Goal: Information Seeking & Learning: Learn about a topic

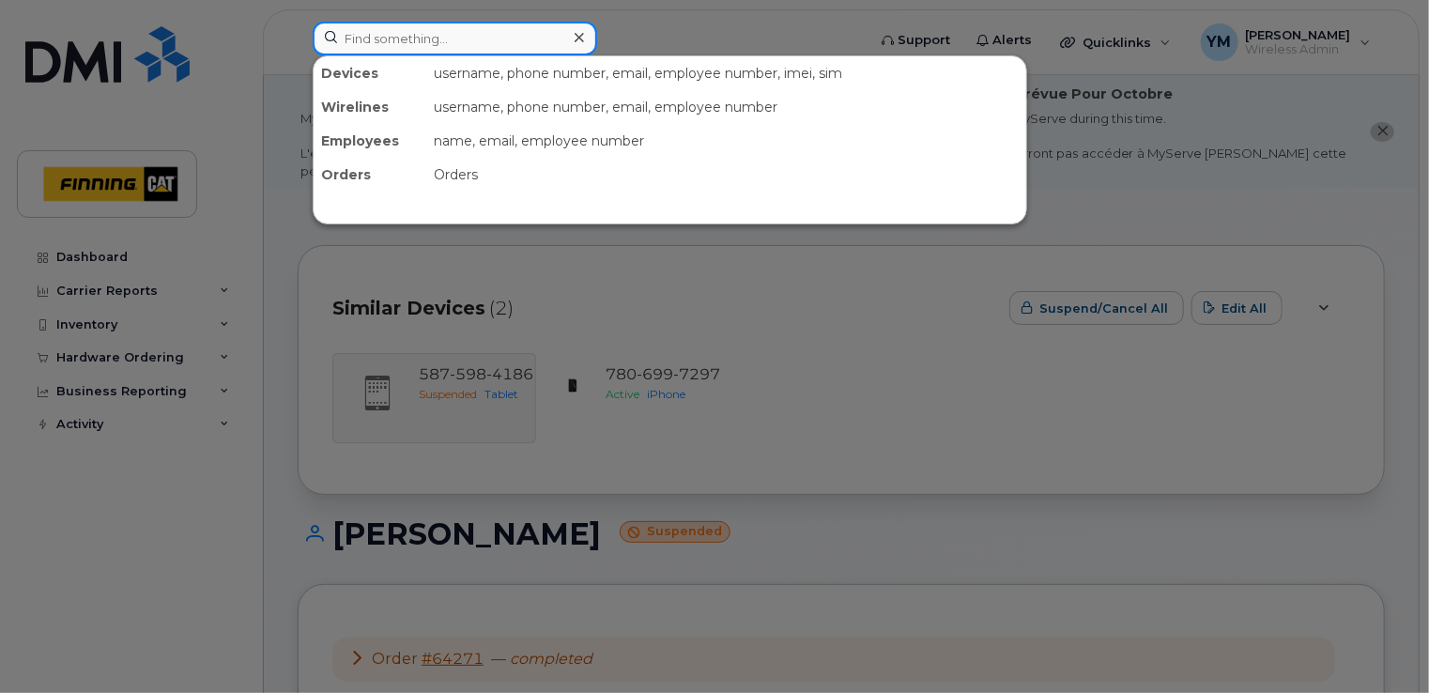
click at [498, 34] on input at bounding box center [455, 39] width 284 height 34
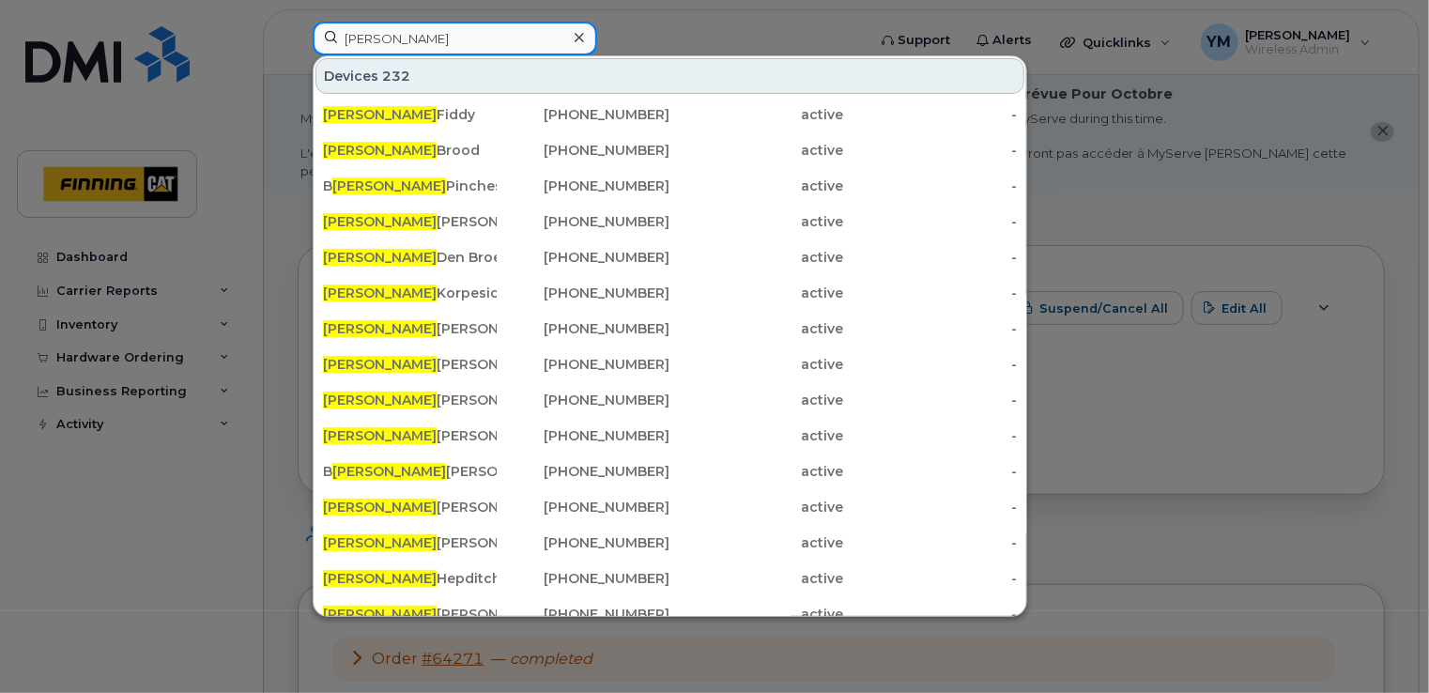
type input "Ryan"
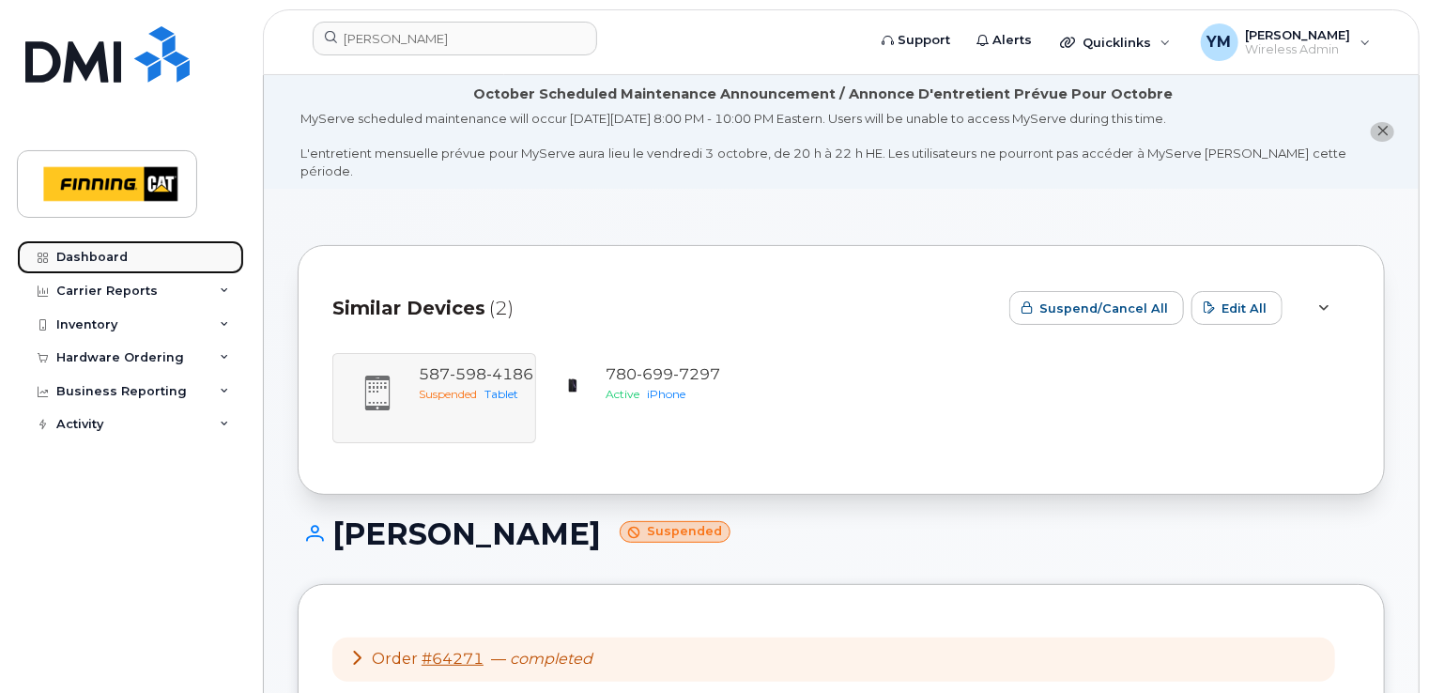
click at [86, 249] on link "Dashboard" at bounding box center [130, 257] width 227 height 34
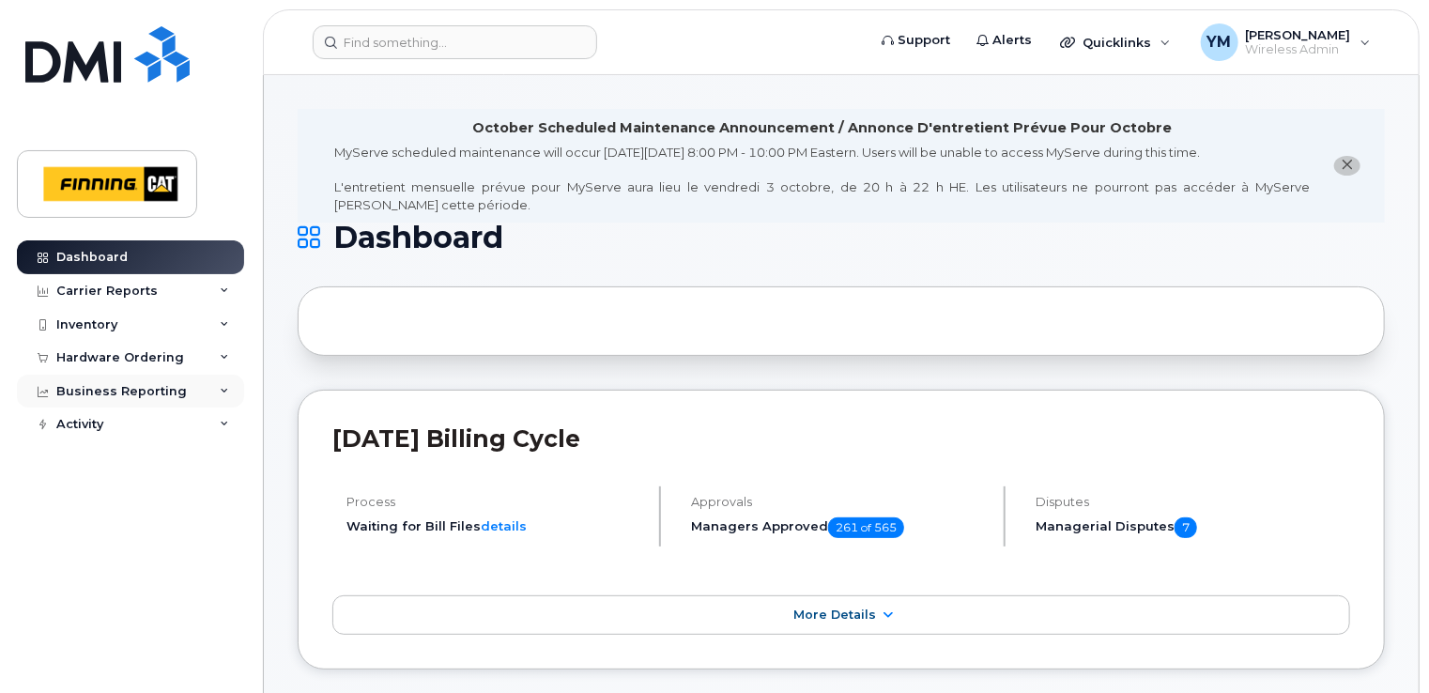
click at [104, 396] on div "Business Reporting" at bounding box center [121, 391] width 130 height 15
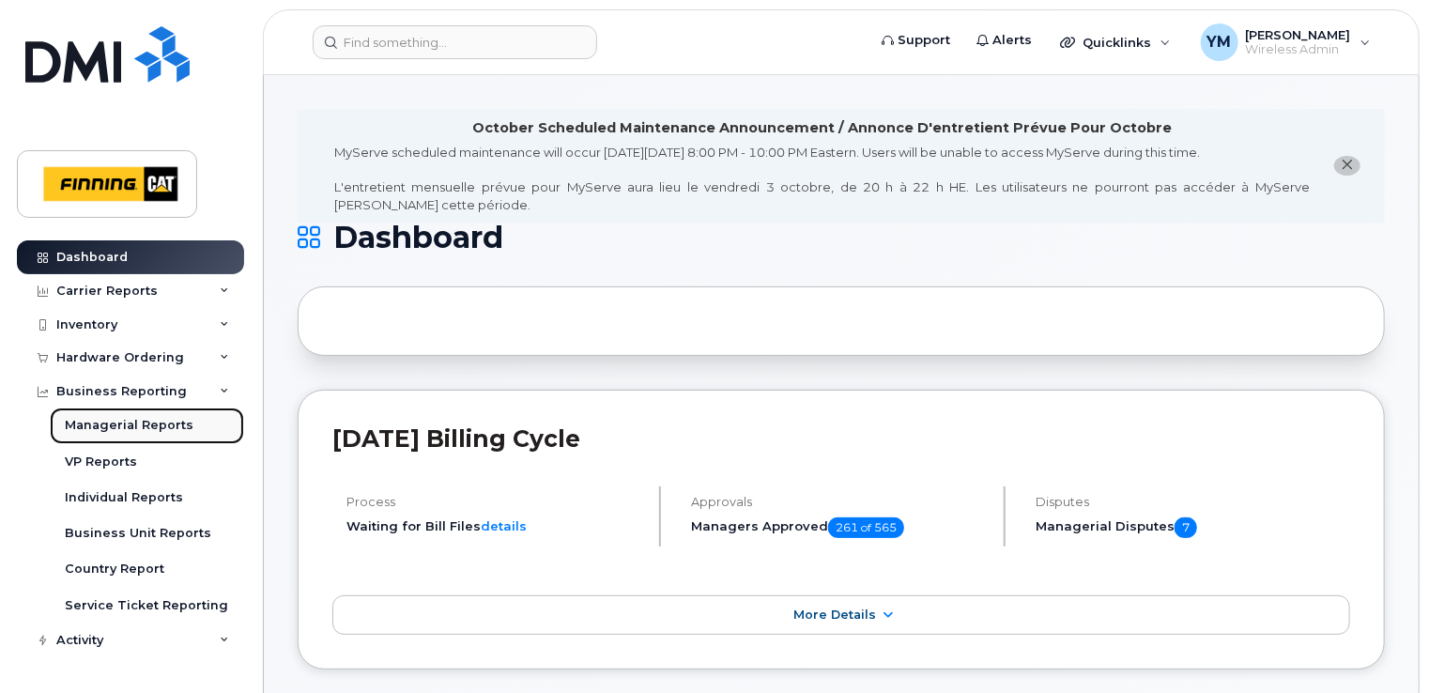
click at [108, 422] on div "Managerial Reports" at bounding box center [129, 425] width 129 height 17
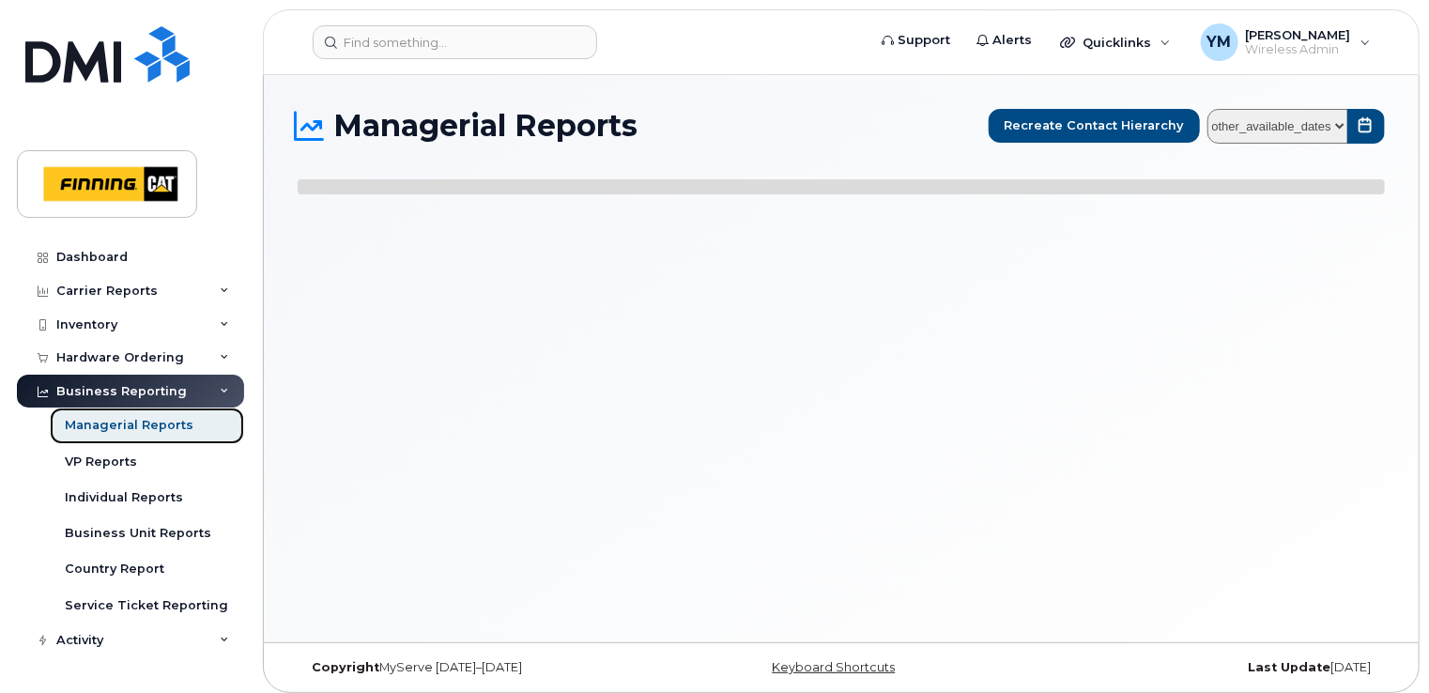
select select
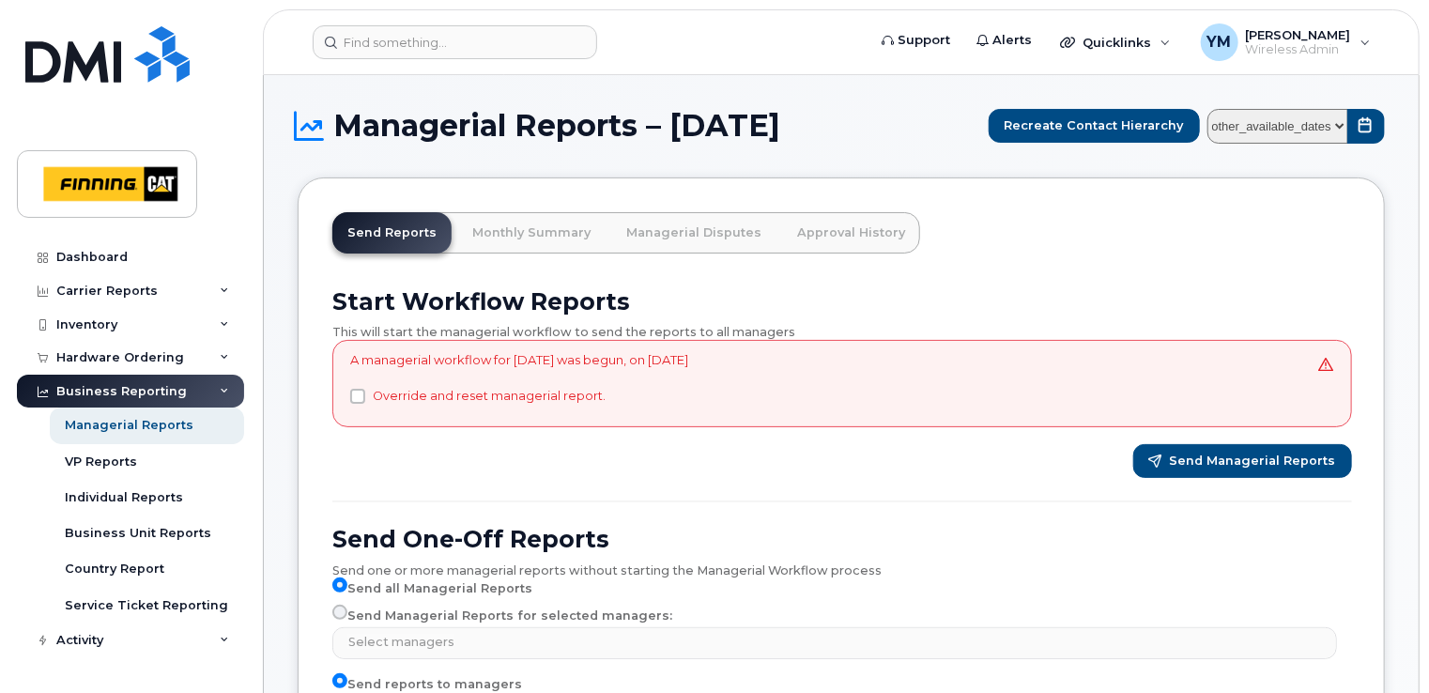
click at [1341, 128] on select "other_available_dates September August July June May April March February Janua…" at bounding box center [1277, 126] width 141 height 35
click at [709, 225] on link "Managerial Disputes" at bounding box center [693, 232] width 165 height 41
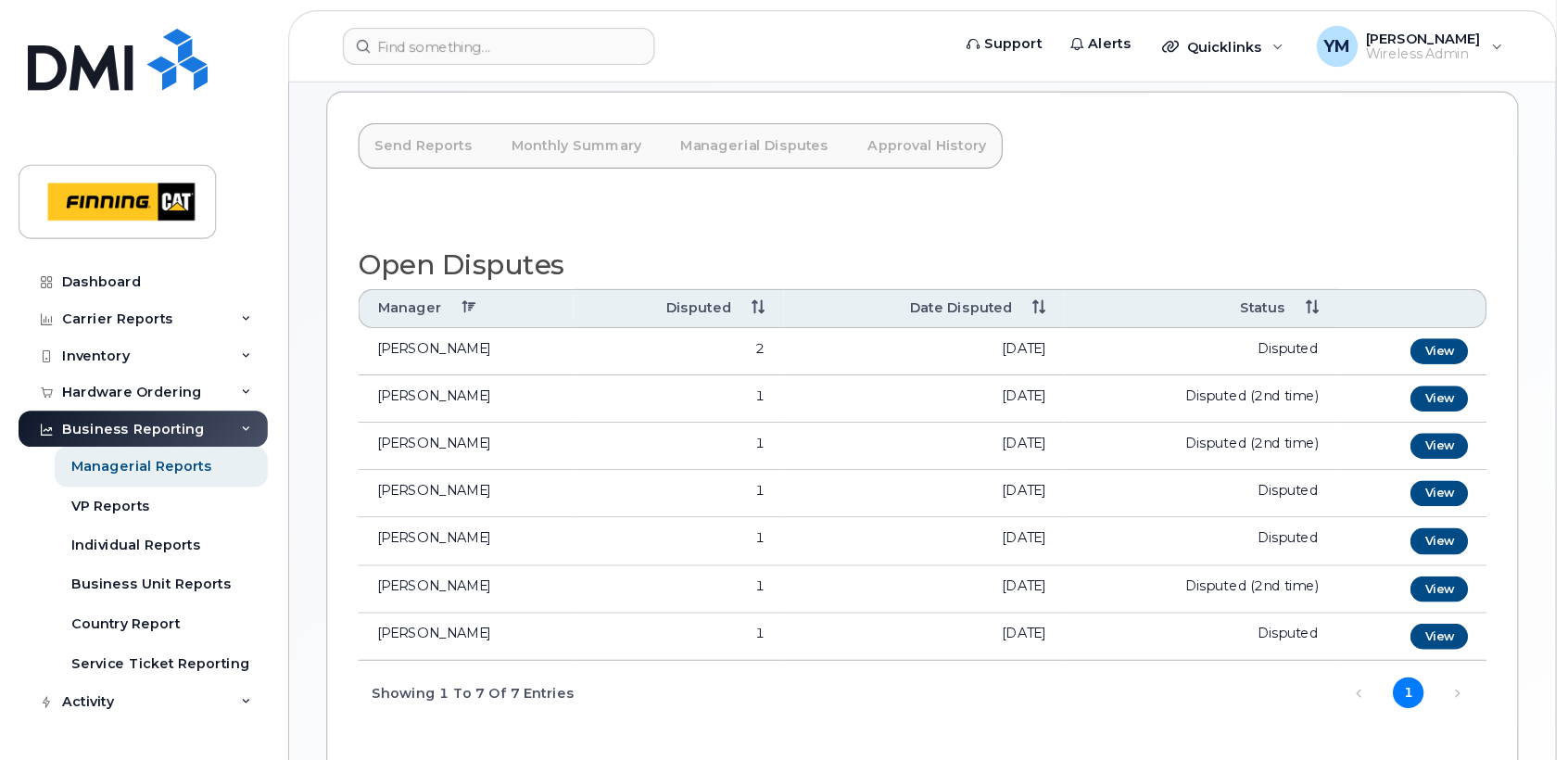
scroll to position [186, 0]
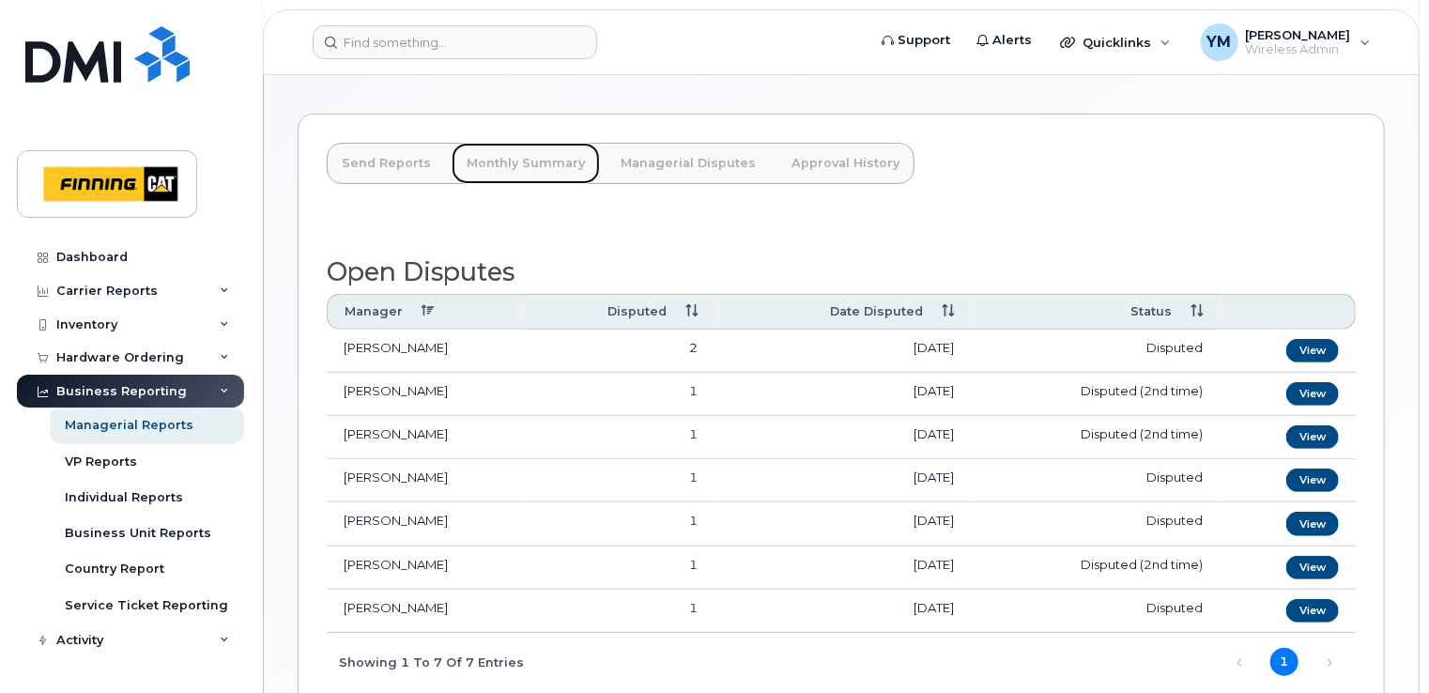
click at [523, 143] on link "Monthly Summary" at bounding box center [526, 163] width 148 height 41
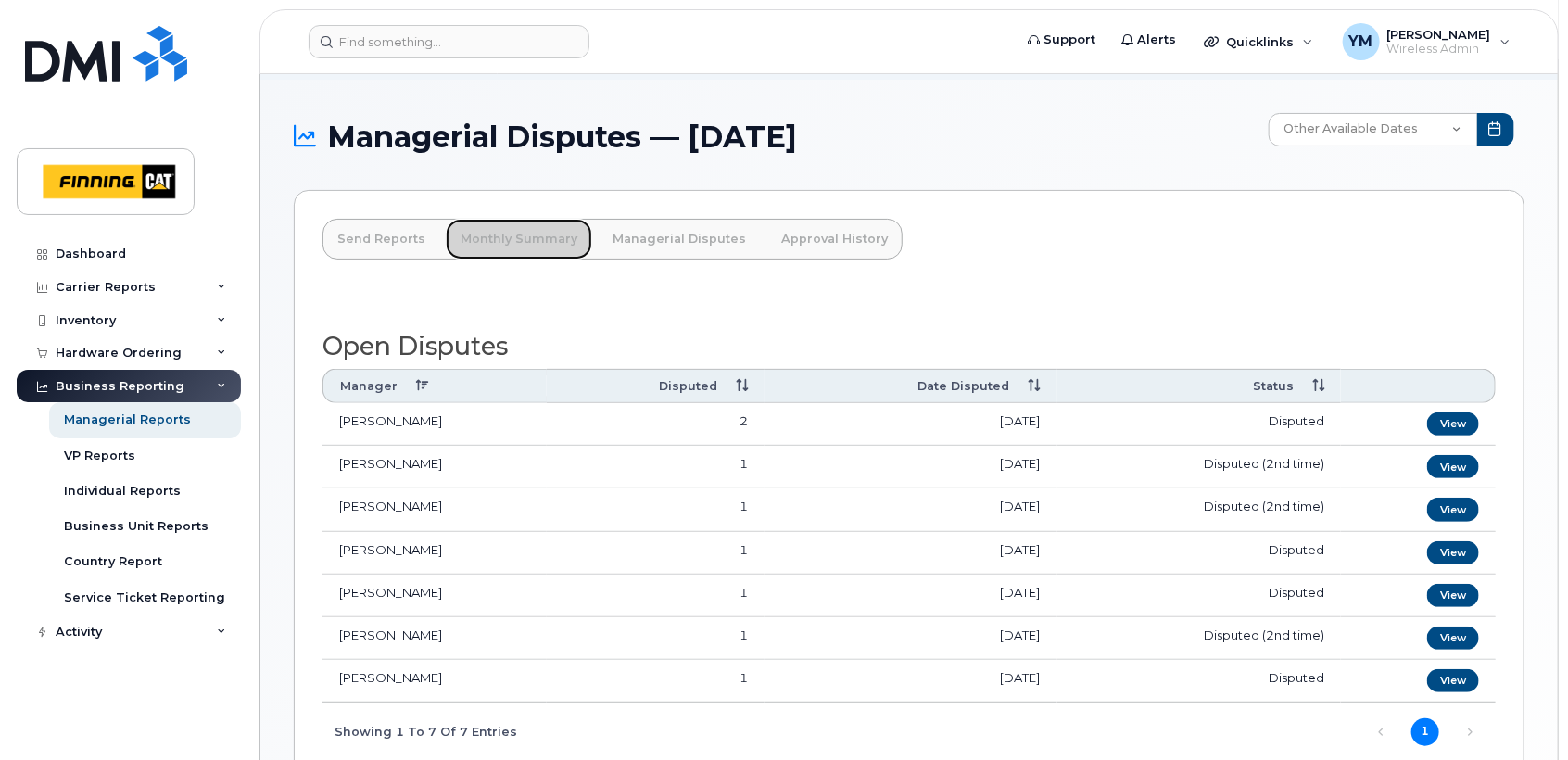
scroll to position [82, 0]
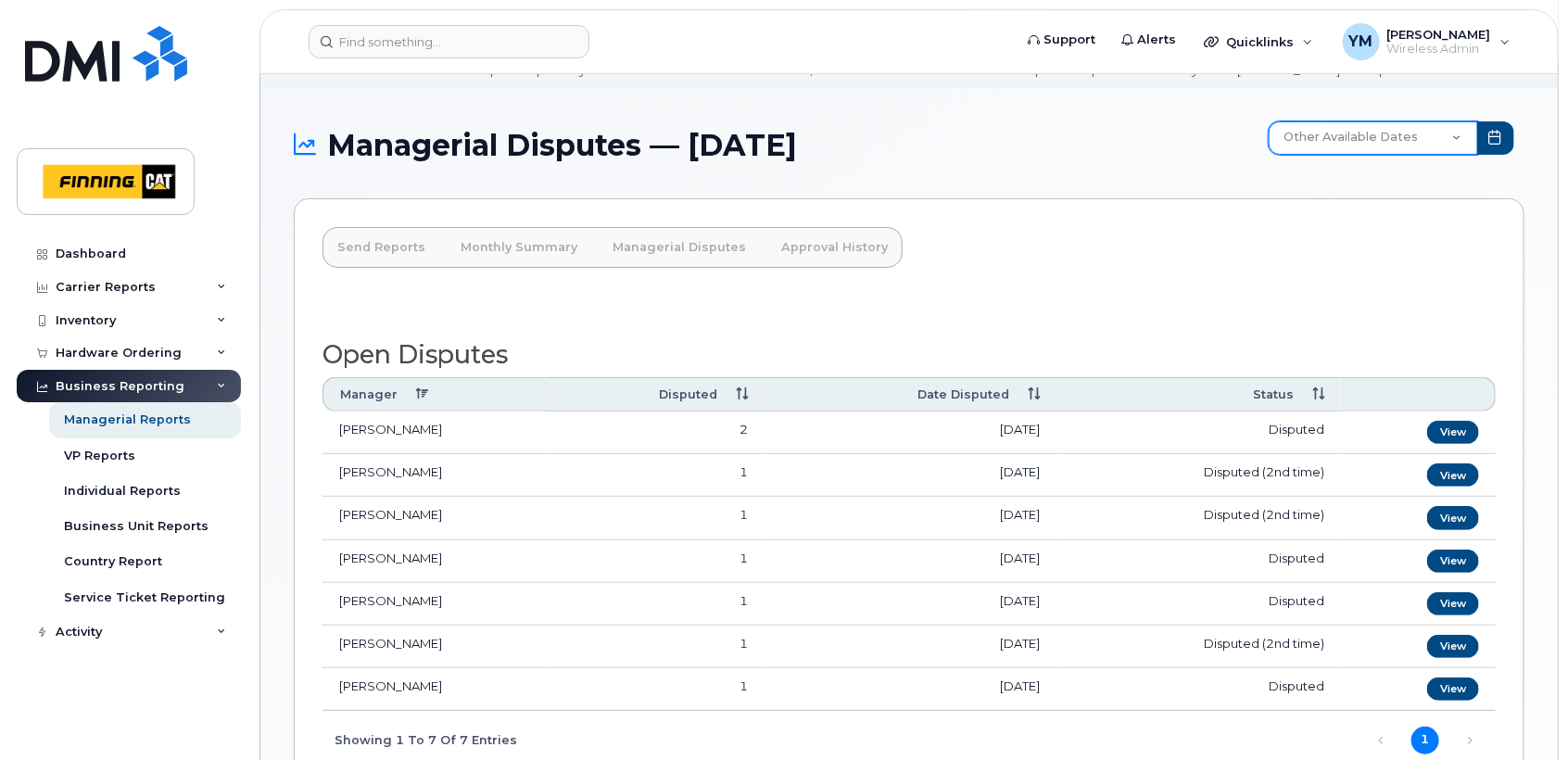
click at [1316, 142] on select "Other Available Dates September August July June May April March February Janua…" at bounding box center [1373, 138] width 209 height 34
click at [1046, 289] on div "Send Reports Monthly Summary Managerial Disputes Approval History Open Disputes…" at bounding box center [909, 605] width 1231 height 813
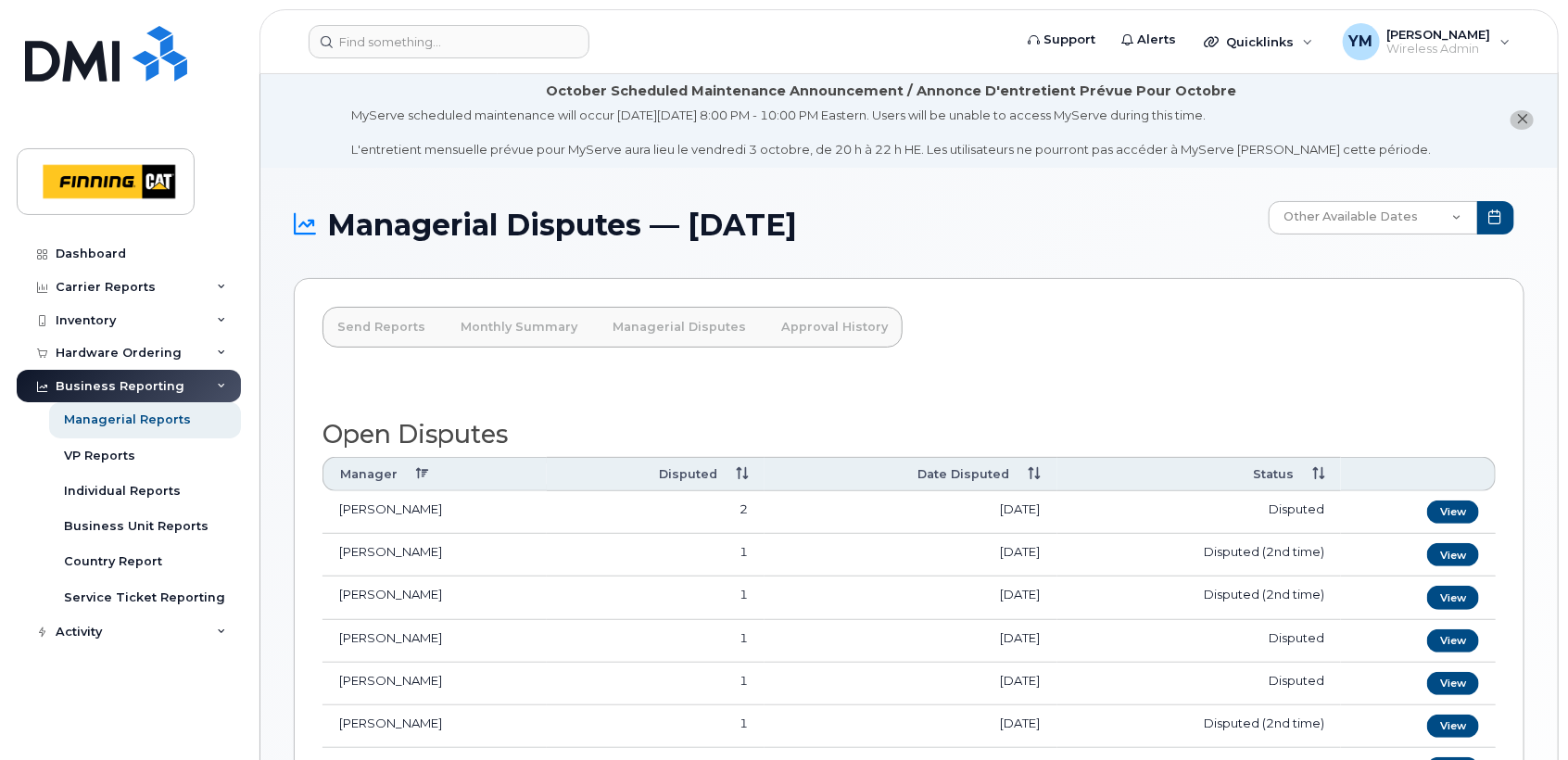
scroll to position [0, 0]
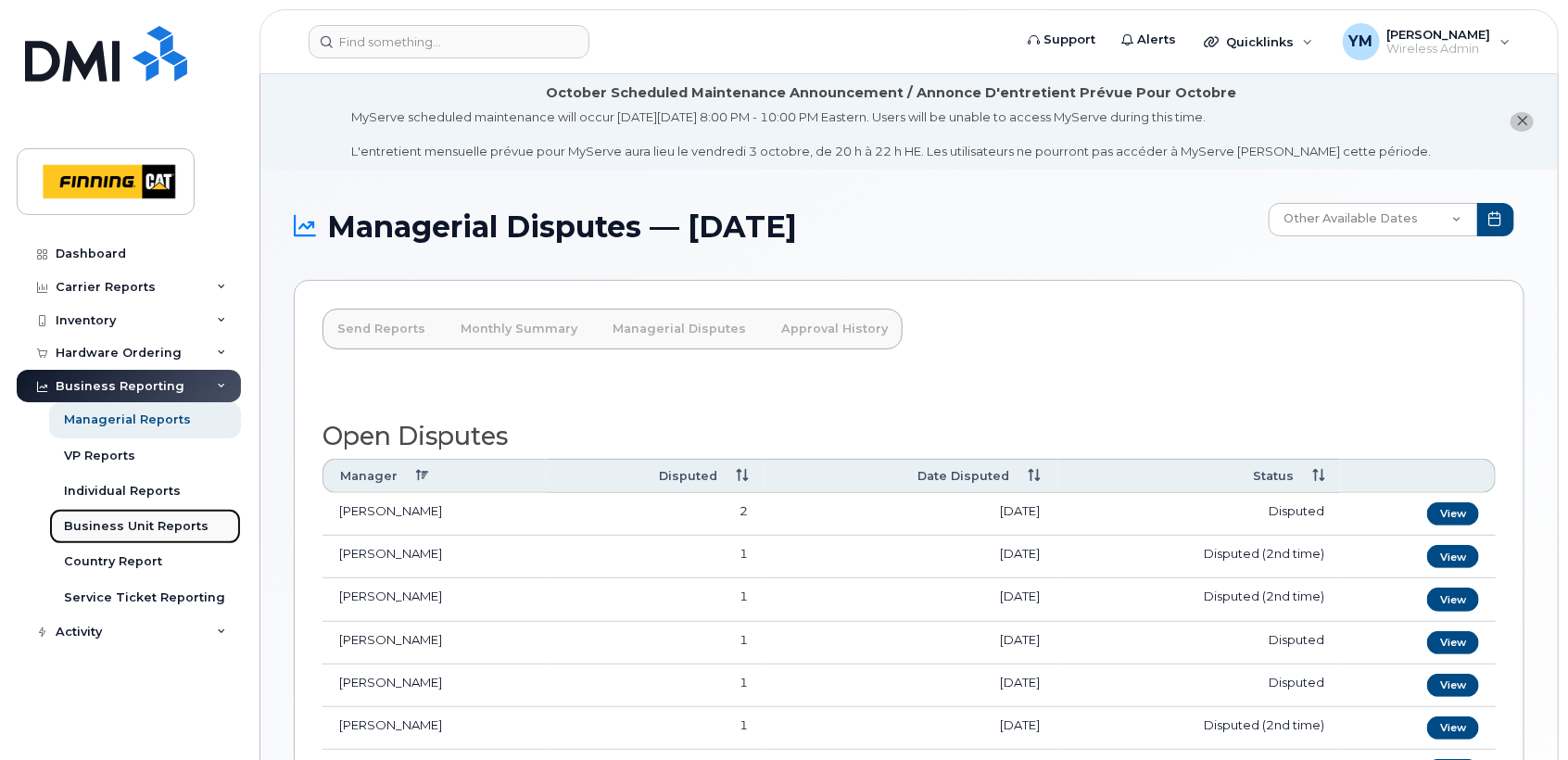
click at [131, 533] on div "Business Unit Reports" at bounding box center [136, 526] width 144 height 17
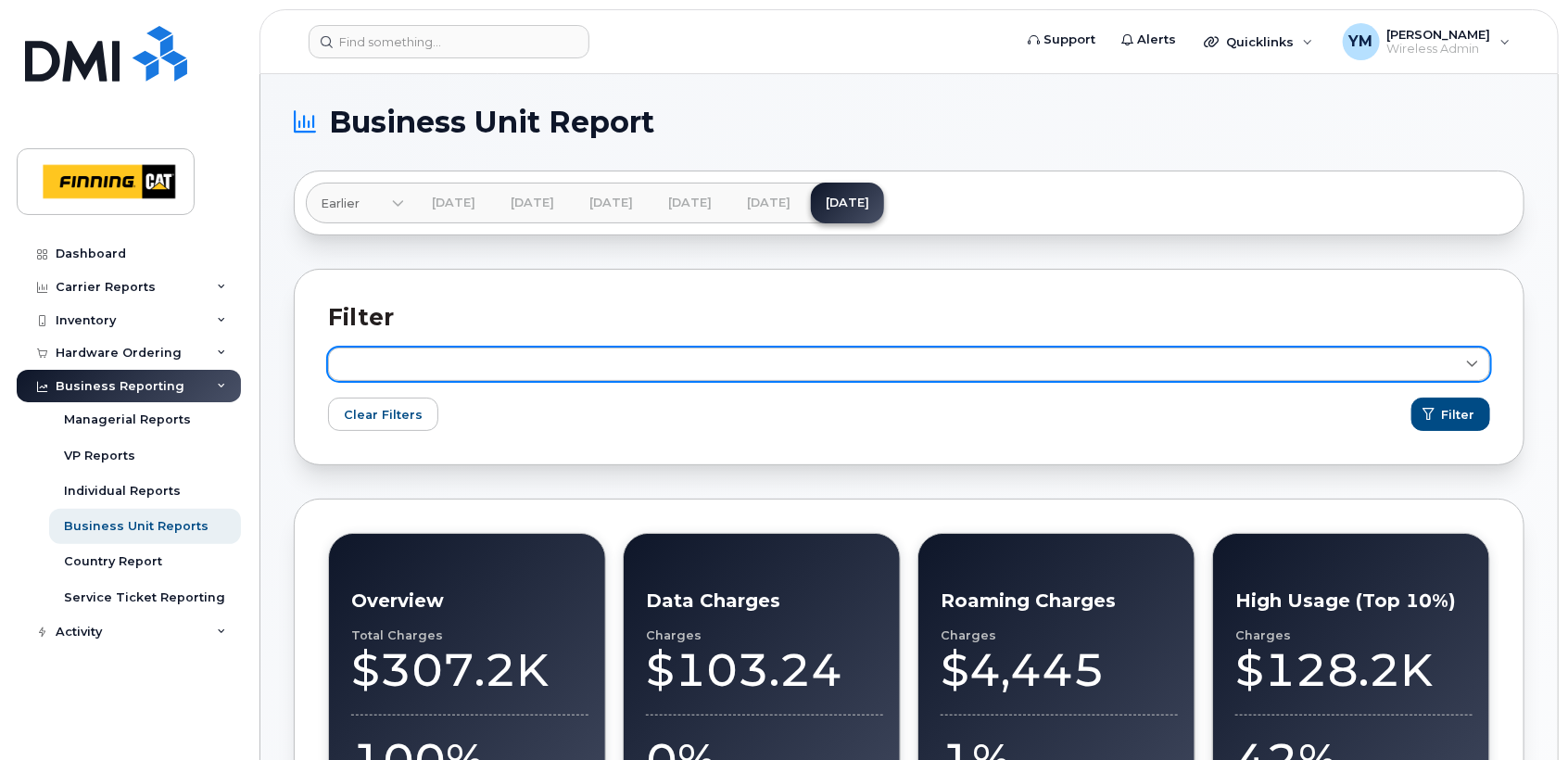
click at [674, 368] on link at bounding box center [908, 364] width 1162 height 34
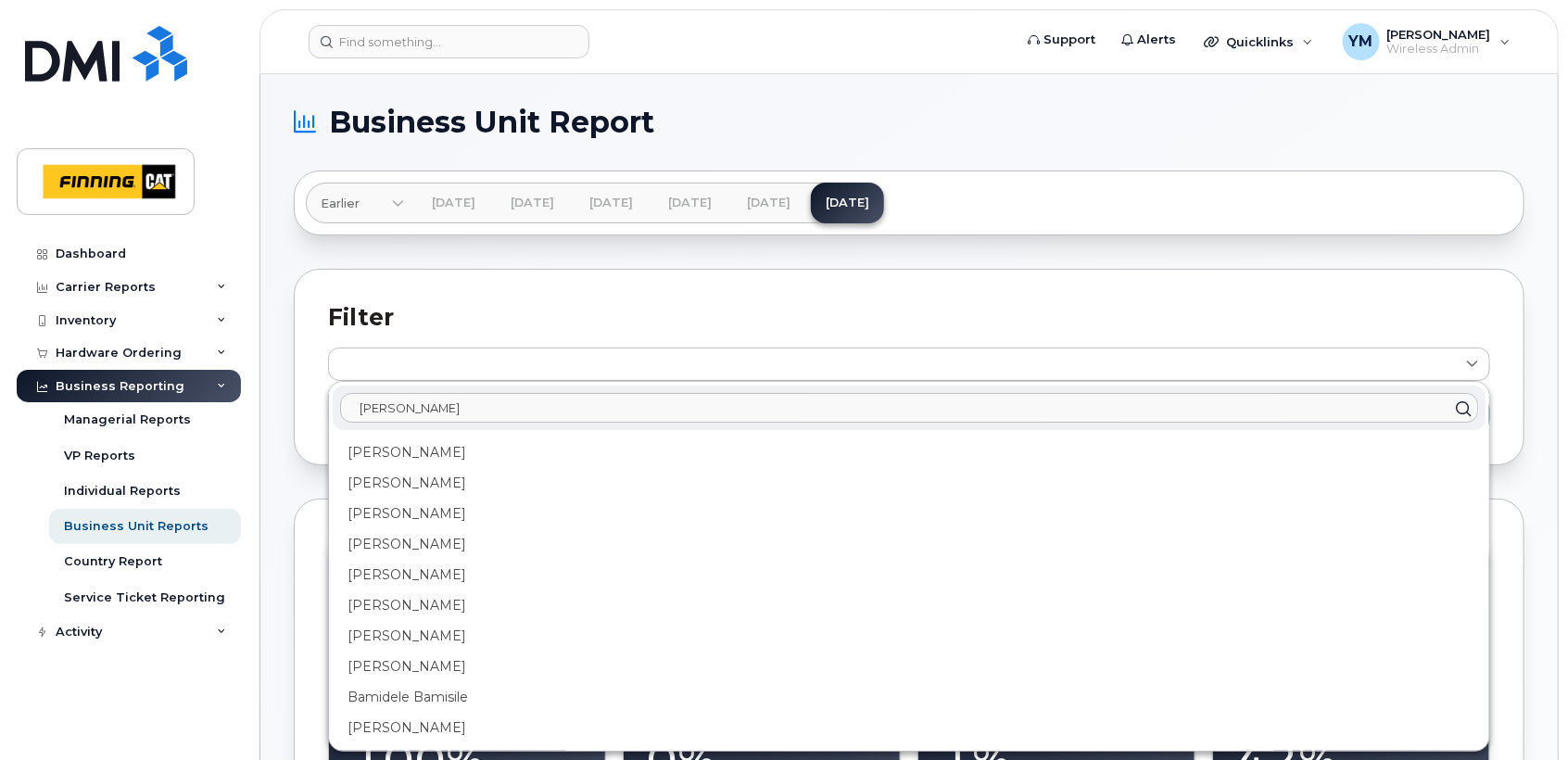
type input "Amy"
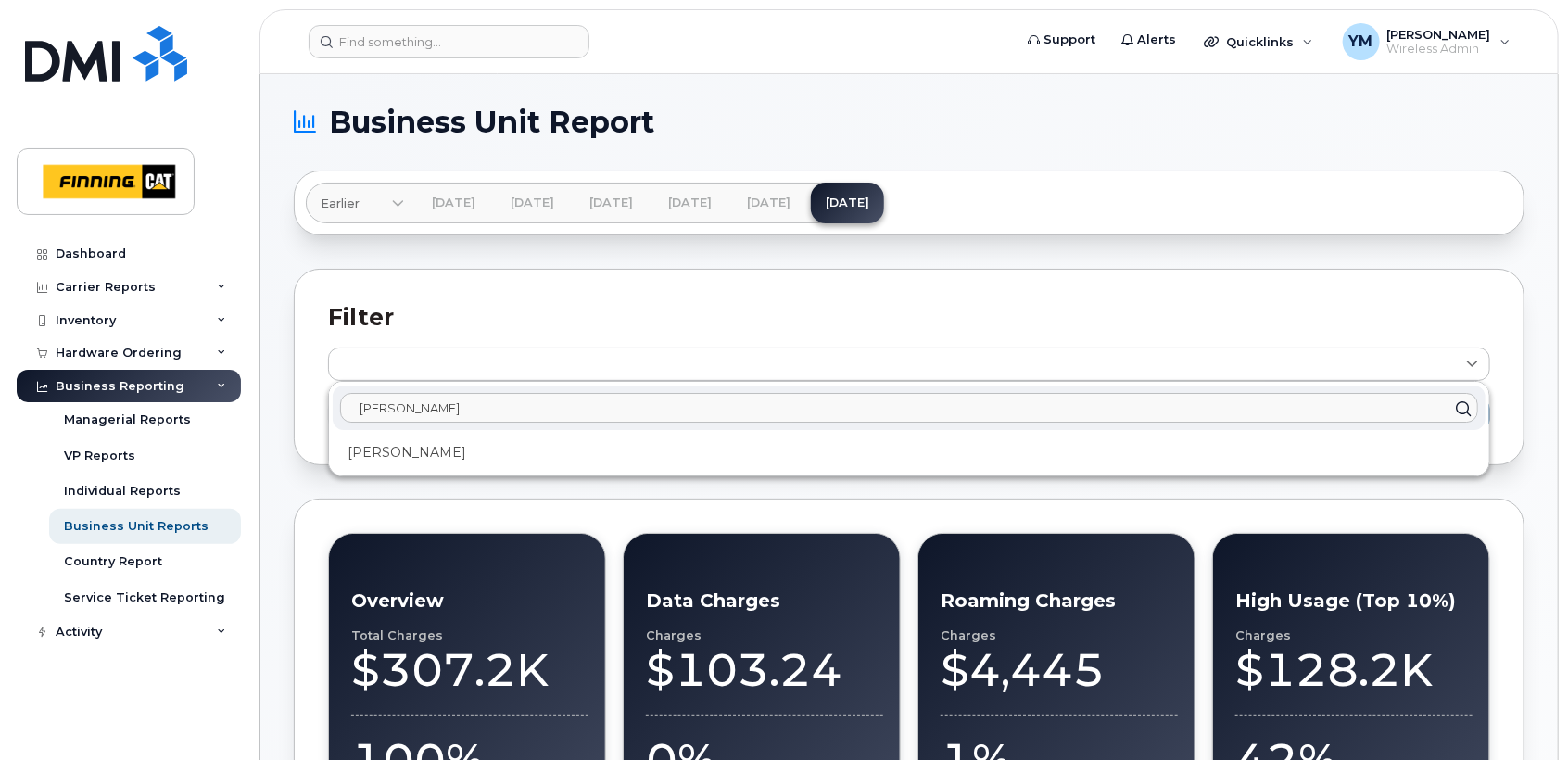
click button "Filter" at bounding box center [1451, 415] width 79 height 34
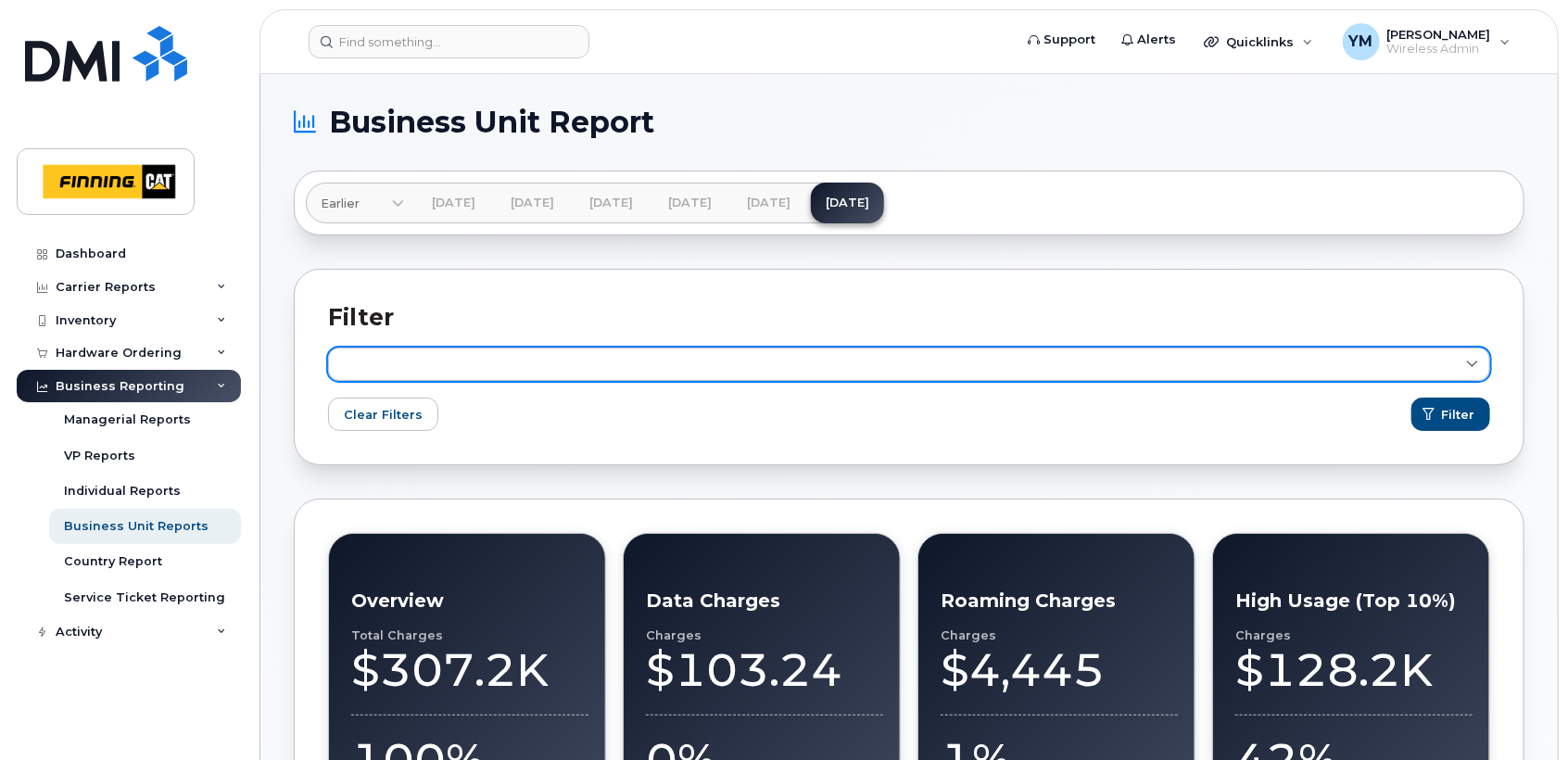
click at [477, 350] on link at bounding box center [908, 364] width 1162 height 34
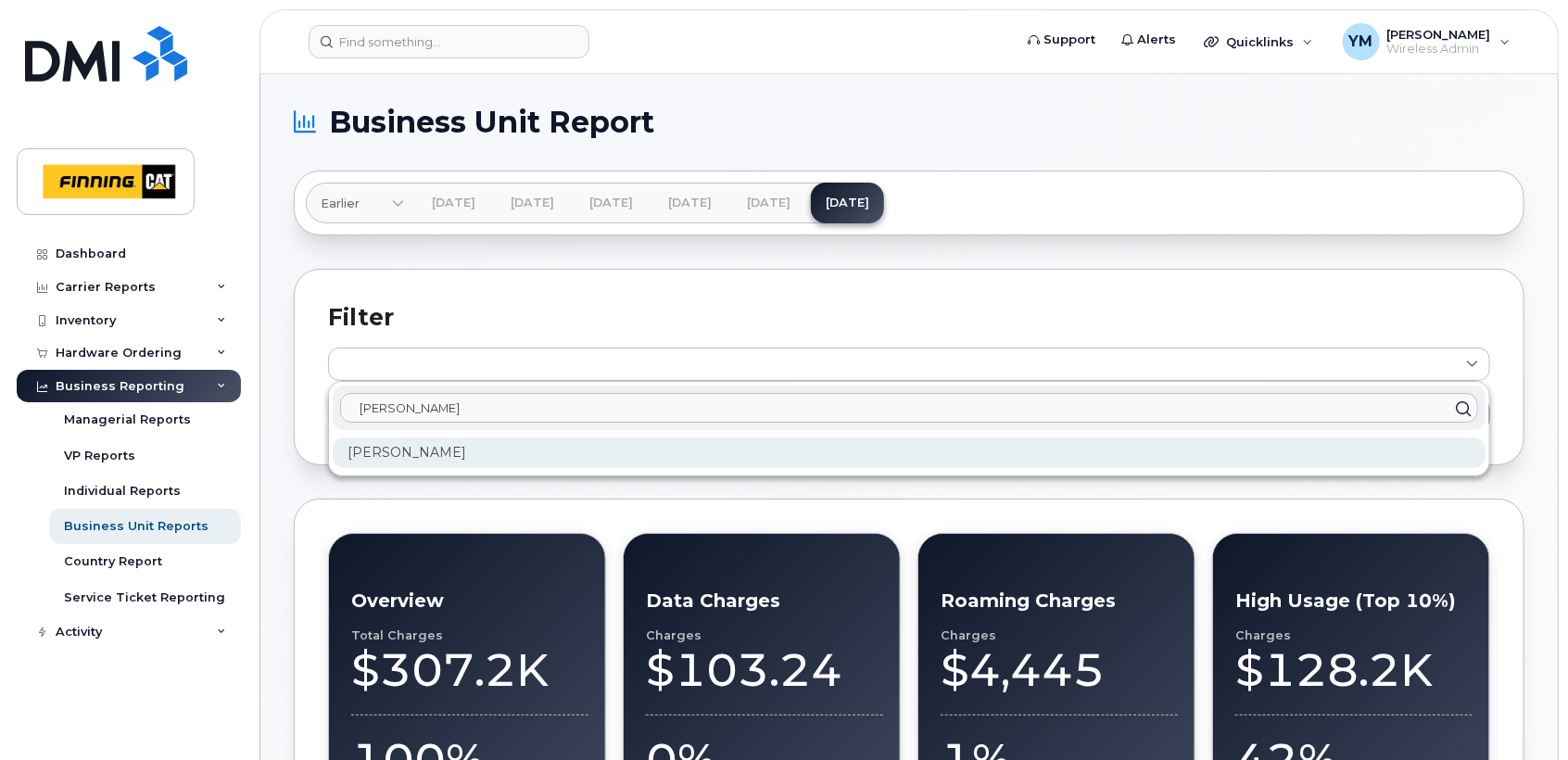
type input "Amy B"
click at [402, 464] on div "[PERSON_NAME]" at bounding box center [909, 452] width 1153 height 31
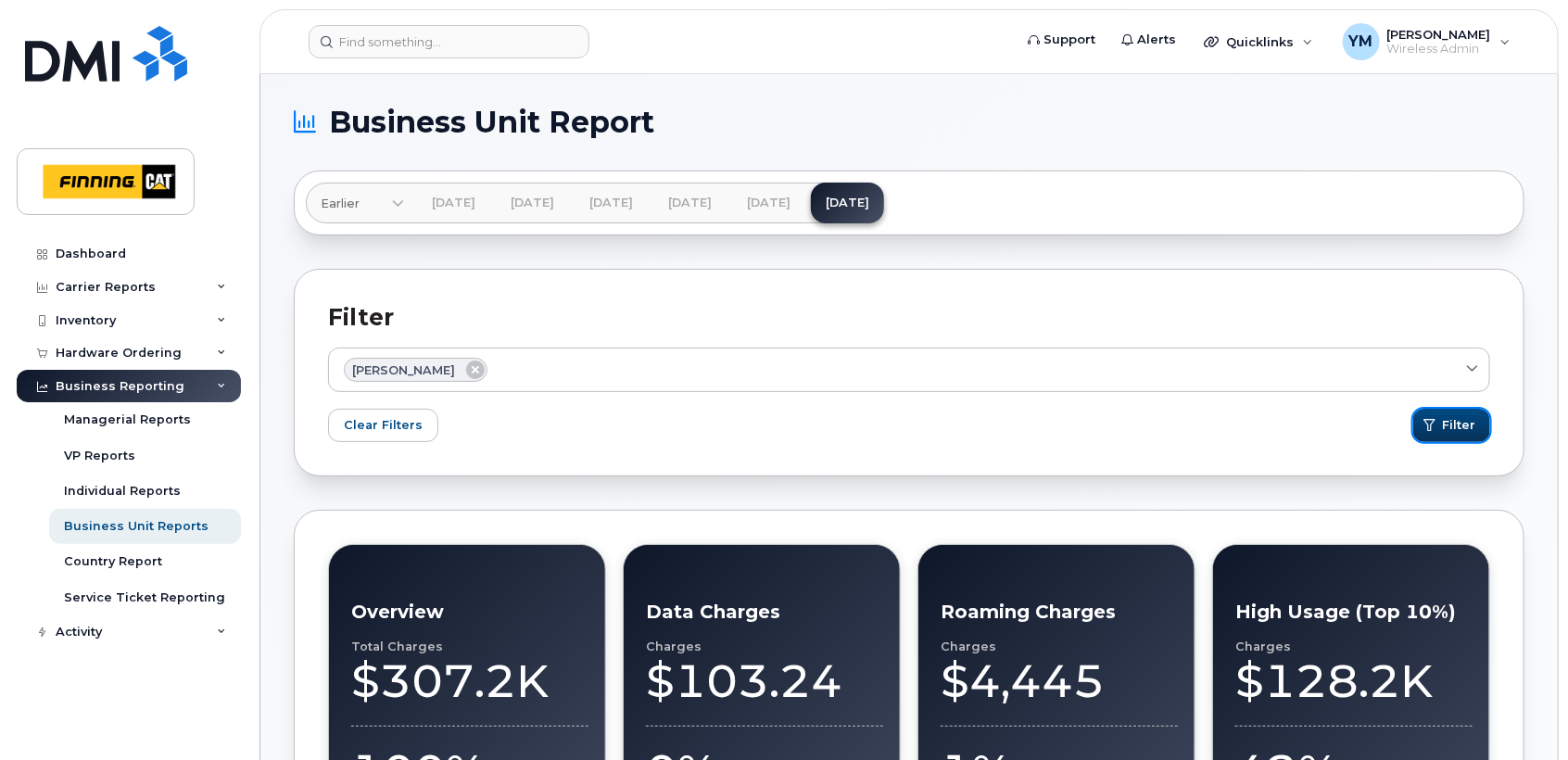
click at [1410, 421] on button "Filter" at bounding box center [1452, 425] width 77 height 34
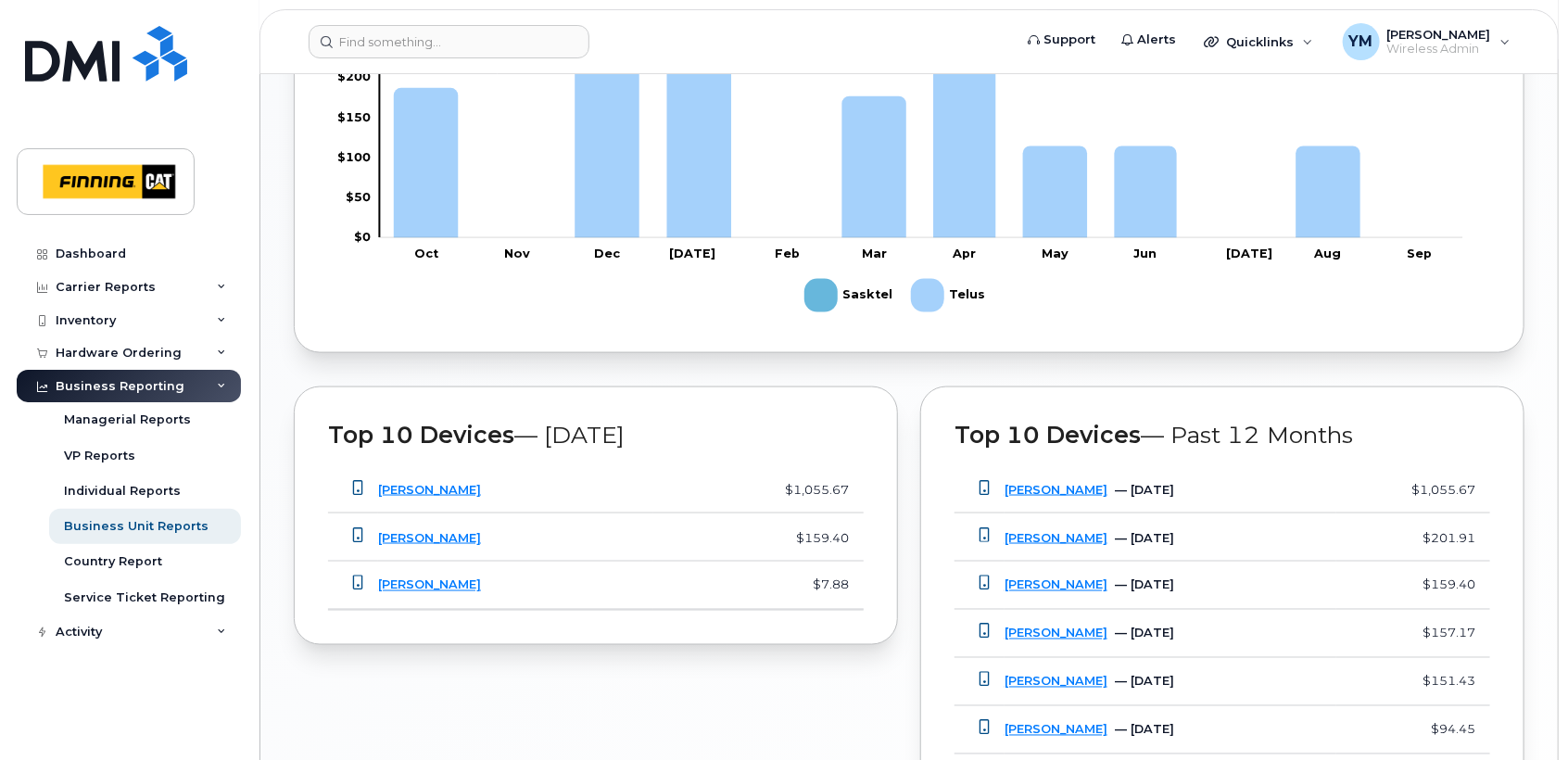
scroll to position [1201, 0]
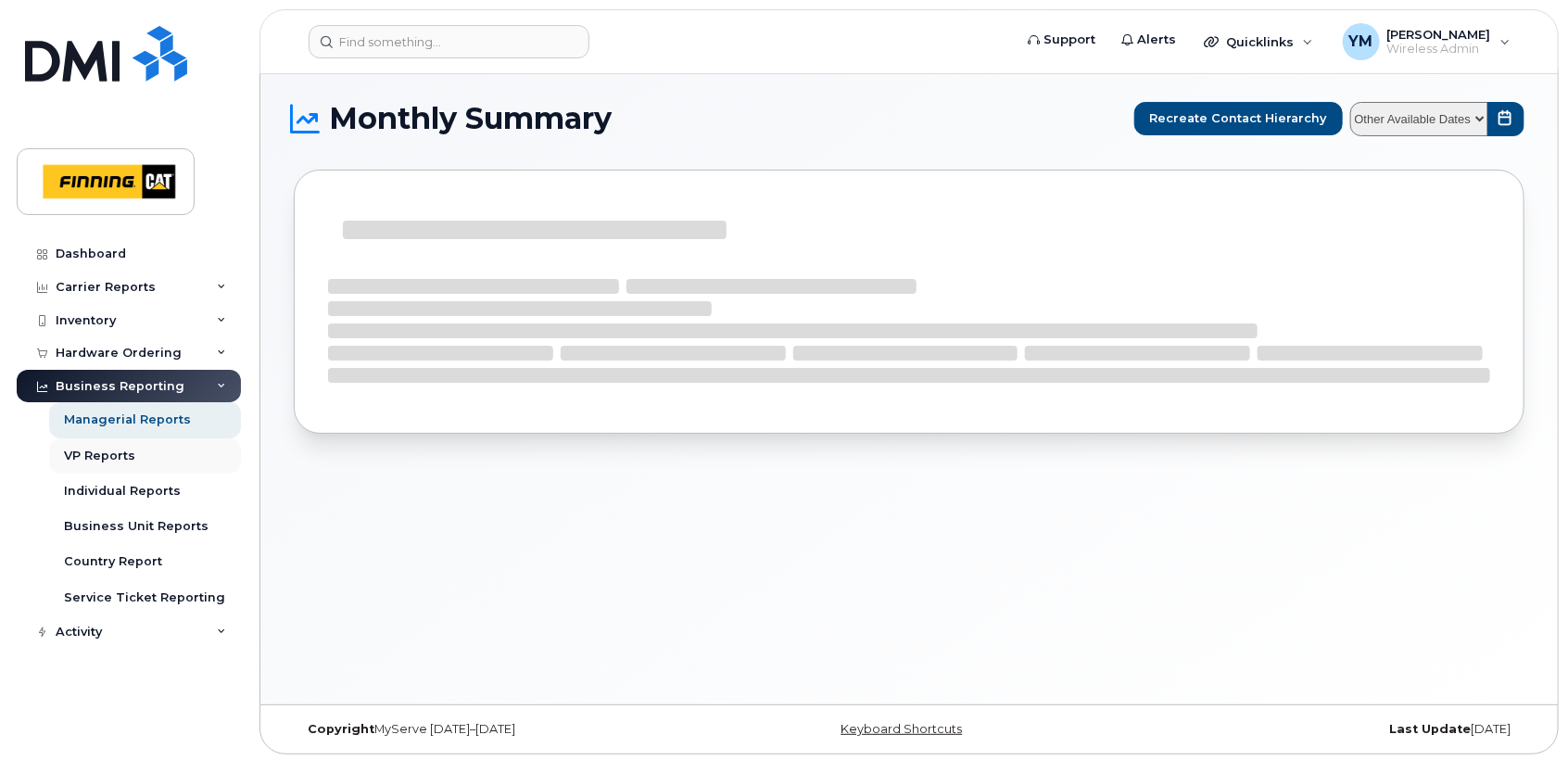
scroll to position [8, 0]
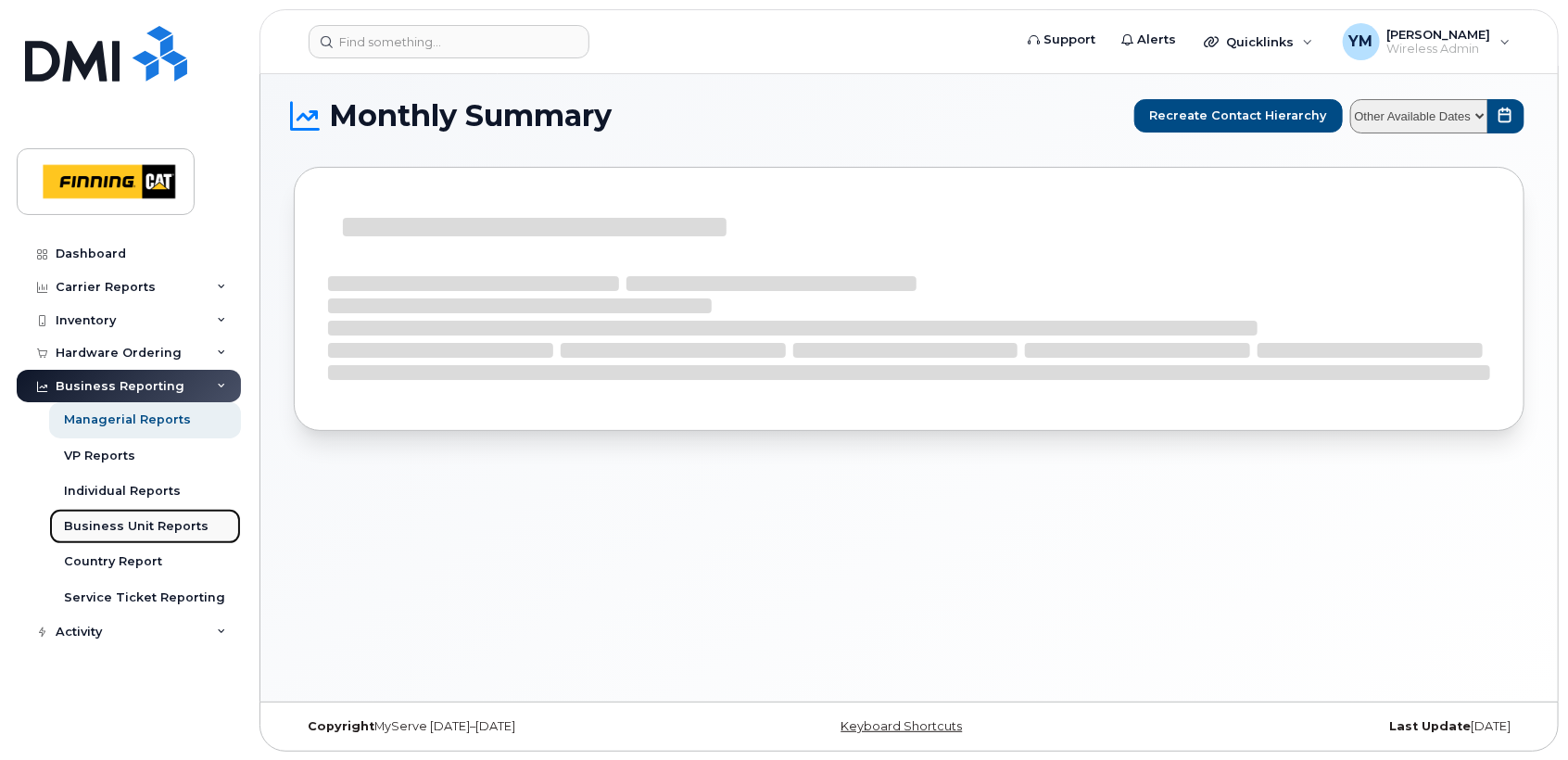
click at [100, 522] on div "Business Unit Reports" at bounding box center [136, 526] width 144 height 17
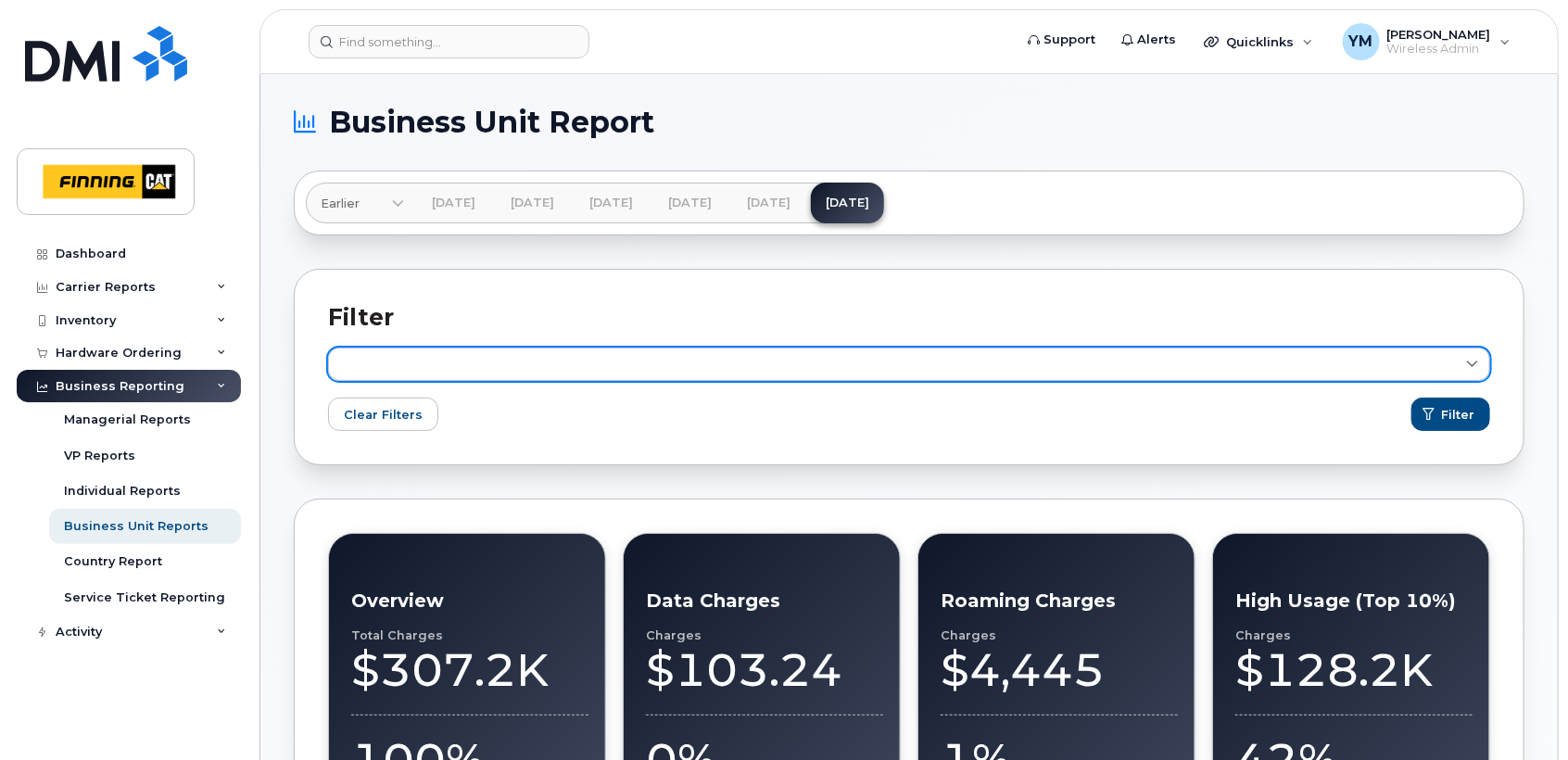
click at [495, 355] on link at bounding box center [908, 364] width 1162 height 34
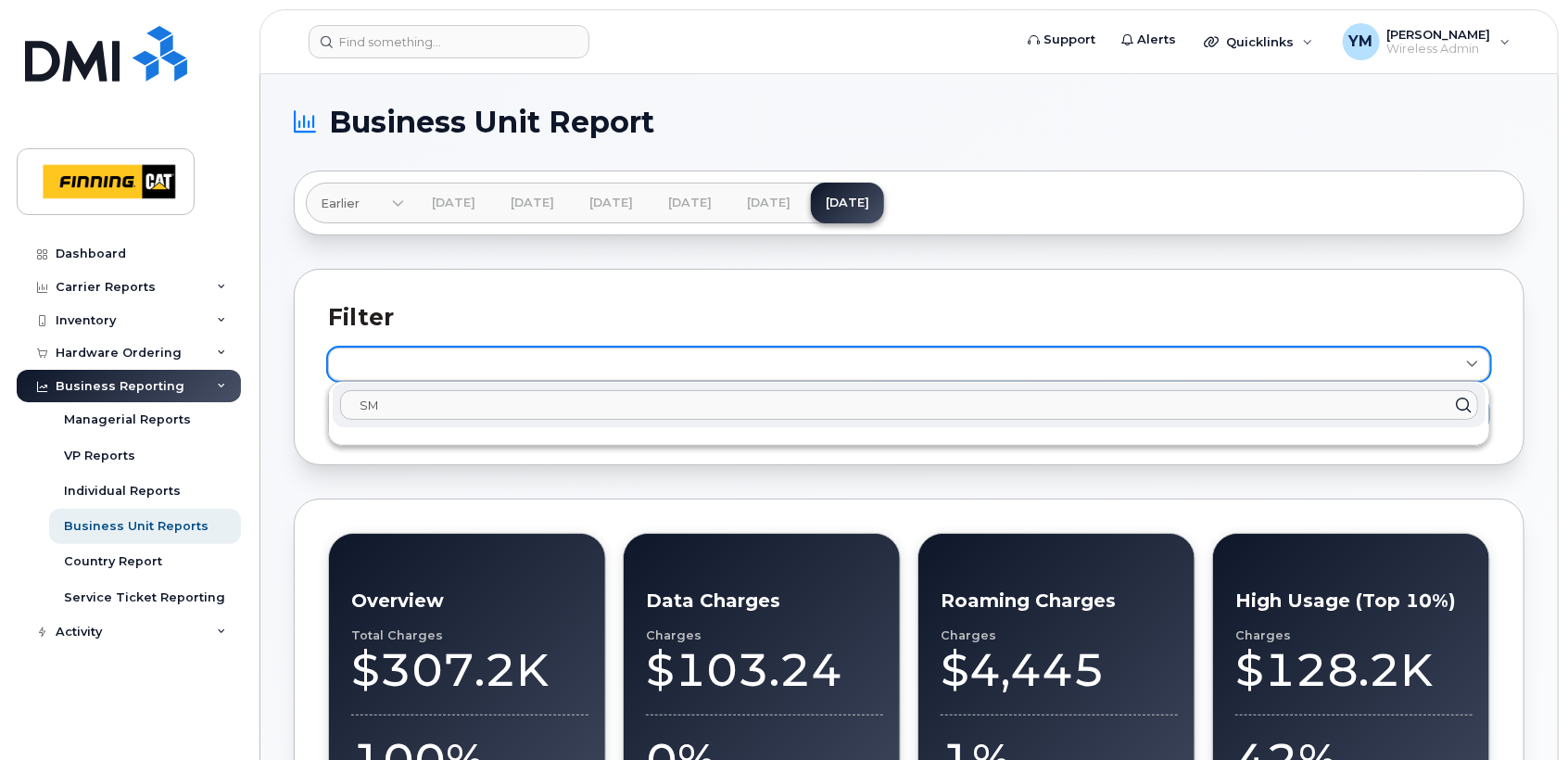
type input "S"
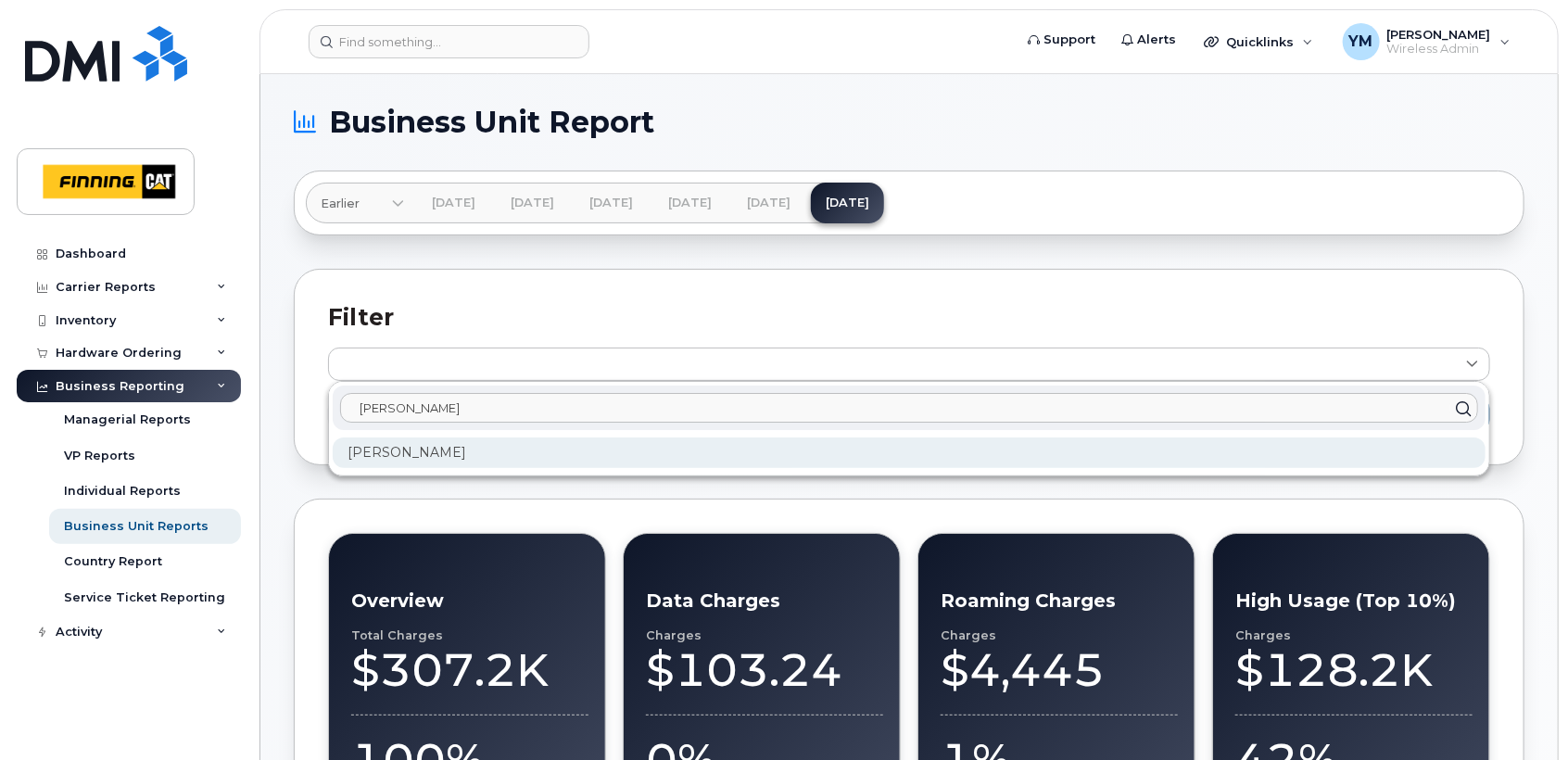
type input "amy"
click at [514, 463] on div "[PERSON_NAME]" at bounding box center [909, 452] width 1153 height 31
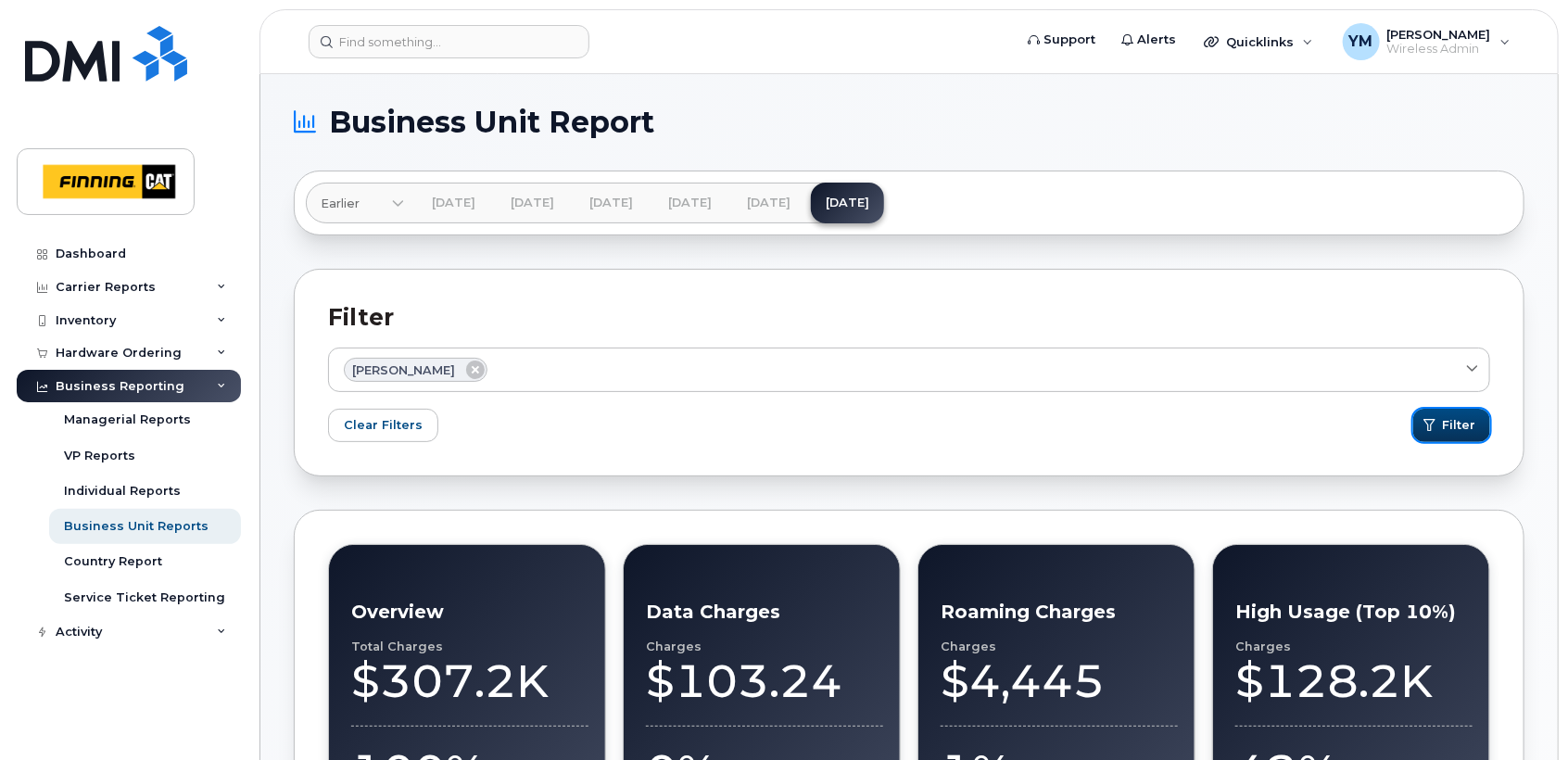
click at [1447, 426] on span "Filter" at bounding box center [1459, 425] width 34 height 18
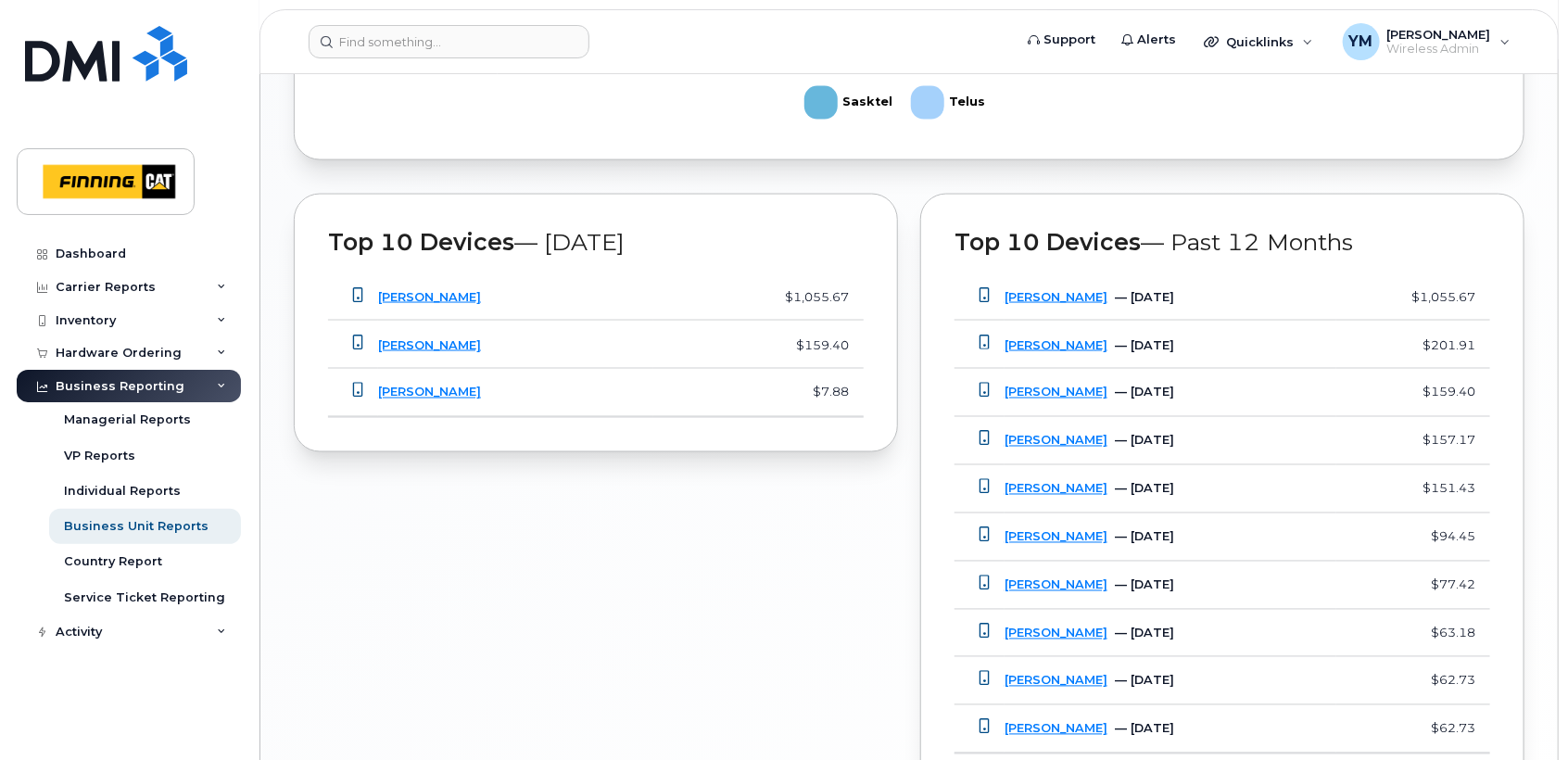
scroll to position [1372, 0]
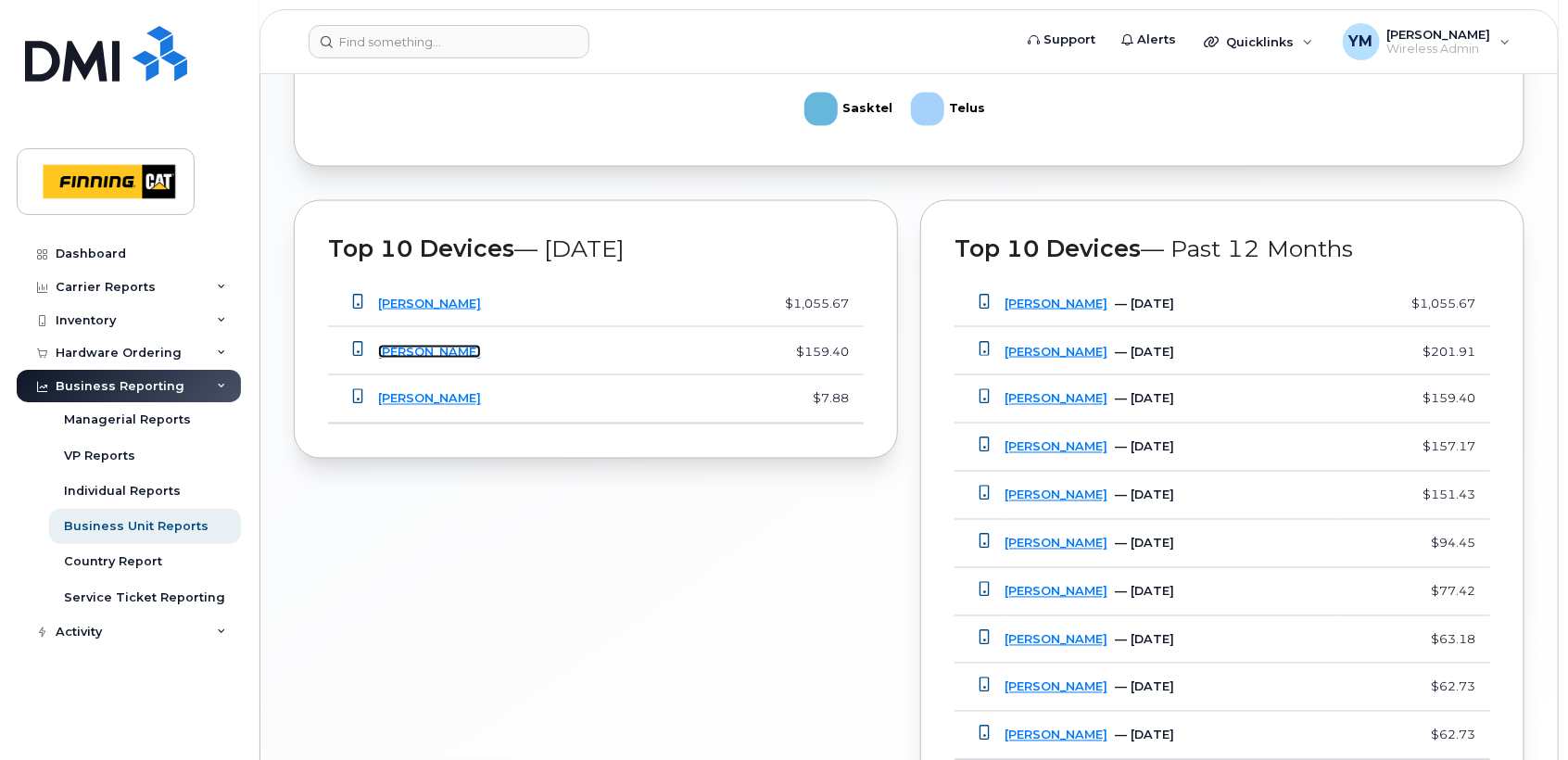
click at [447, 349] on link "Ryan Gianneschi" at bounding box center [430, 351] width 103 height 14
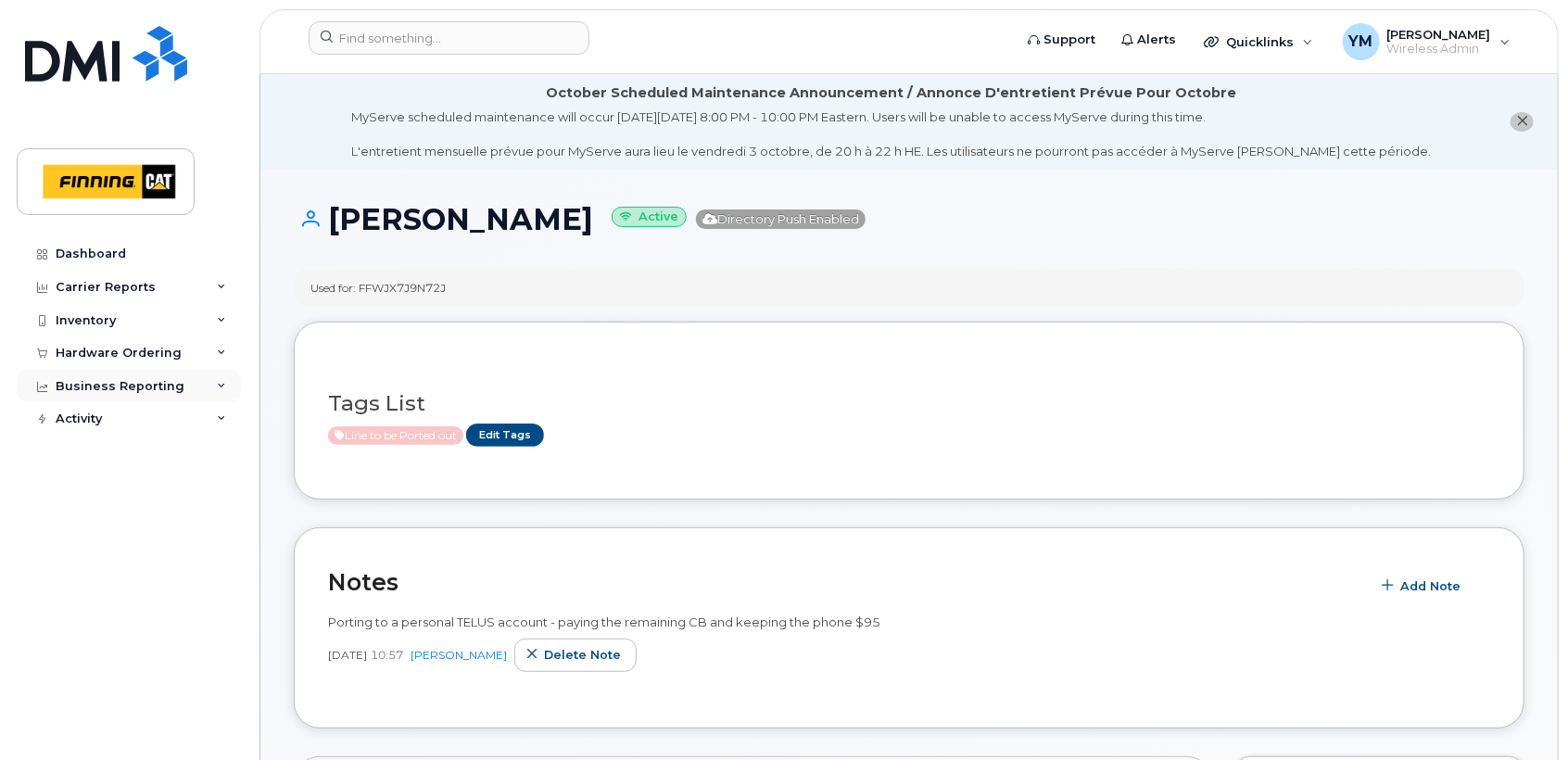
click at [71, 382] on div "Business Reporting" at bounding box center [119, 386] width 128 height 15
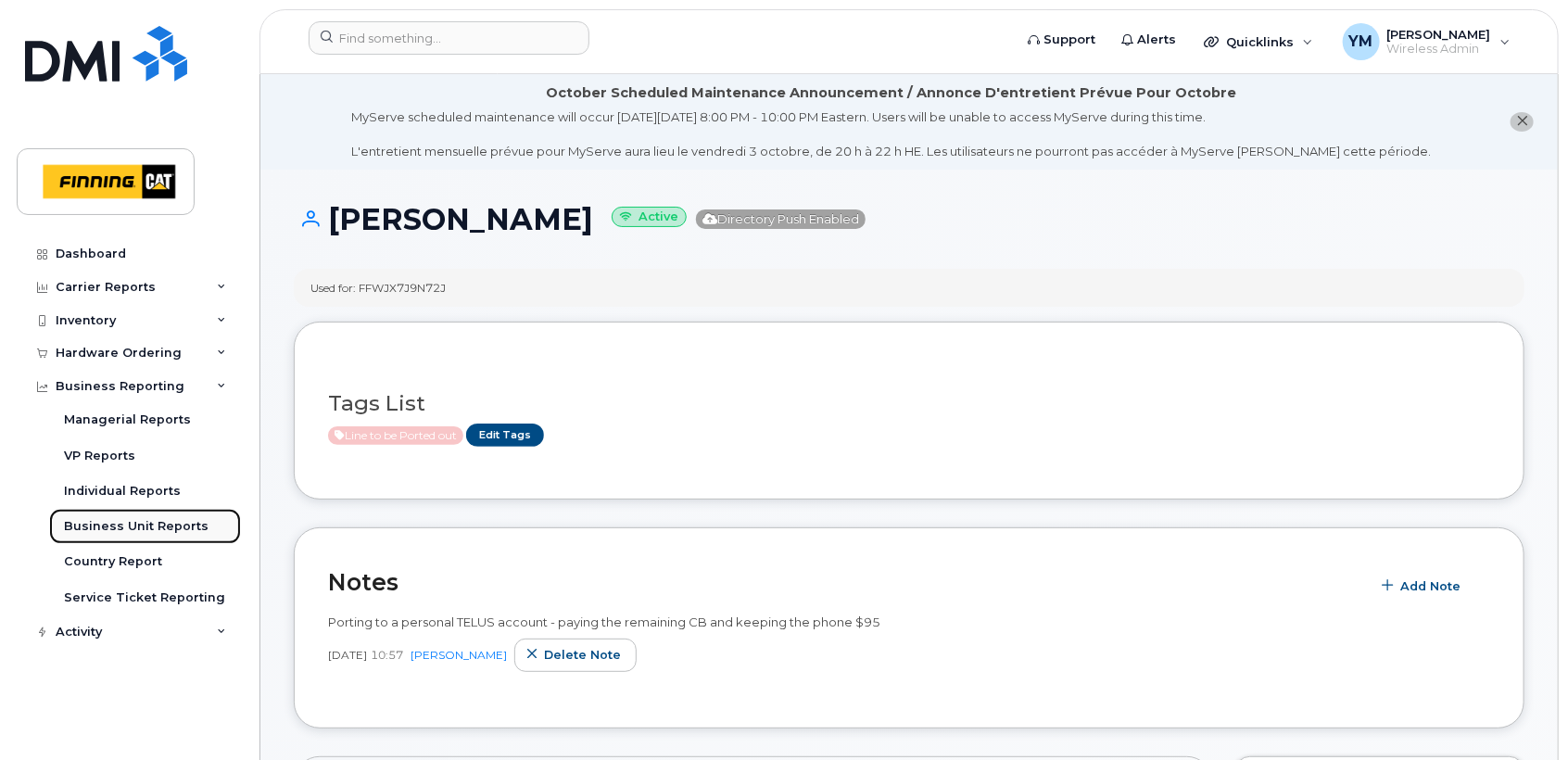
click at [86, 523] on div "Business Unit Reports" at bounding box center [136, 526] width 144 height 17
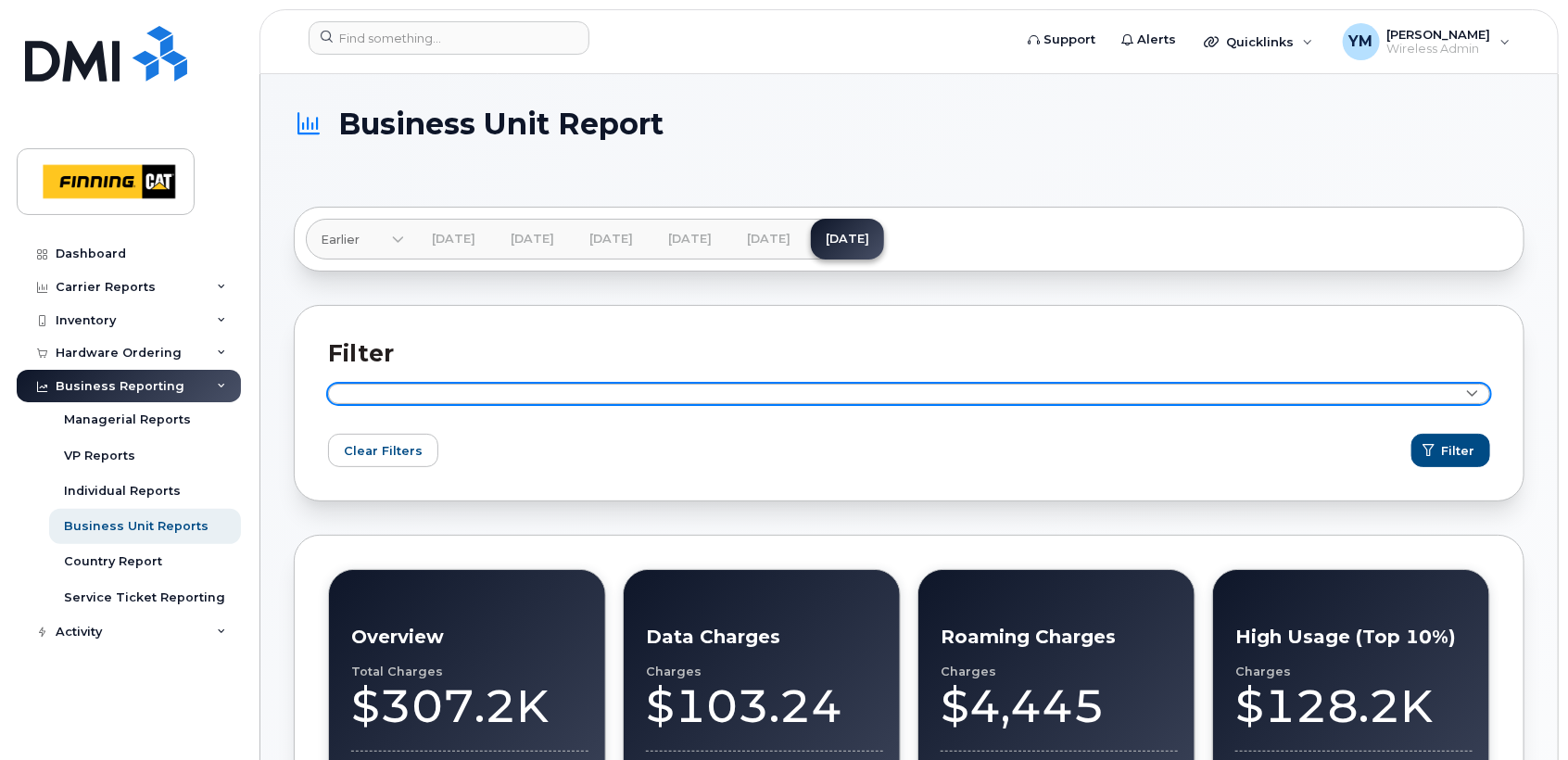
click at [452, 397] on link at bounding box center [908, 394] width 1162 height 21
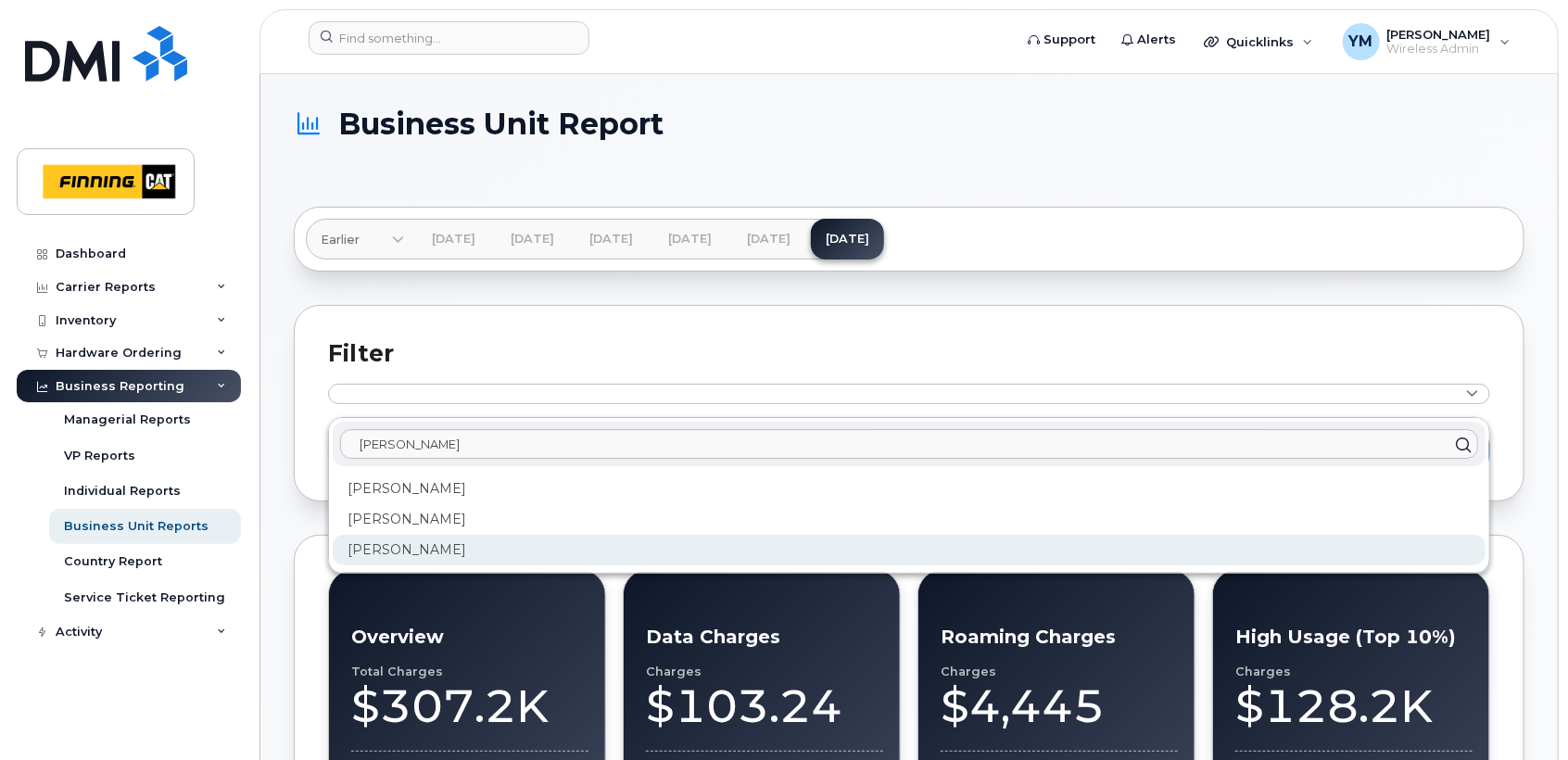
type input "Jeff"
click at [471, 553] on div "[PERSON_NAME]" at bounding box center [909, 550] width 1153 height 31
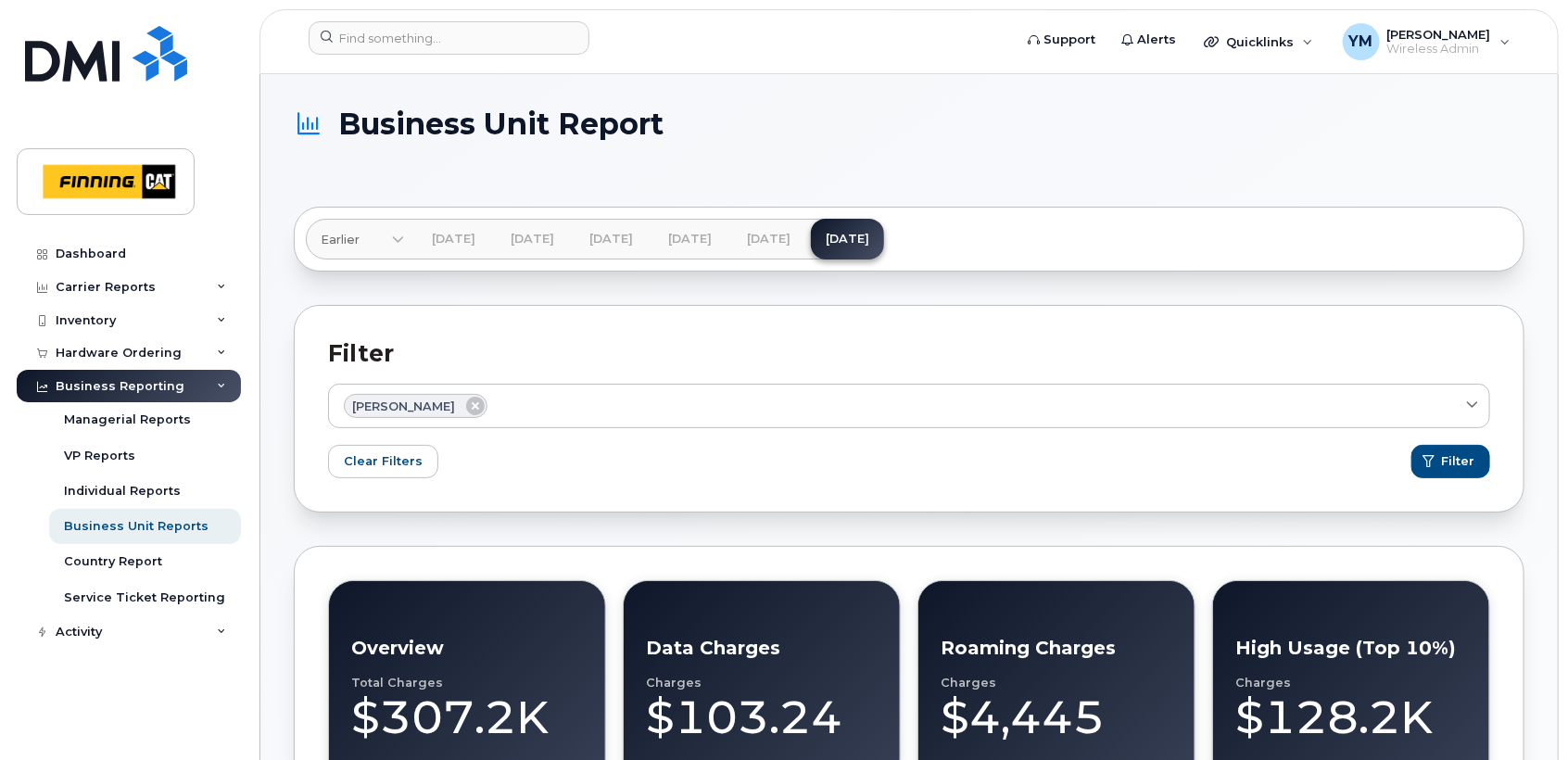
click at [1451, 478] on div "Clear Filters Filter" at bounding box center [908, 465] width 1162 height 40
click at [1459, 447] on button "Filter" at bounding box center [1452, 462] width 77 height 34
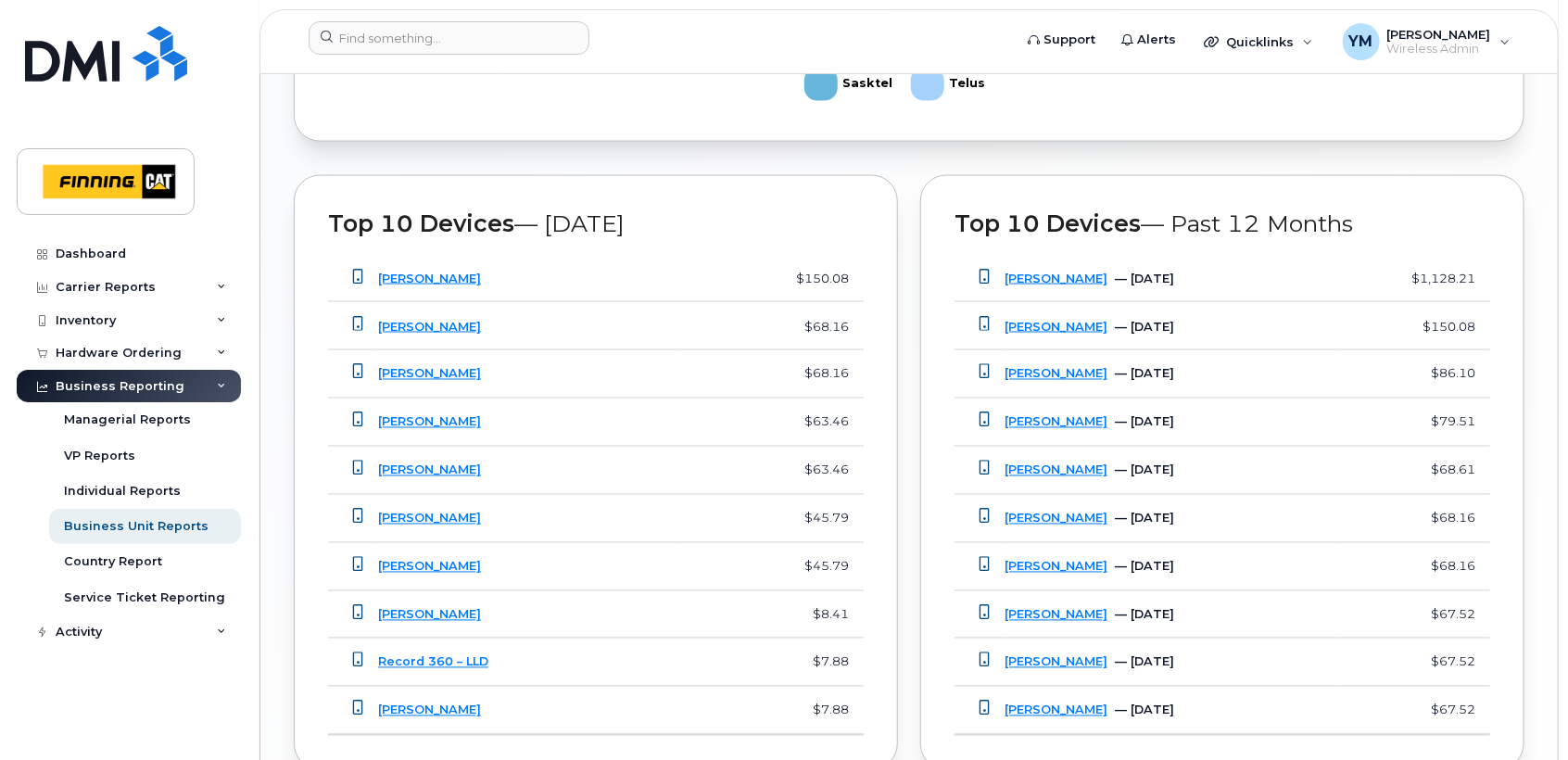
scroll to position [1441, 0]
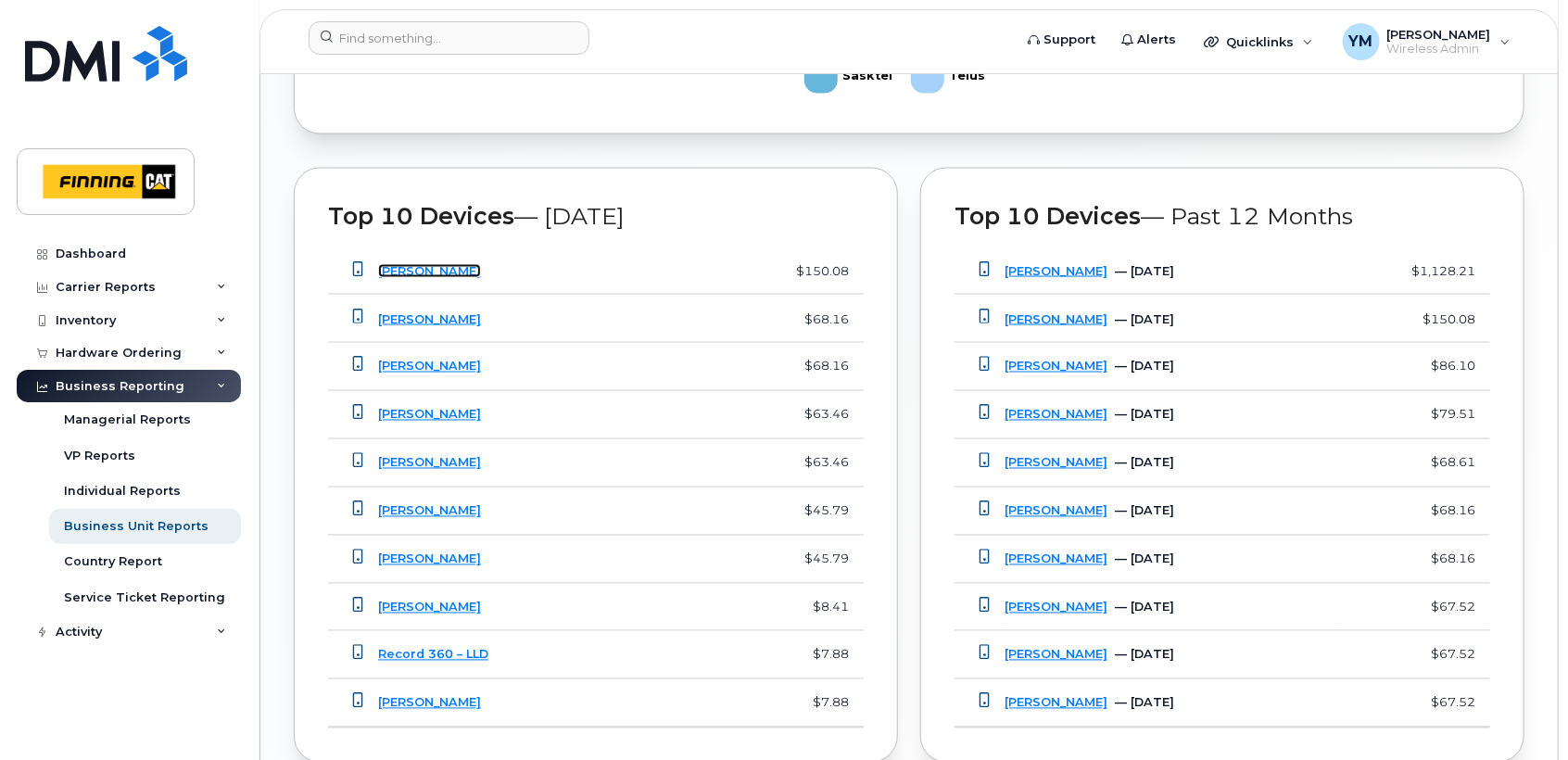
click at [450, 265] on link "[PERSON_NAME]" at bounding box center [430, 271] width 103 height 14
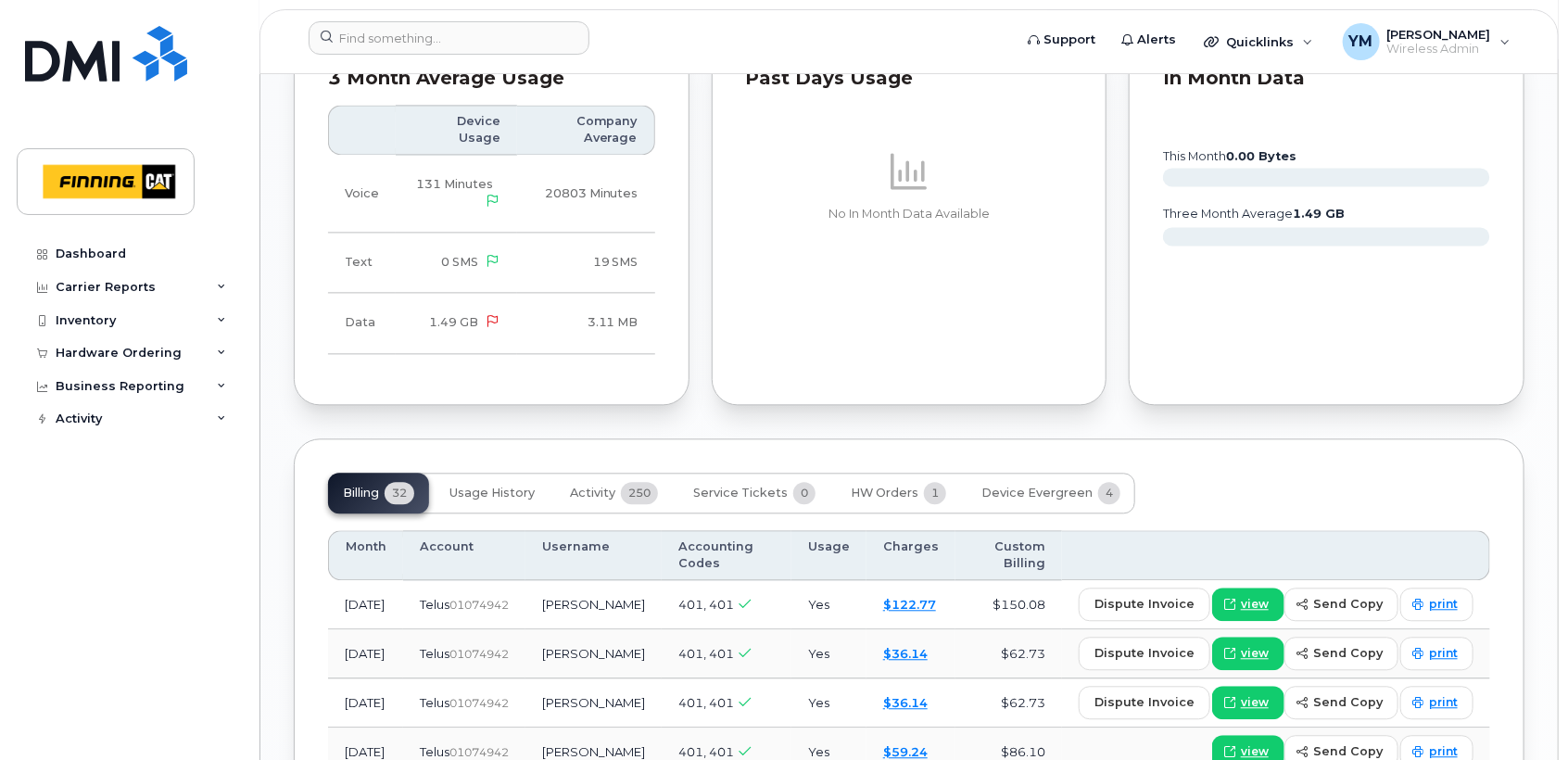
scroll to position [1887, 0]
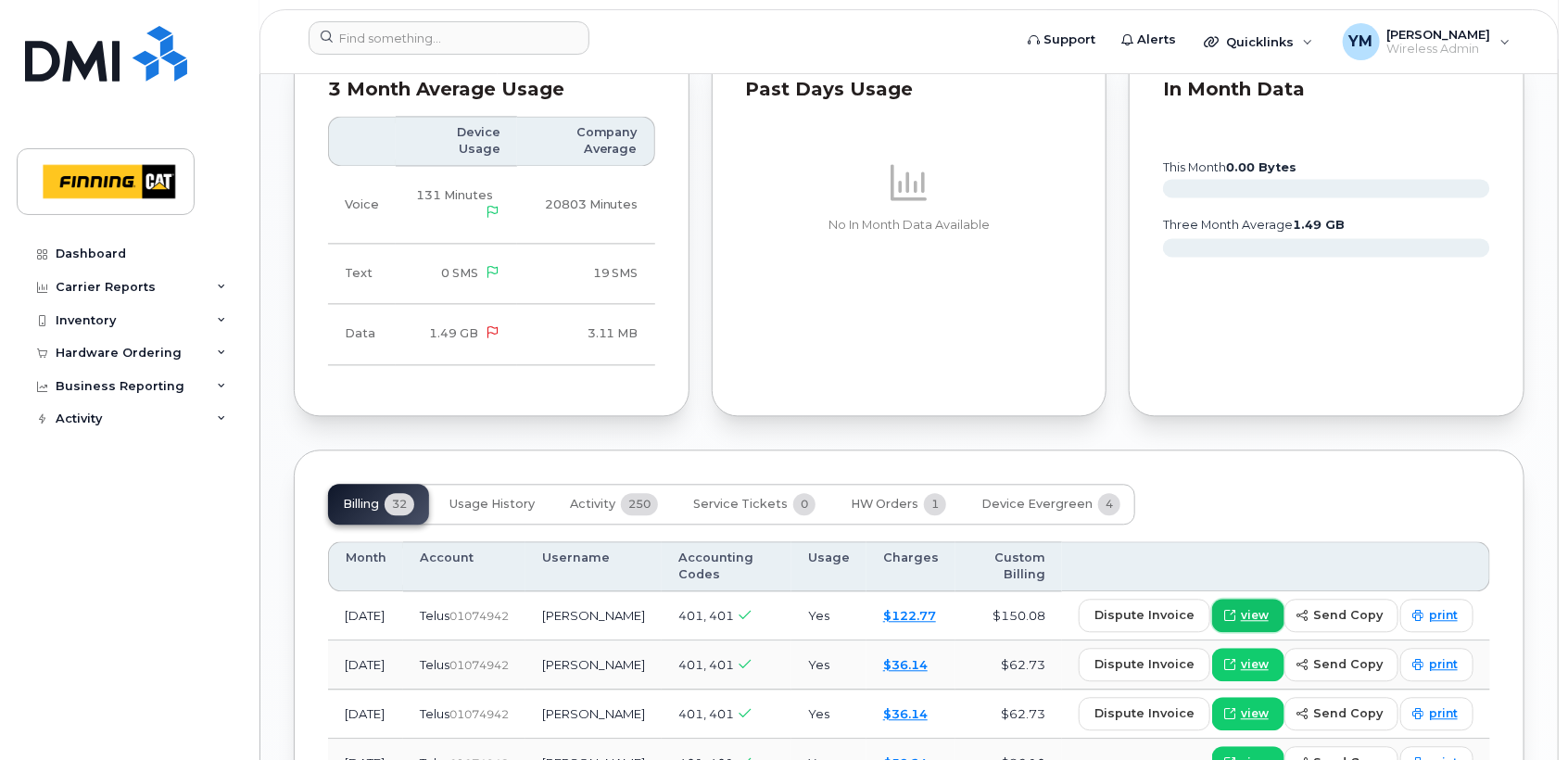
click at [1251, 604] on link "view" at bounding box center [1248, 615] width 72 height 34
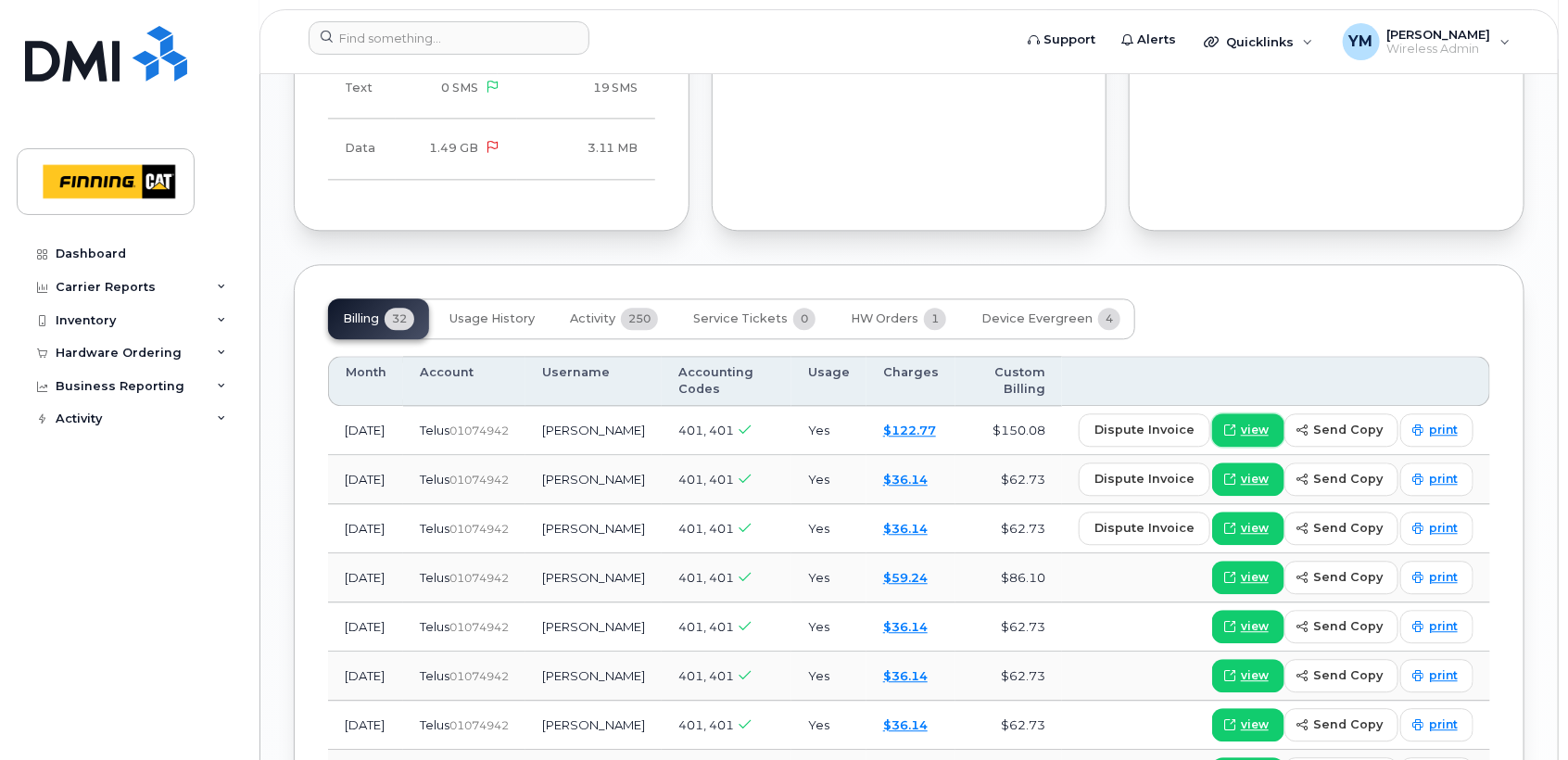
scroll to position [2128, 0]
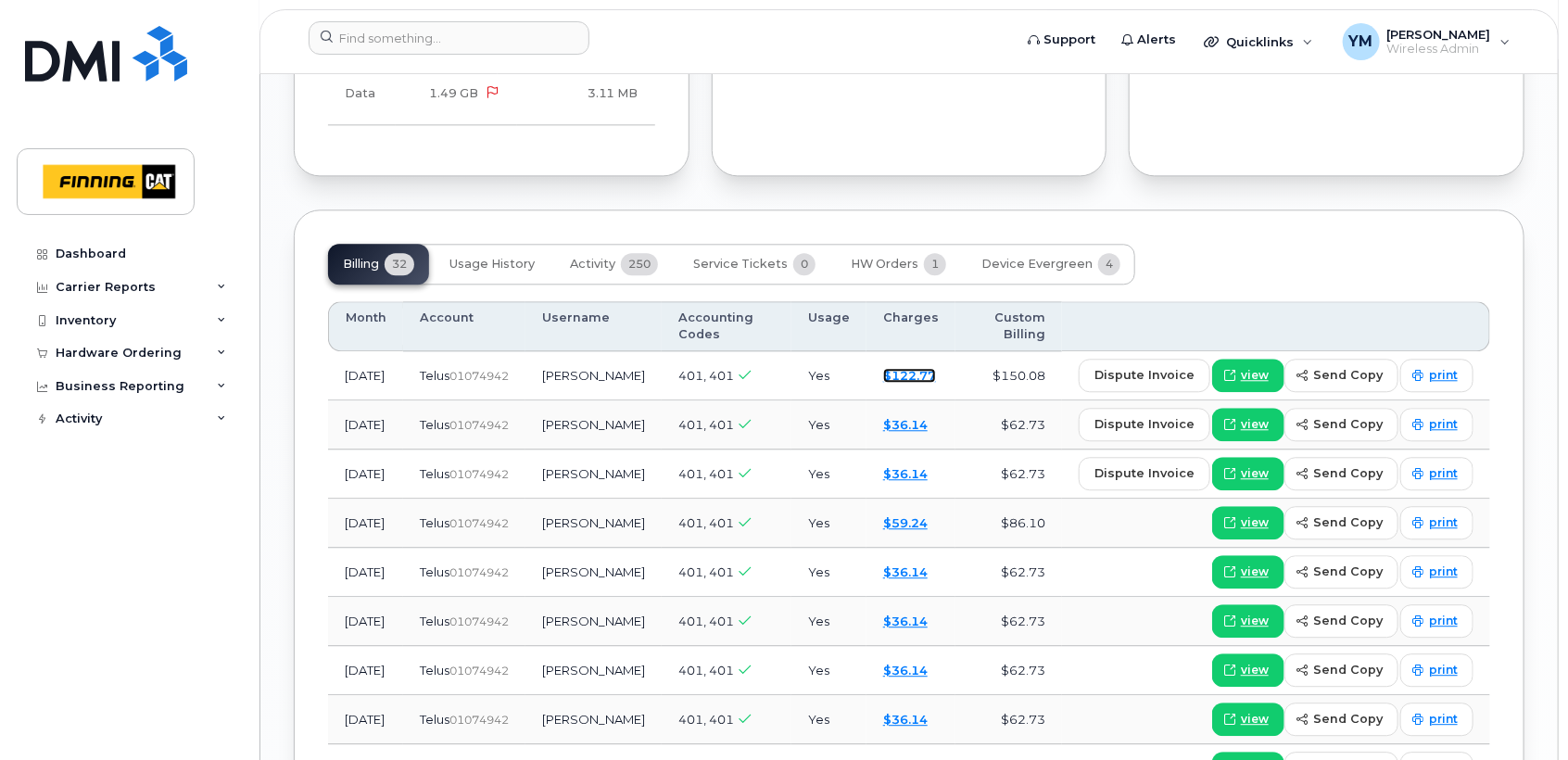
click at [922, 372] on link "$122.77" at bounding box center [910, 375] width 53 height 15
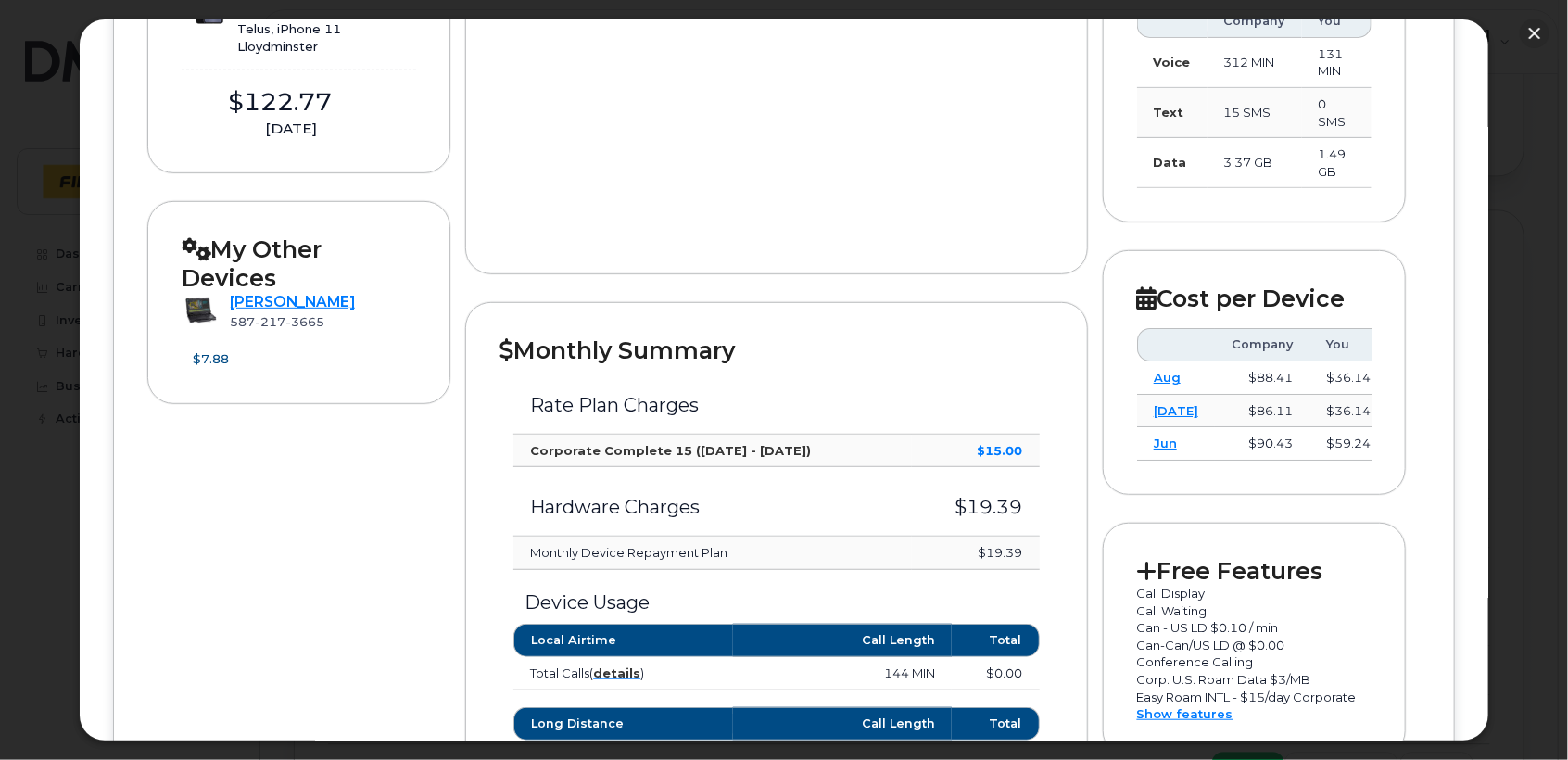
scroll to position [362, 0]
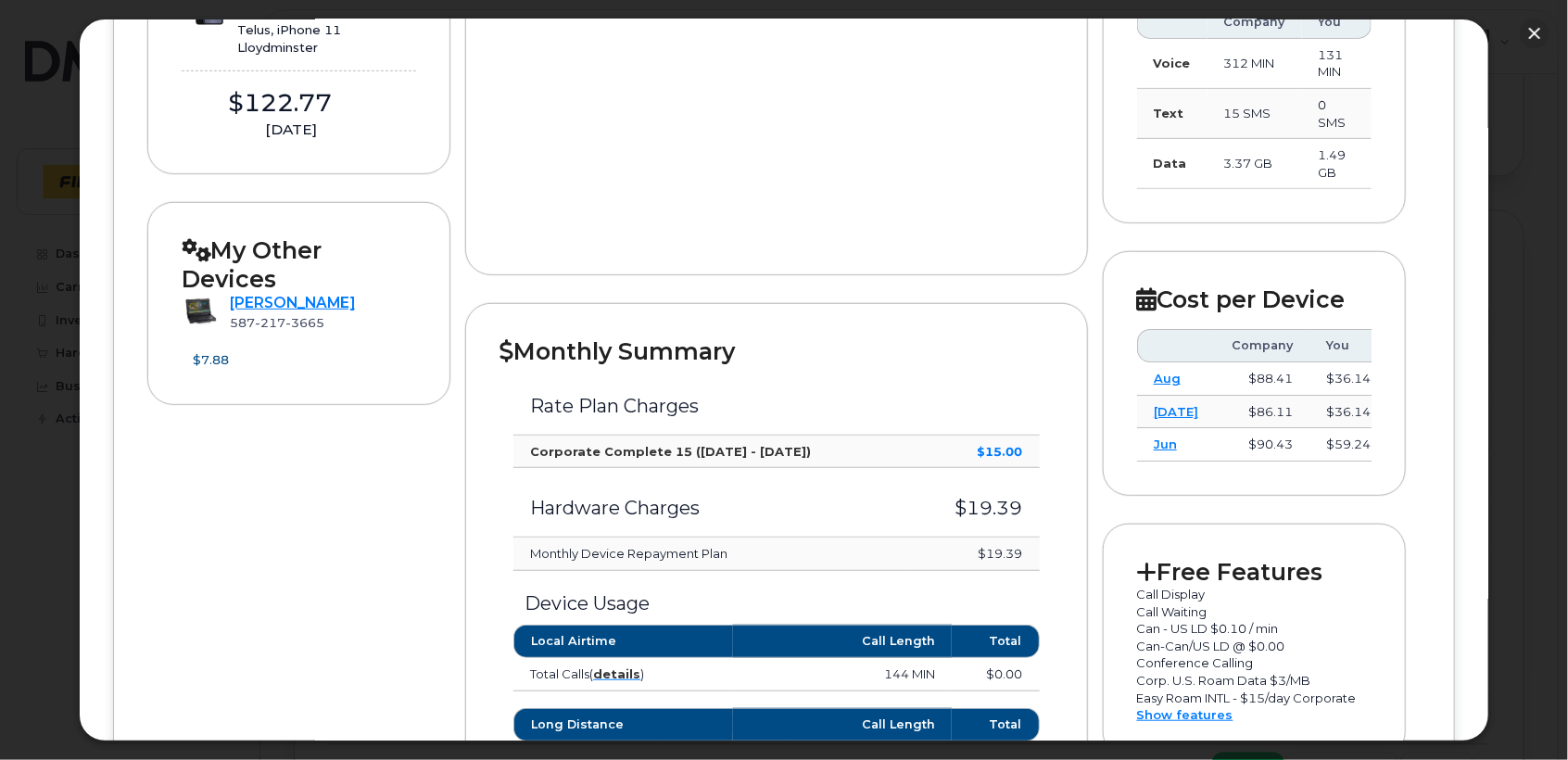
click at [888, 248] on div "Last 12 Month Charges" at bounding box center [776, 88] width 622 height 375
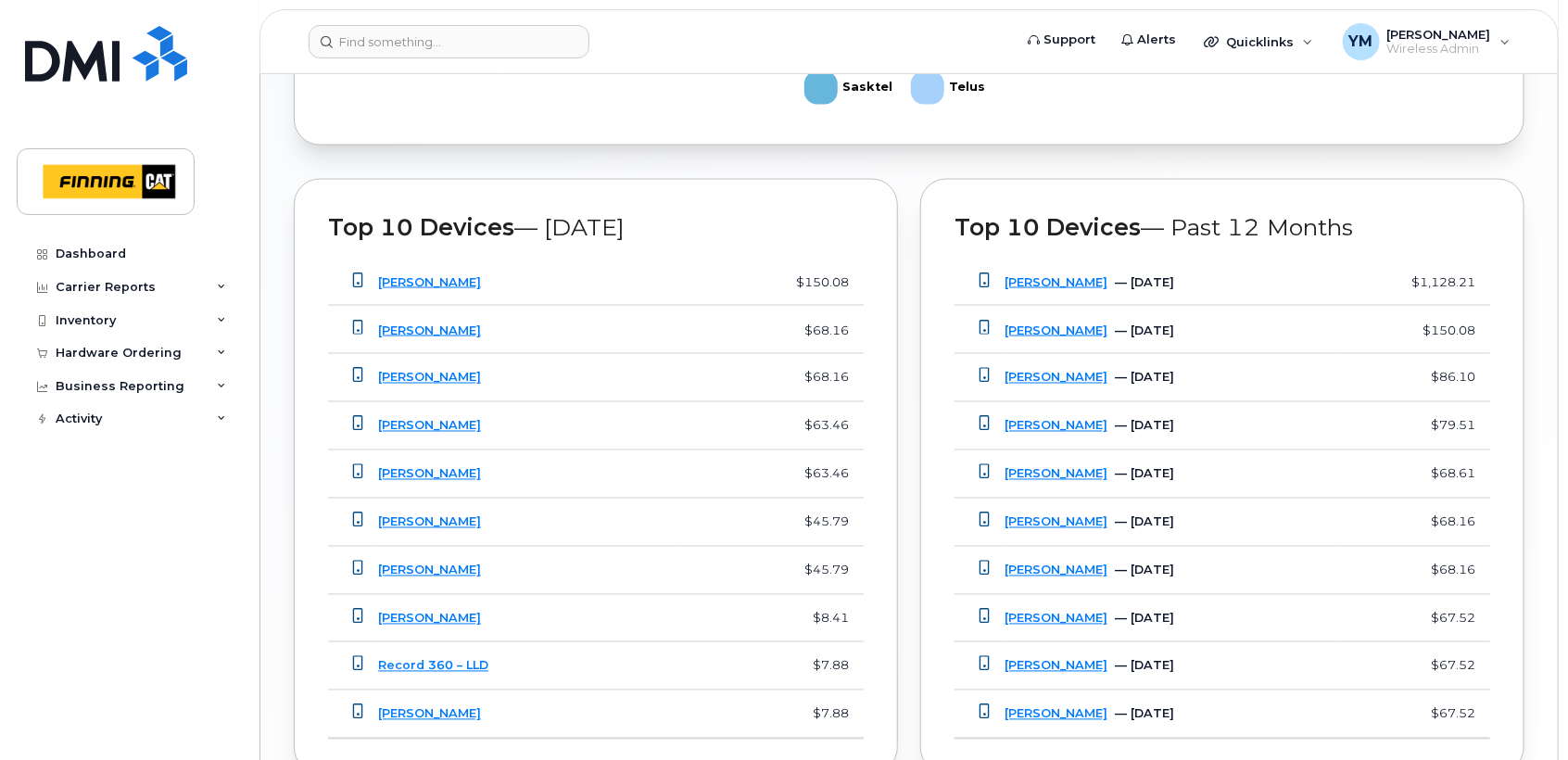
scroll to position [1524, 0]
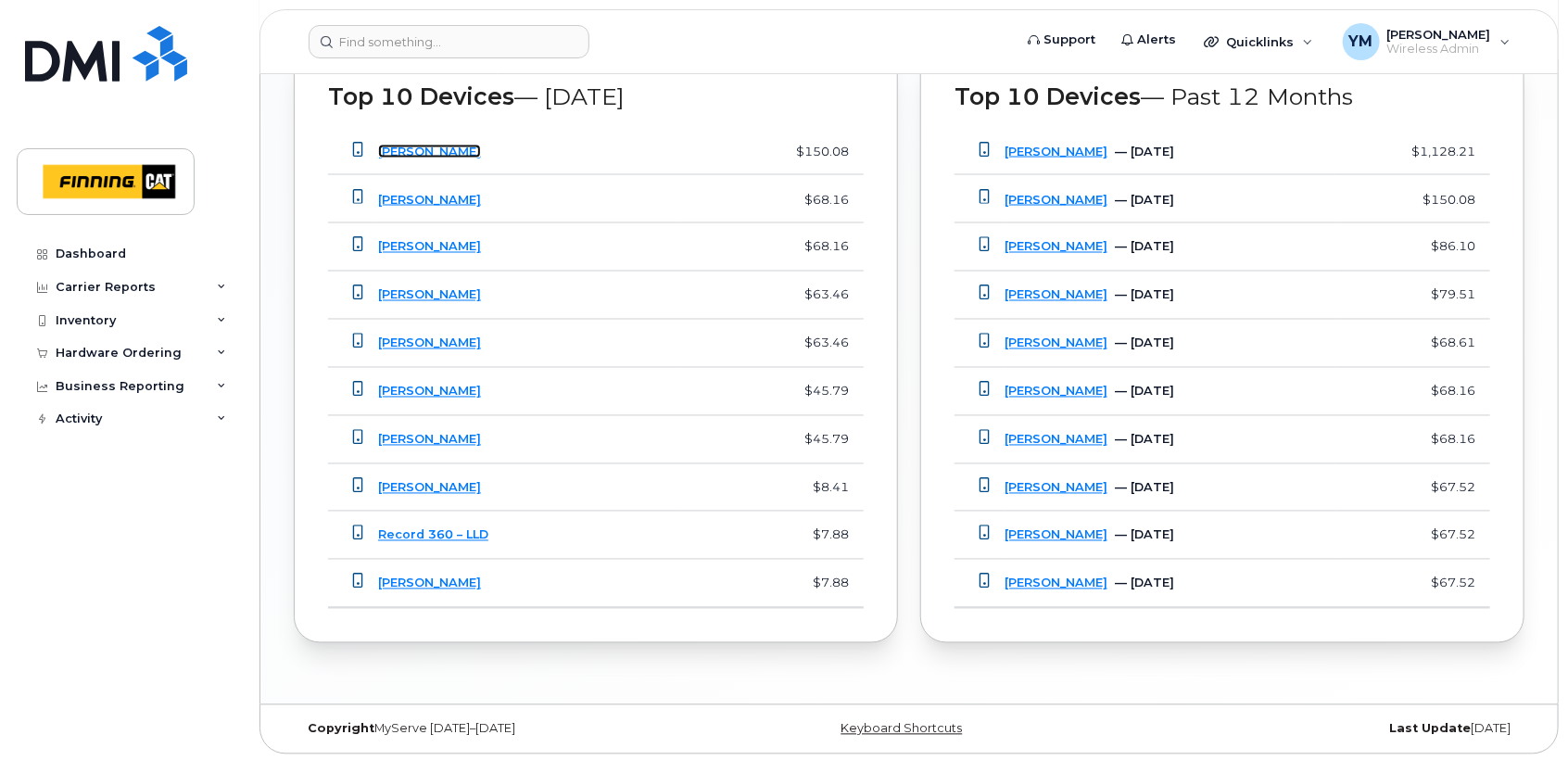
click at [398, 152] on link "[PERSON_NAME]" at bounding box center [430, 151] width 103 height 14
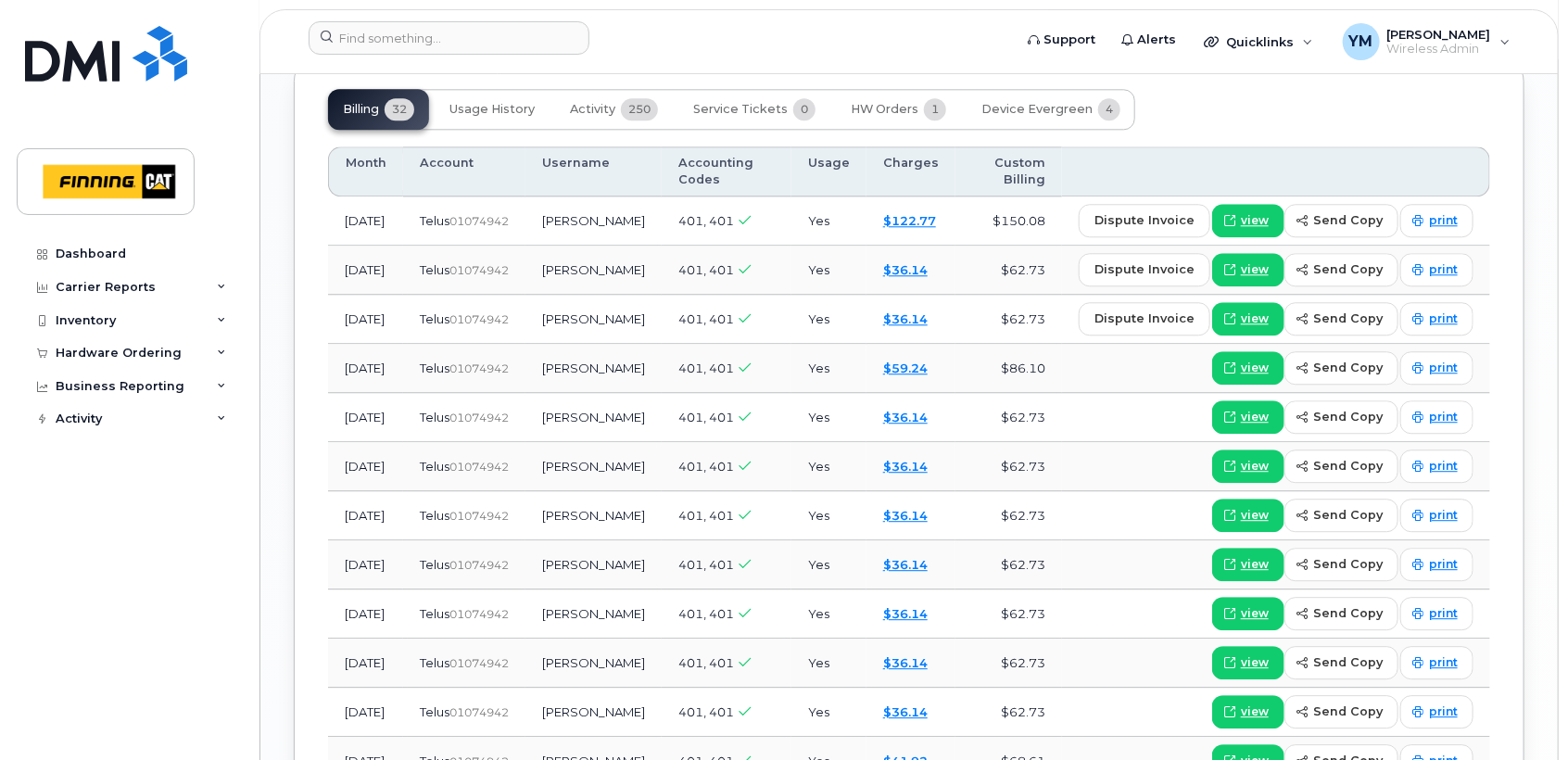
scroll to position [2229, 0]
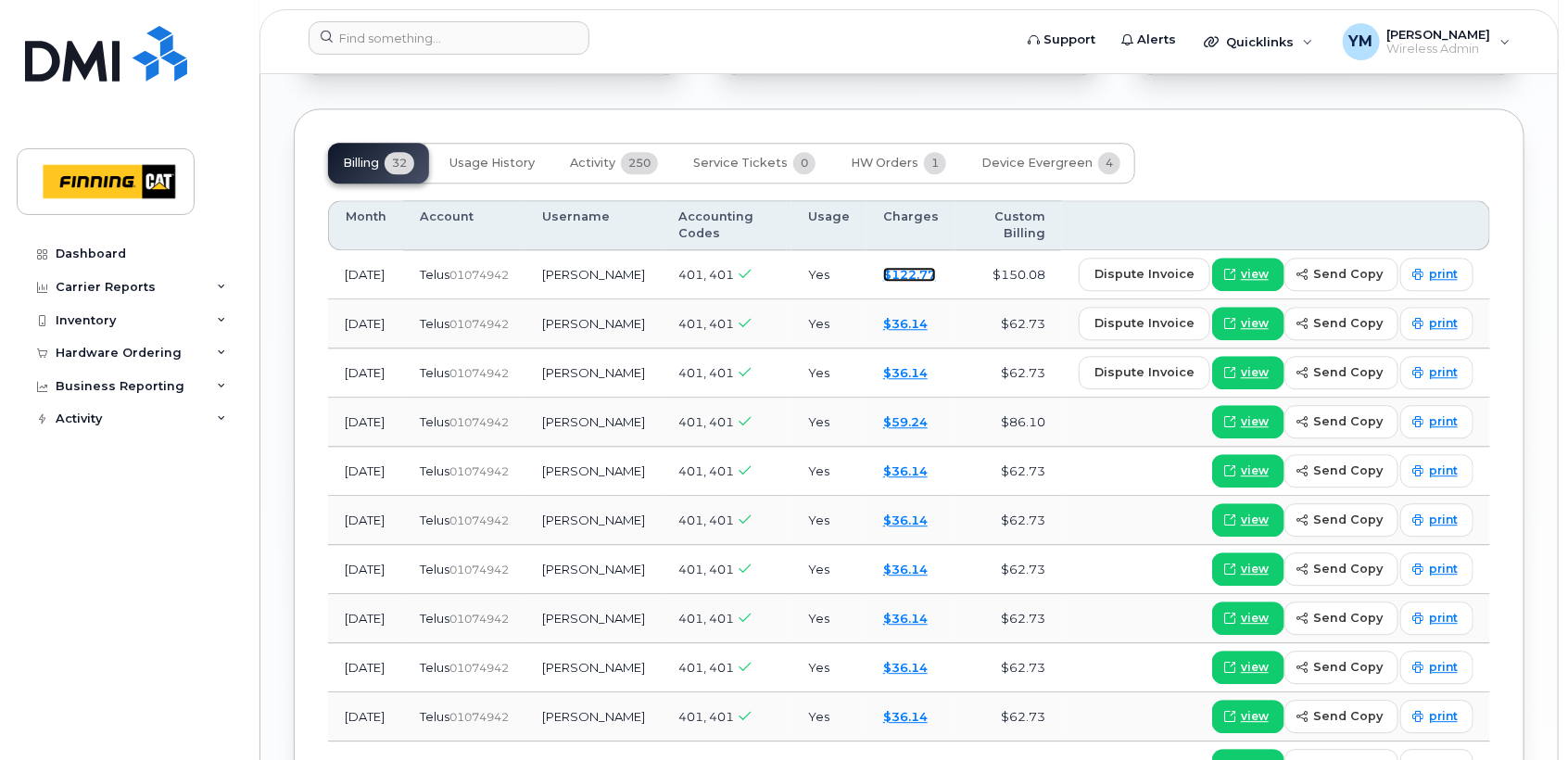
click at [905, 273] on link "$122.77" at bounding box center [910, 273] width 53 height 15
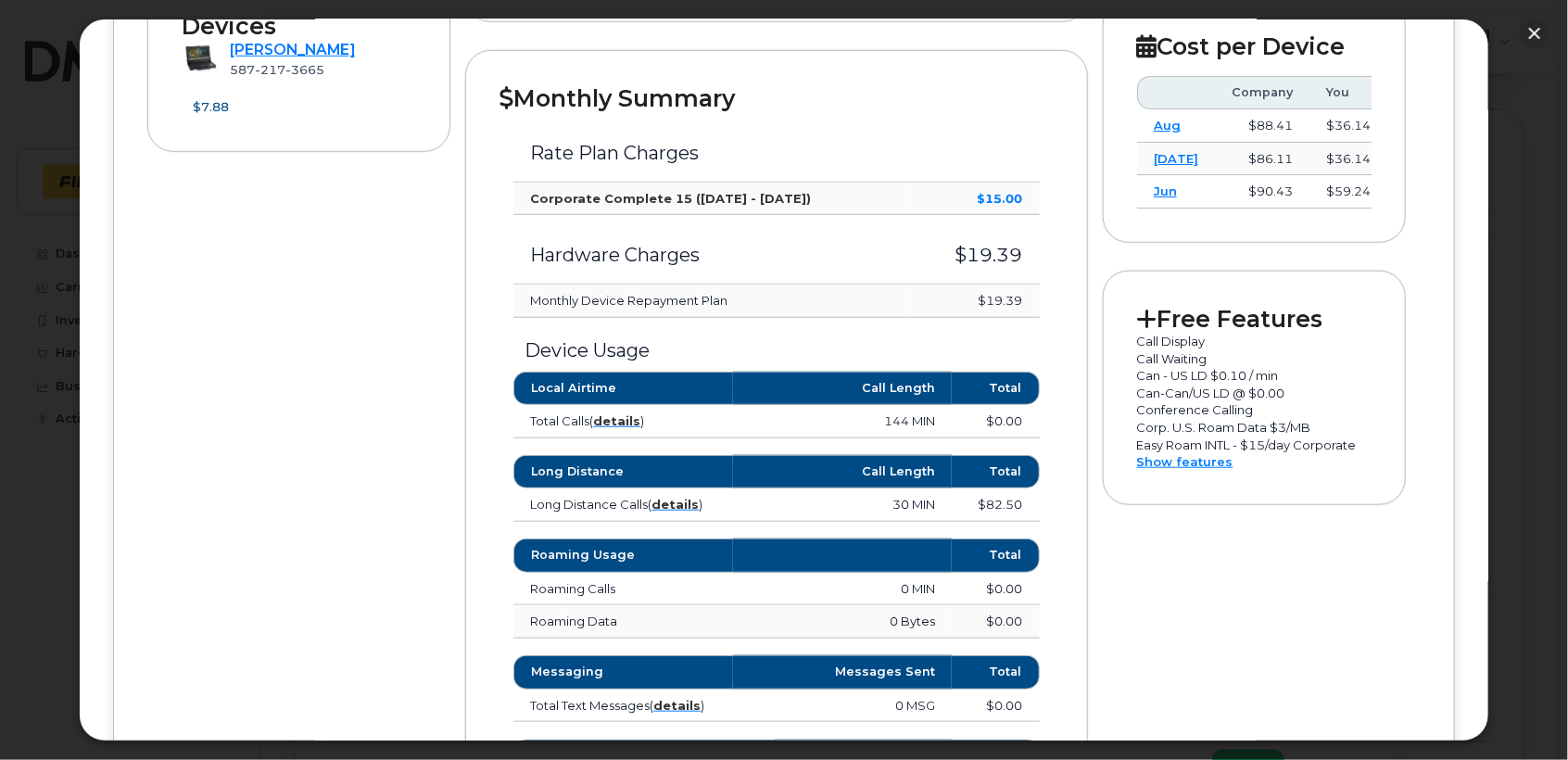
scroll to position [617, 0]
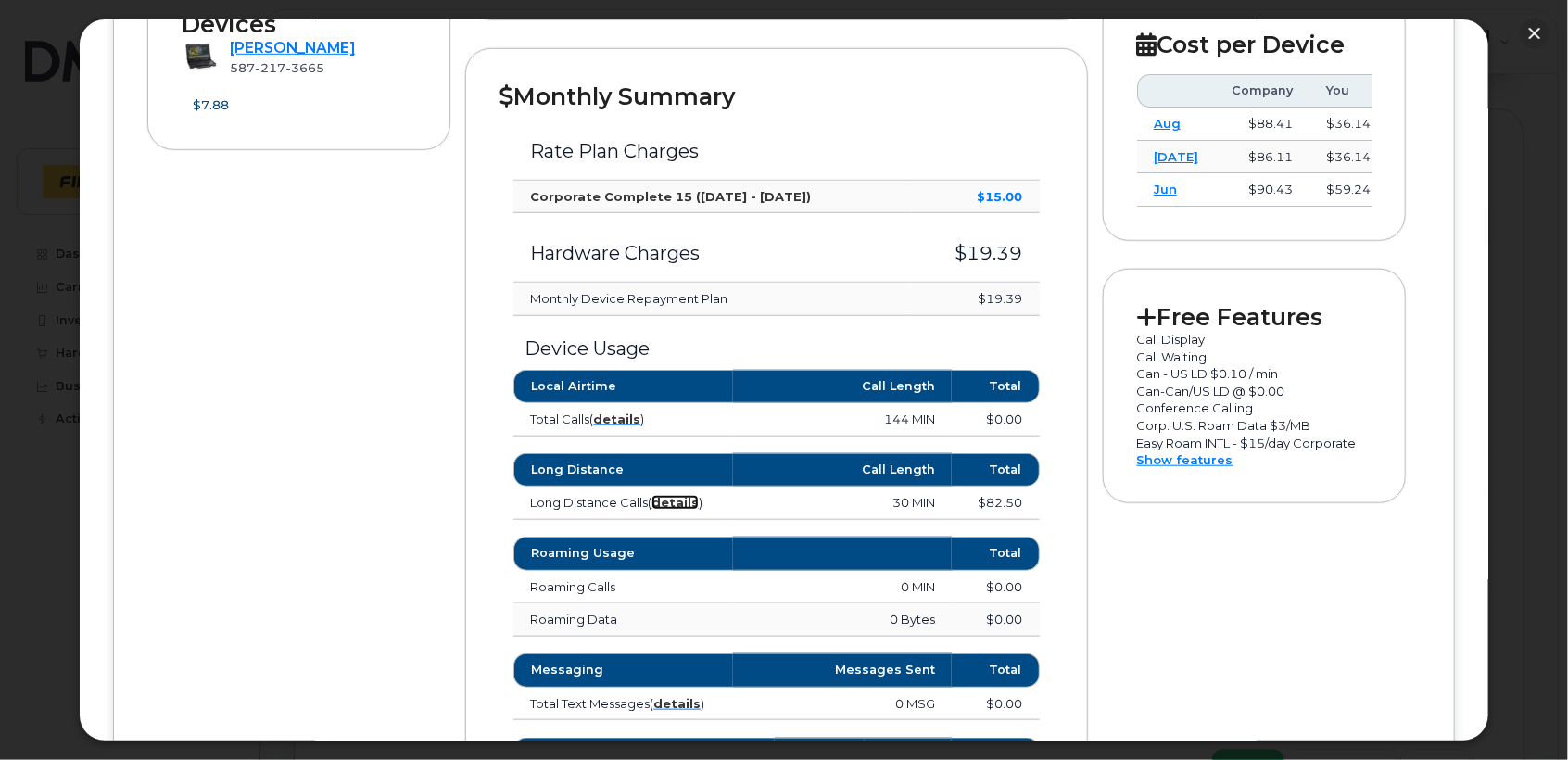
click at [677, 494] on strong "details" at bounding box center [675, 501] width 47 height 15
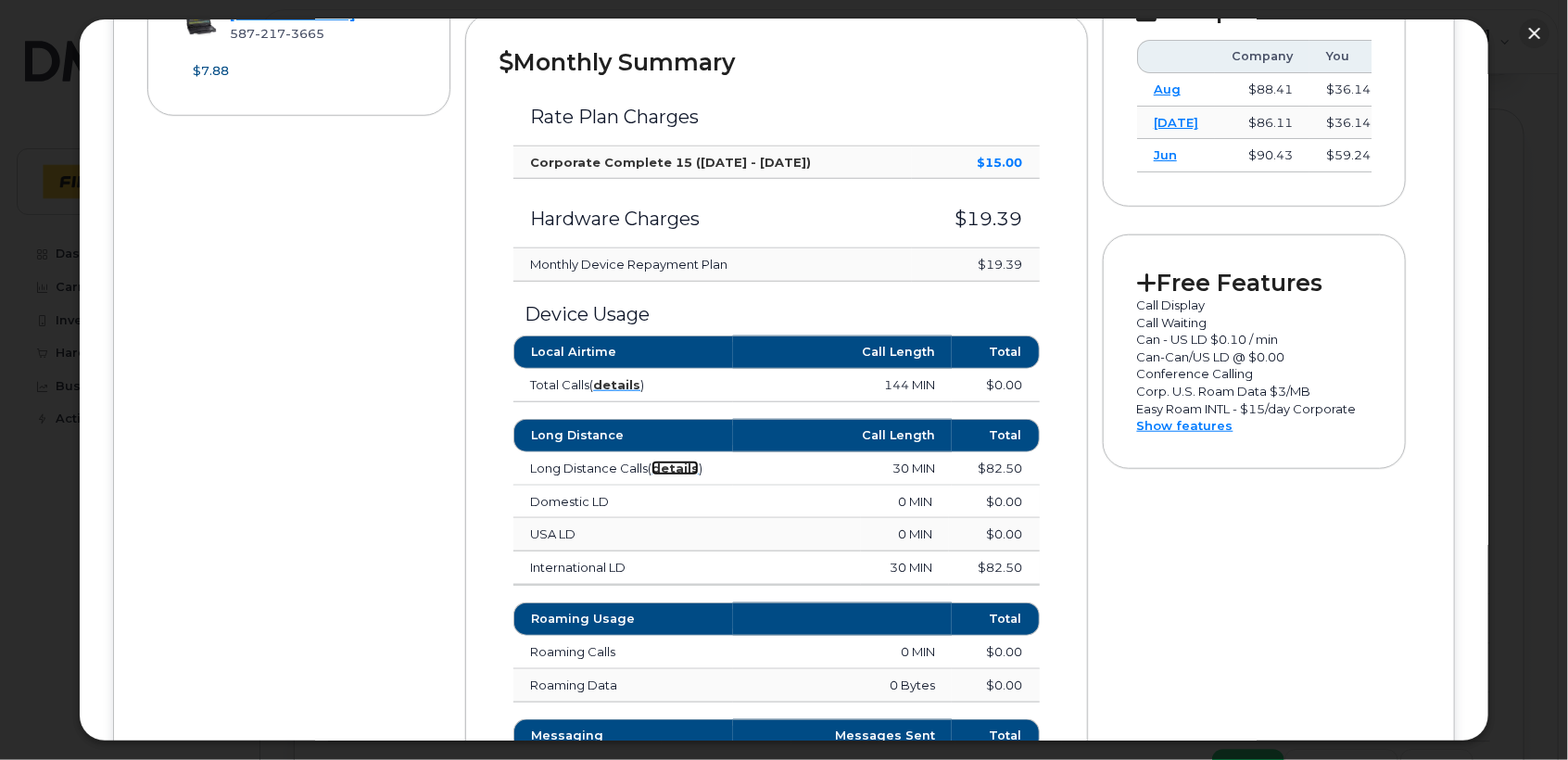
scroll to position [652, 0]
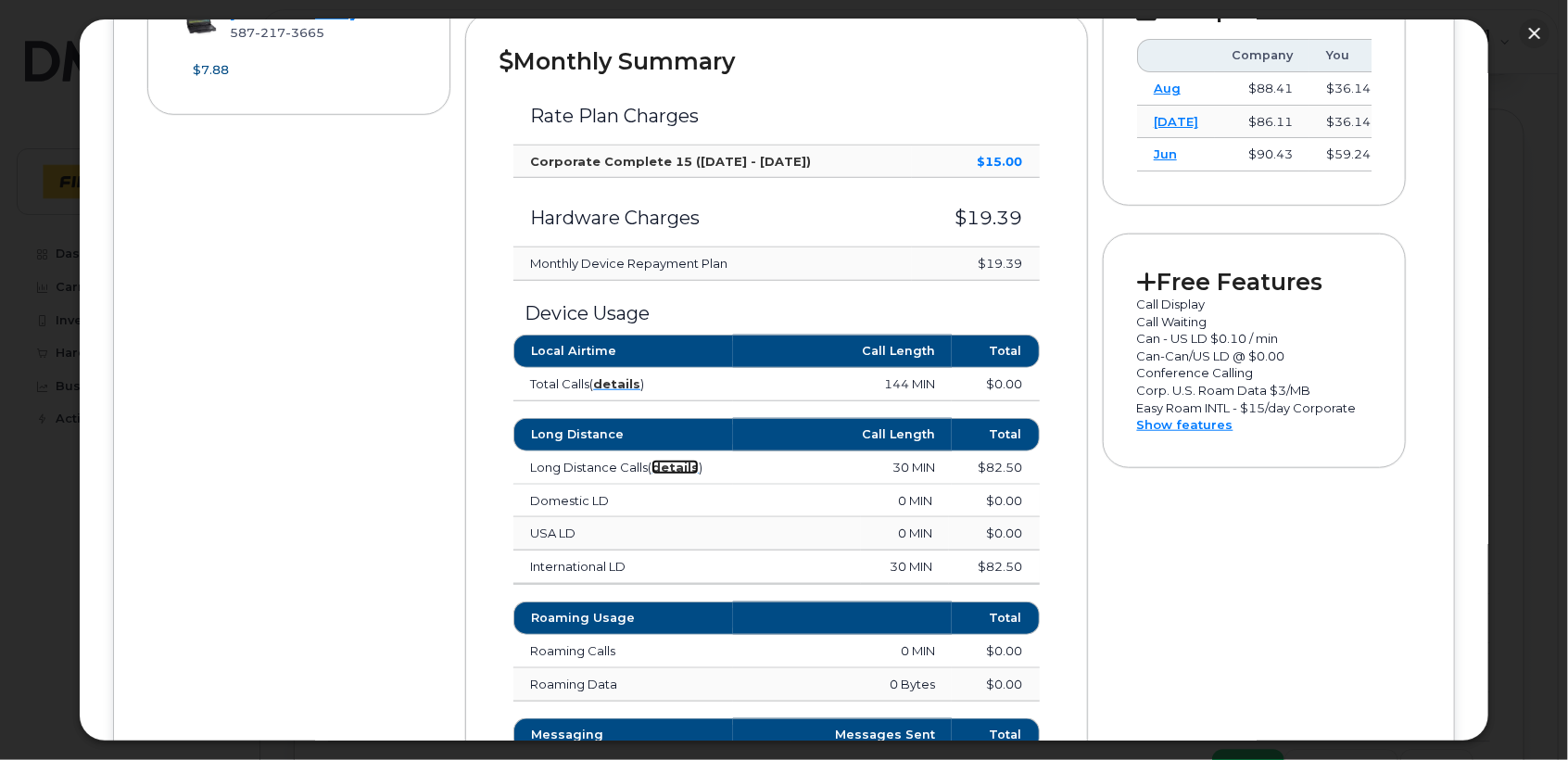
click at [668, 464] on strong "details" at bounding box center [675, 467] width 47 height 15
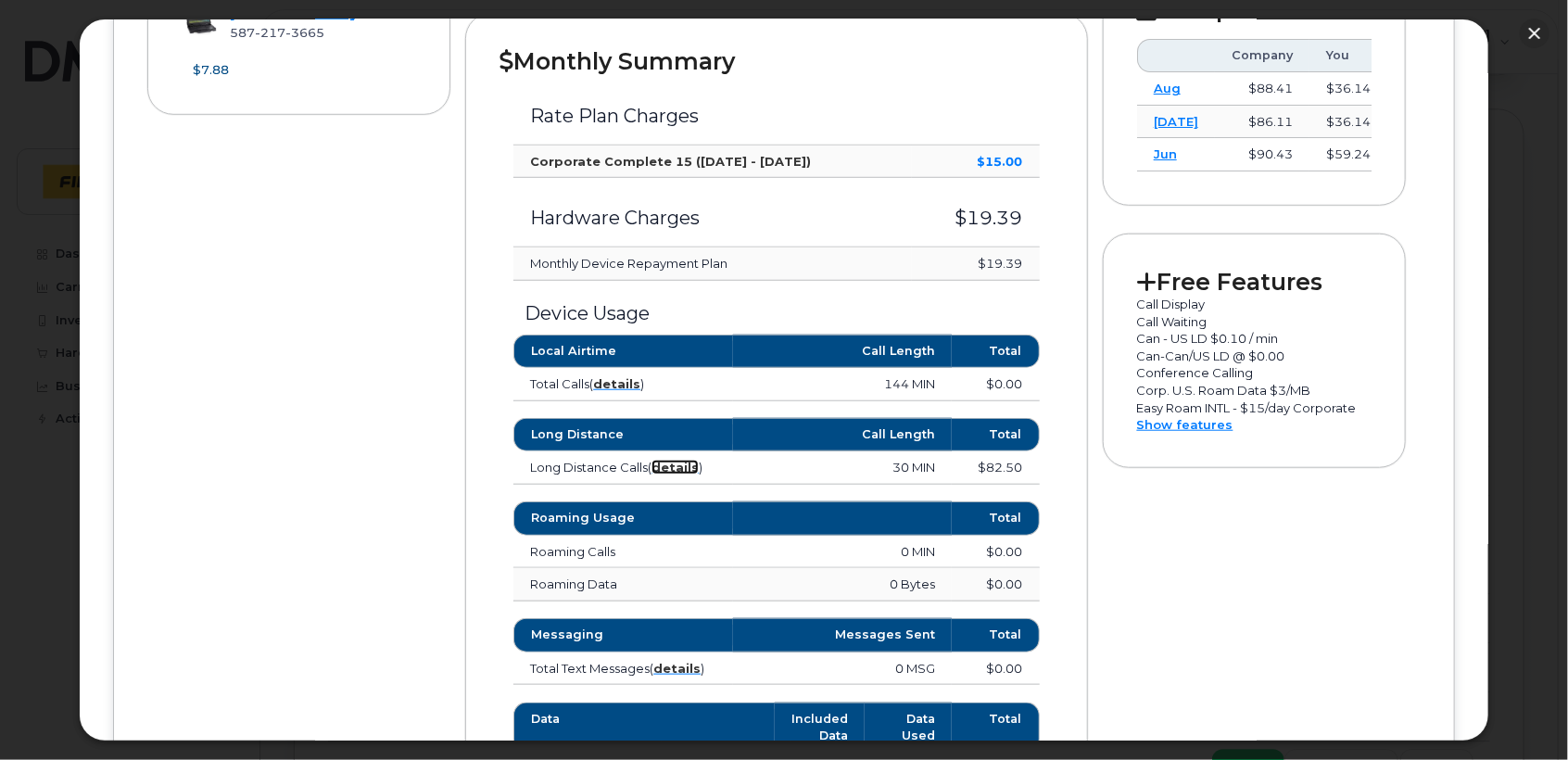
click at [668, 464] on strong "details" at bounding box center [675, 467] width 47 height 15
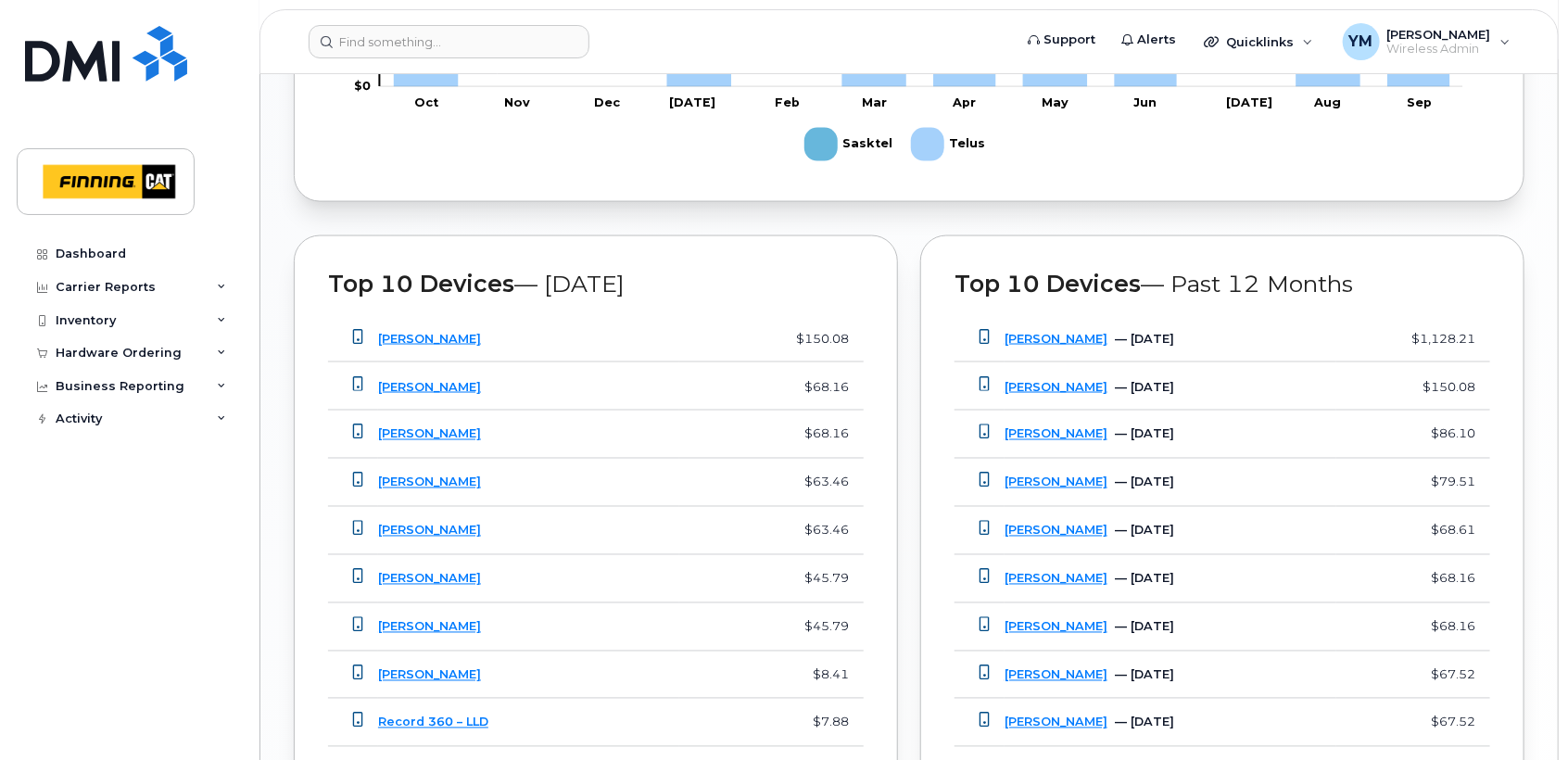
scroll to position [1338, 0]
click at [410, 389] on link "[PERSON_NAME]" at bounding box center [430, 386] width 103 height 14
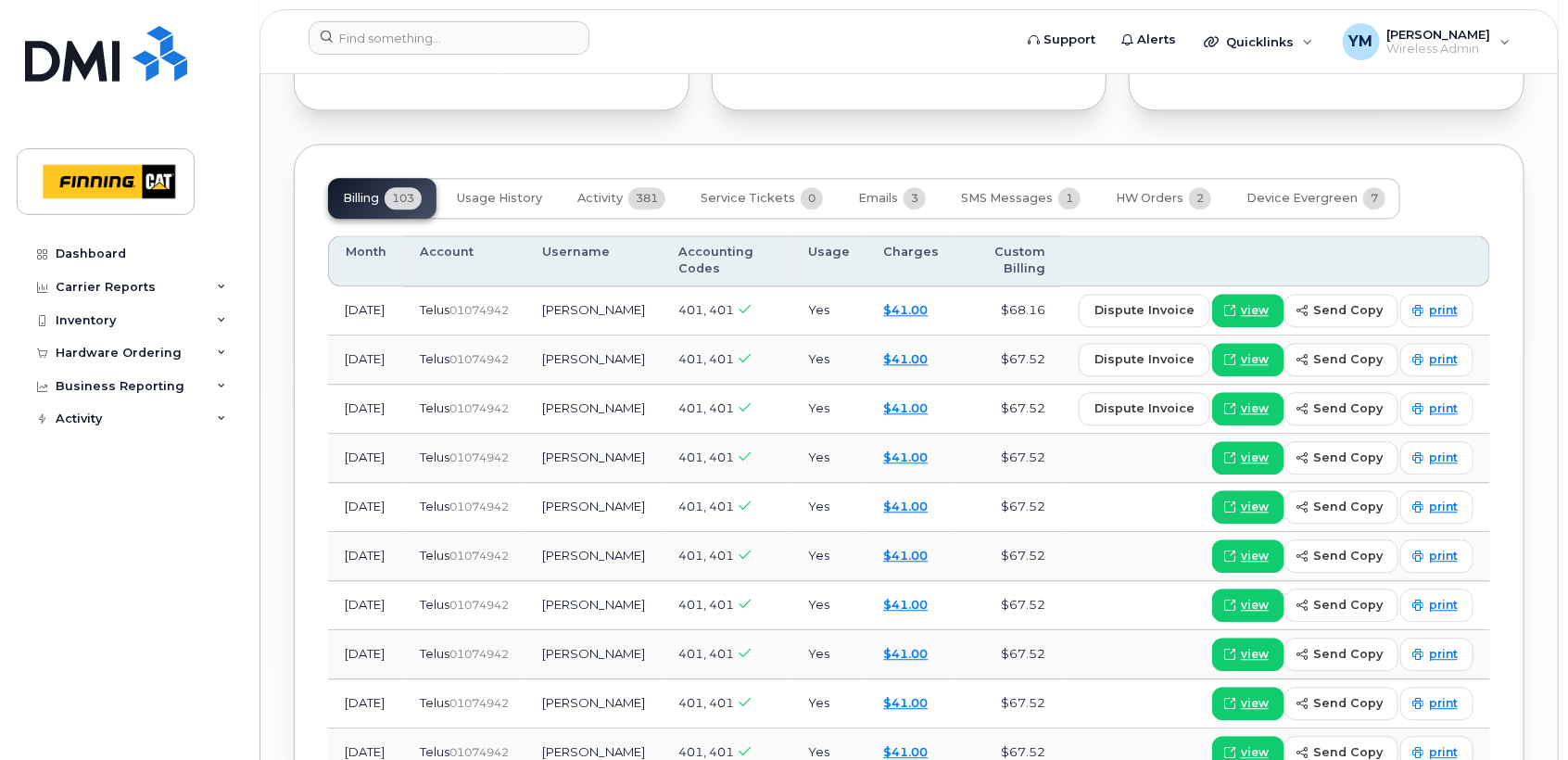
scroll to position [2079, 0]
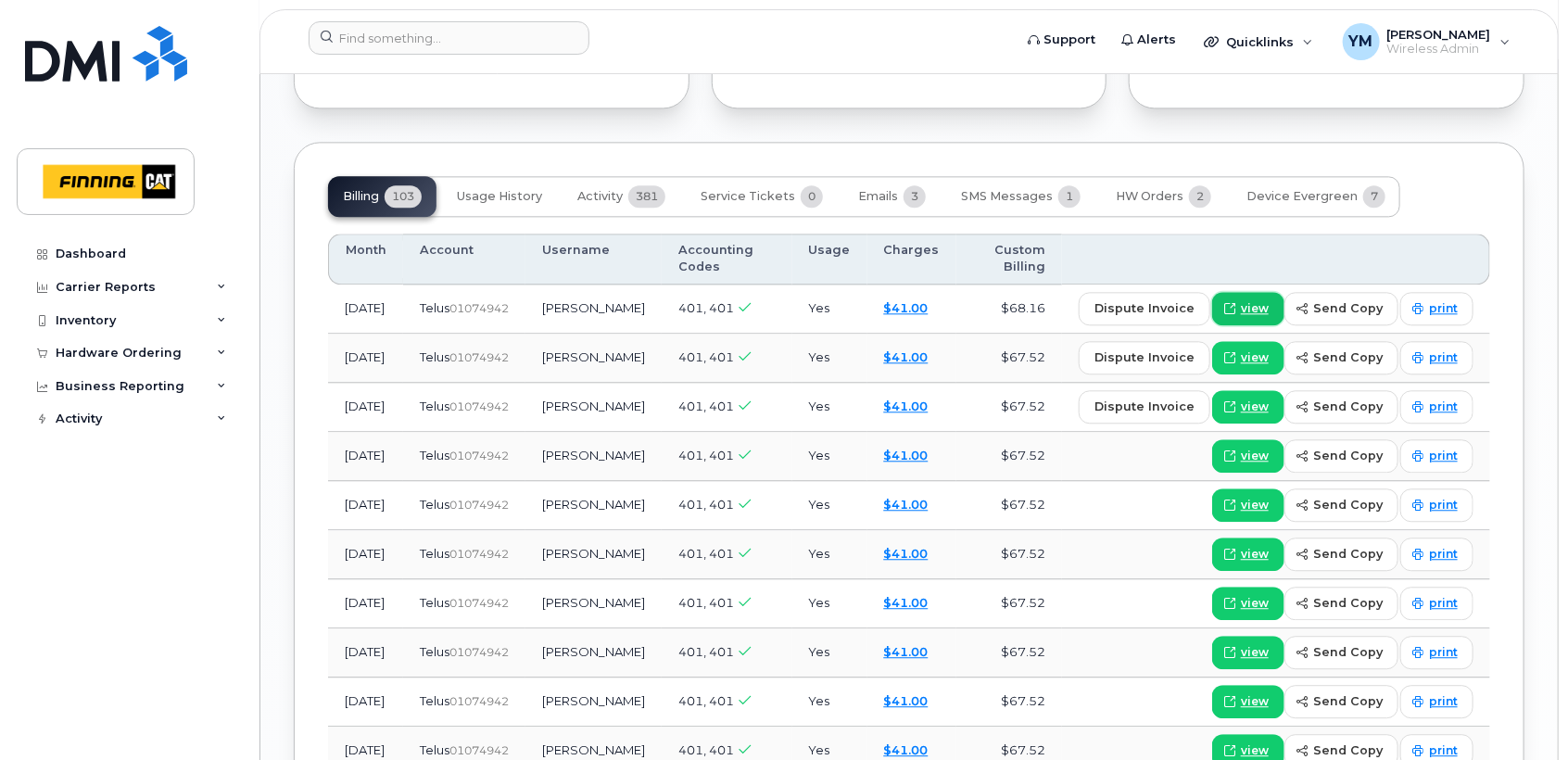
click at [1238, 304] on span at bounding box center [1229, 308] width 17 height 17
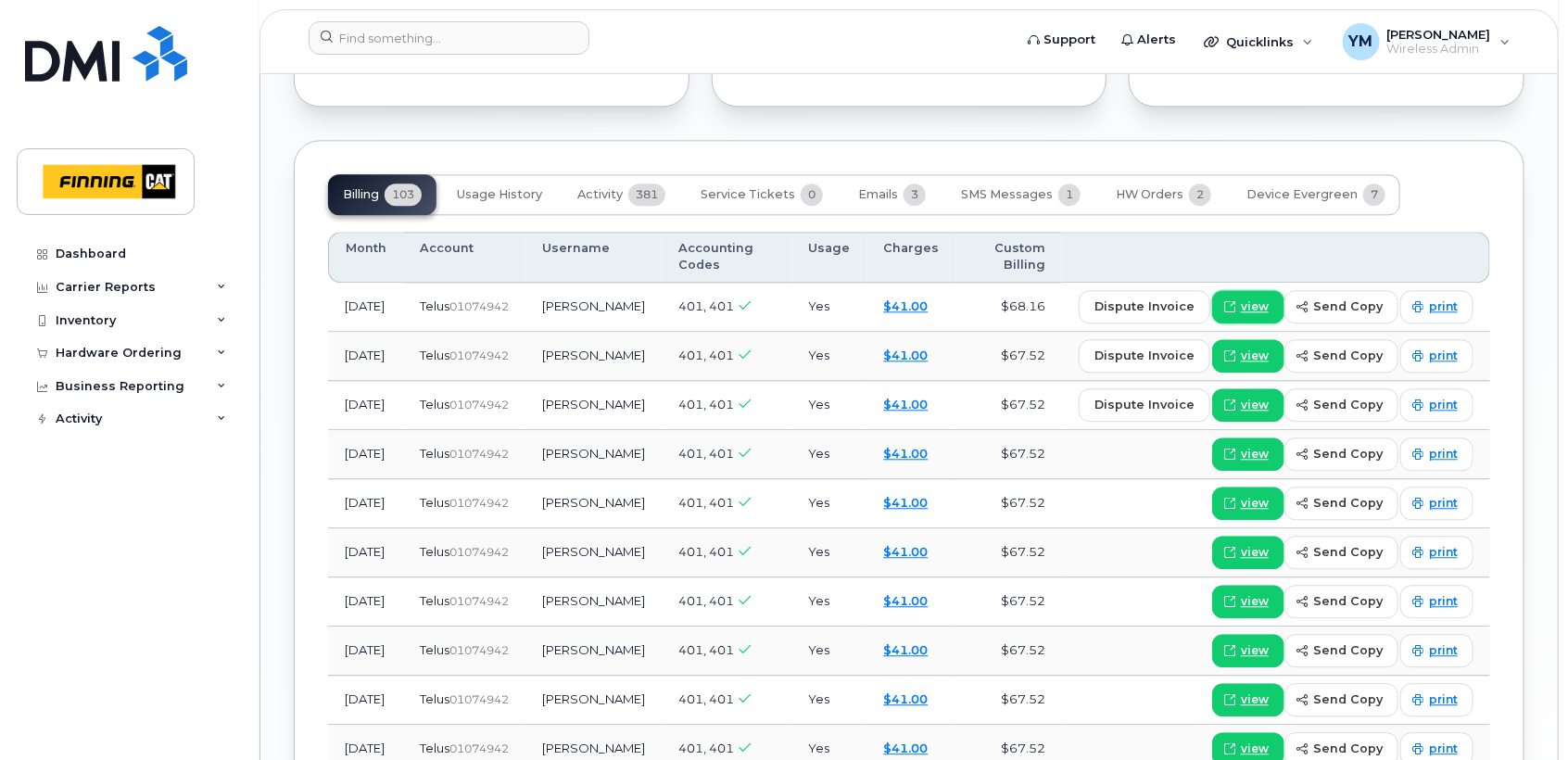
scroll to position [2113, 0]
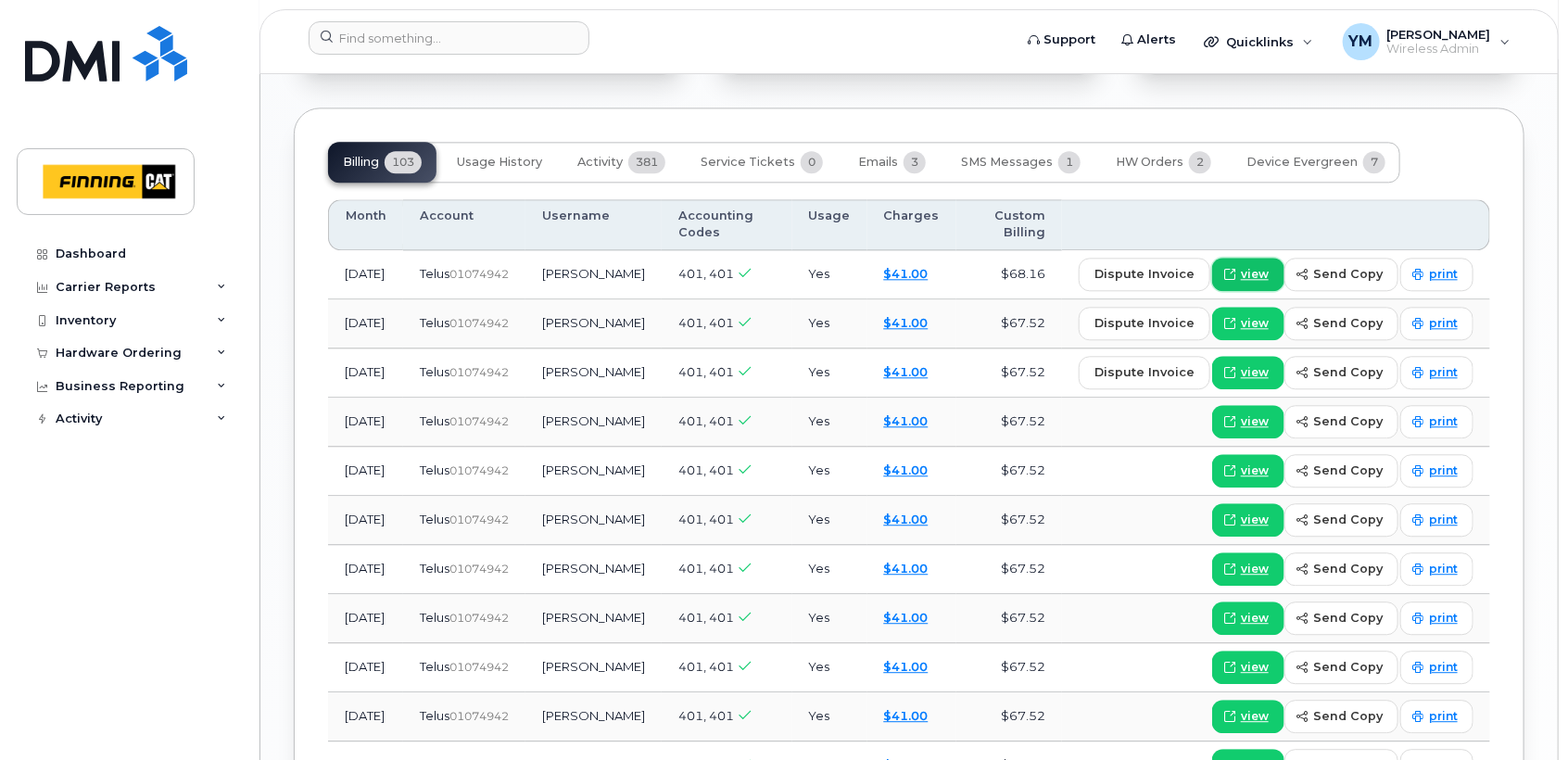
click at [1276, 281] on link "view" at bounding box center [1248, 274] width 72 height 34
click at [916, 274] on link "$41.00" at bounding box center [906, 272] width 44 height 15
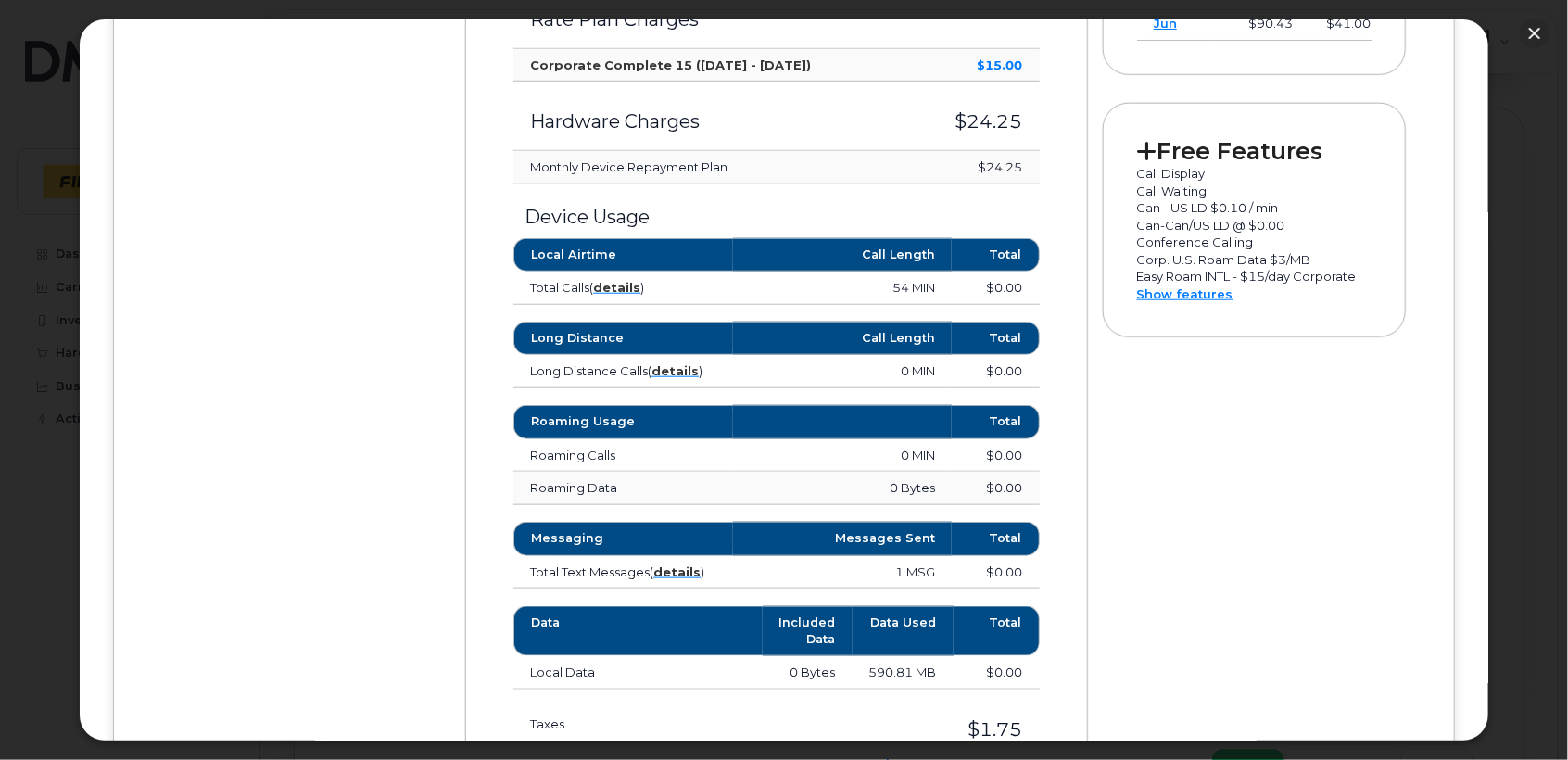
scroll to position [755, 0]
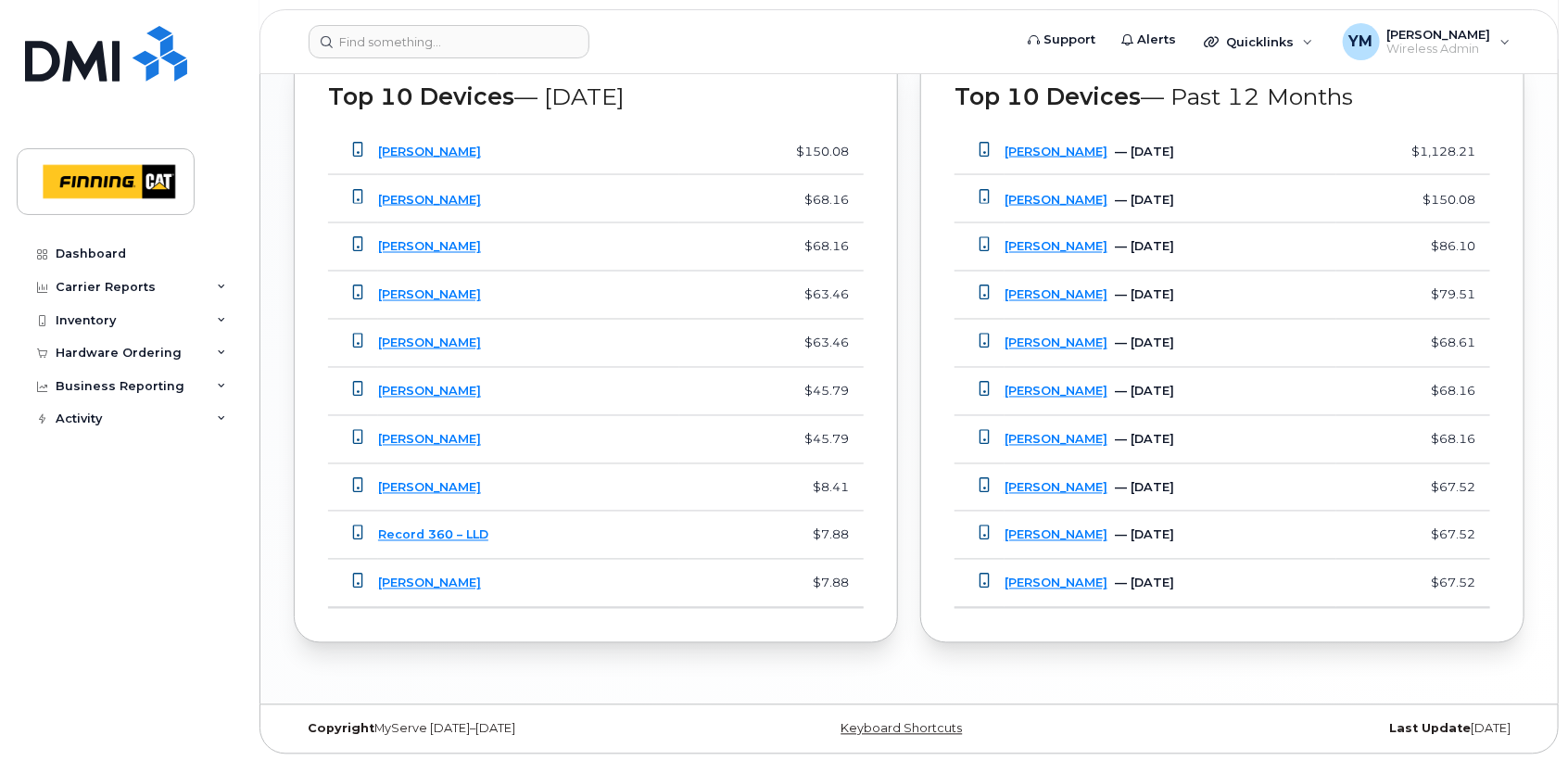
scroll to position [1490, 0]
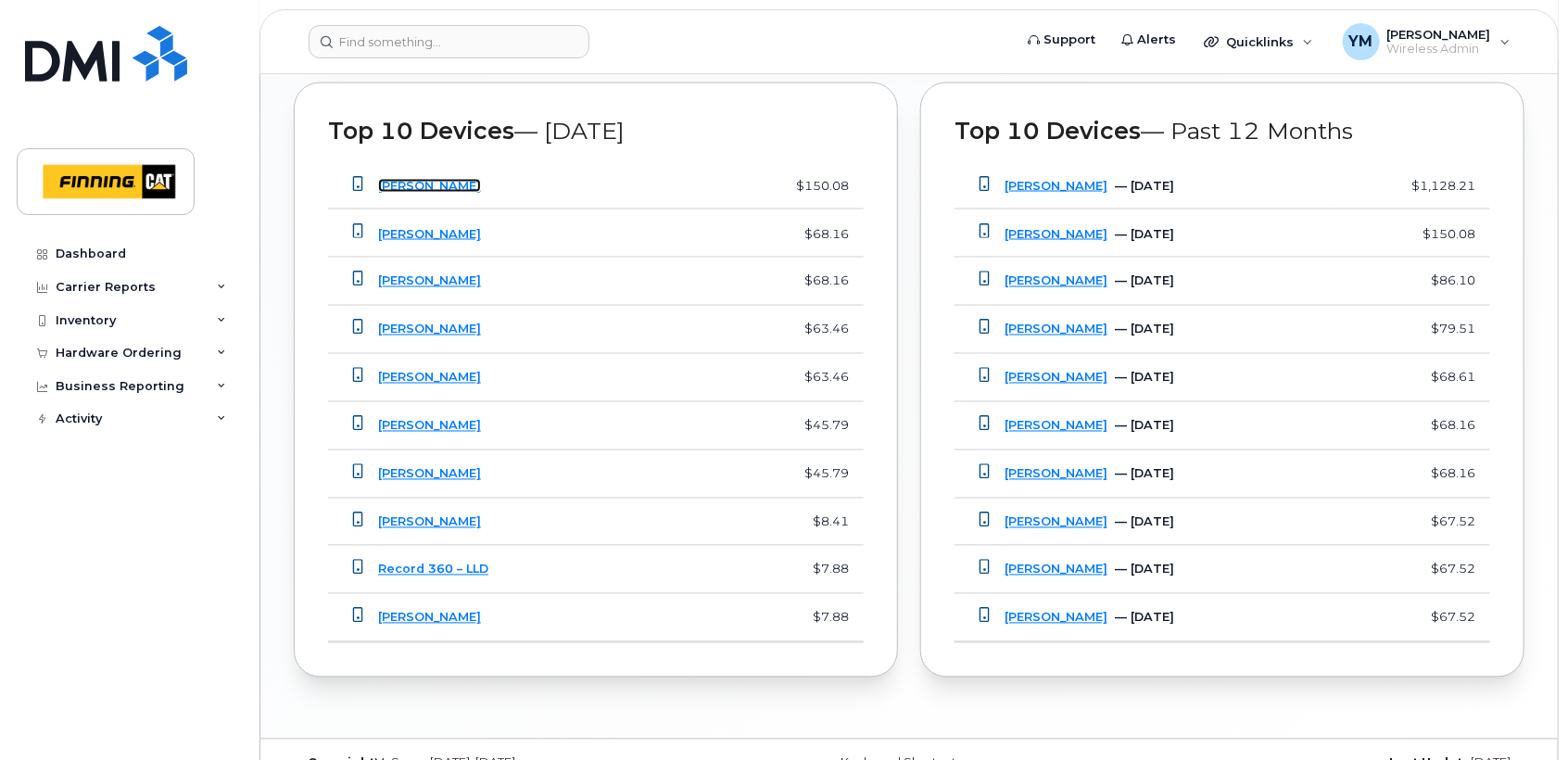
click at [431, 179] on link "[PERSON_NAME]" at bounding box center [430, 186] width 103 height 14
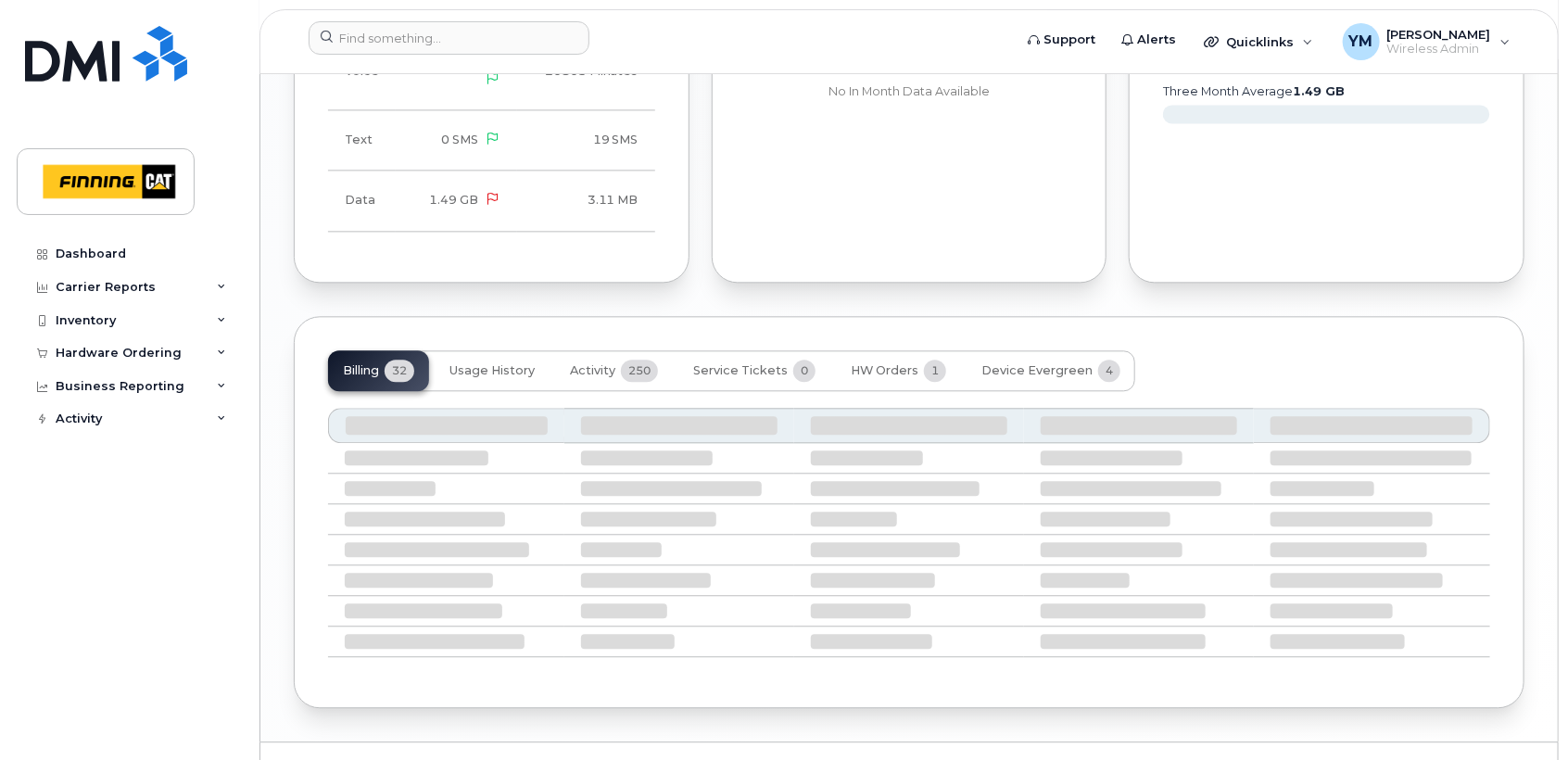
scroll to position [2057, 0]
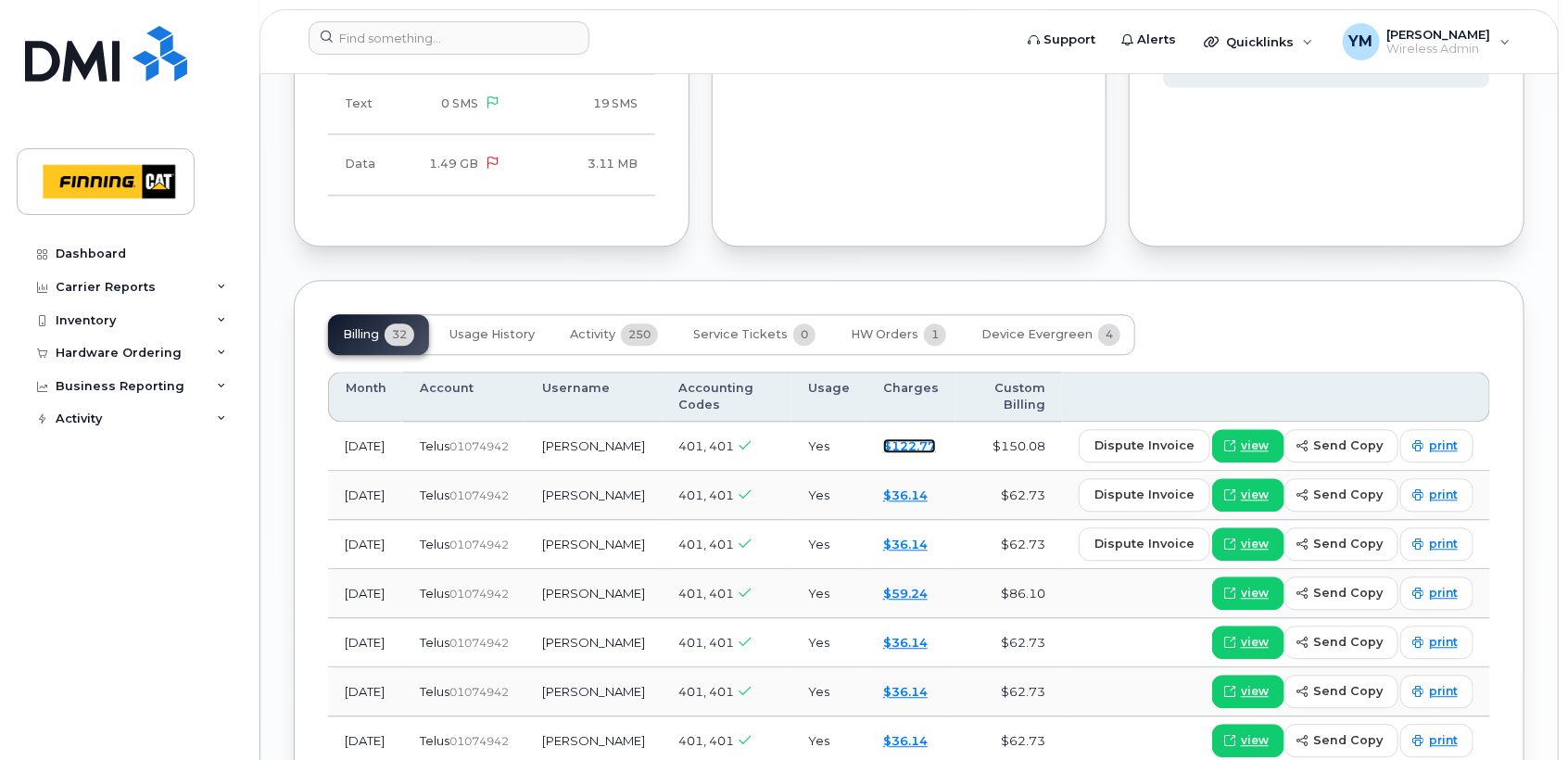
click at [902, 442] on link "$122.77" at bounding box center [910, 445] width 53 height 15
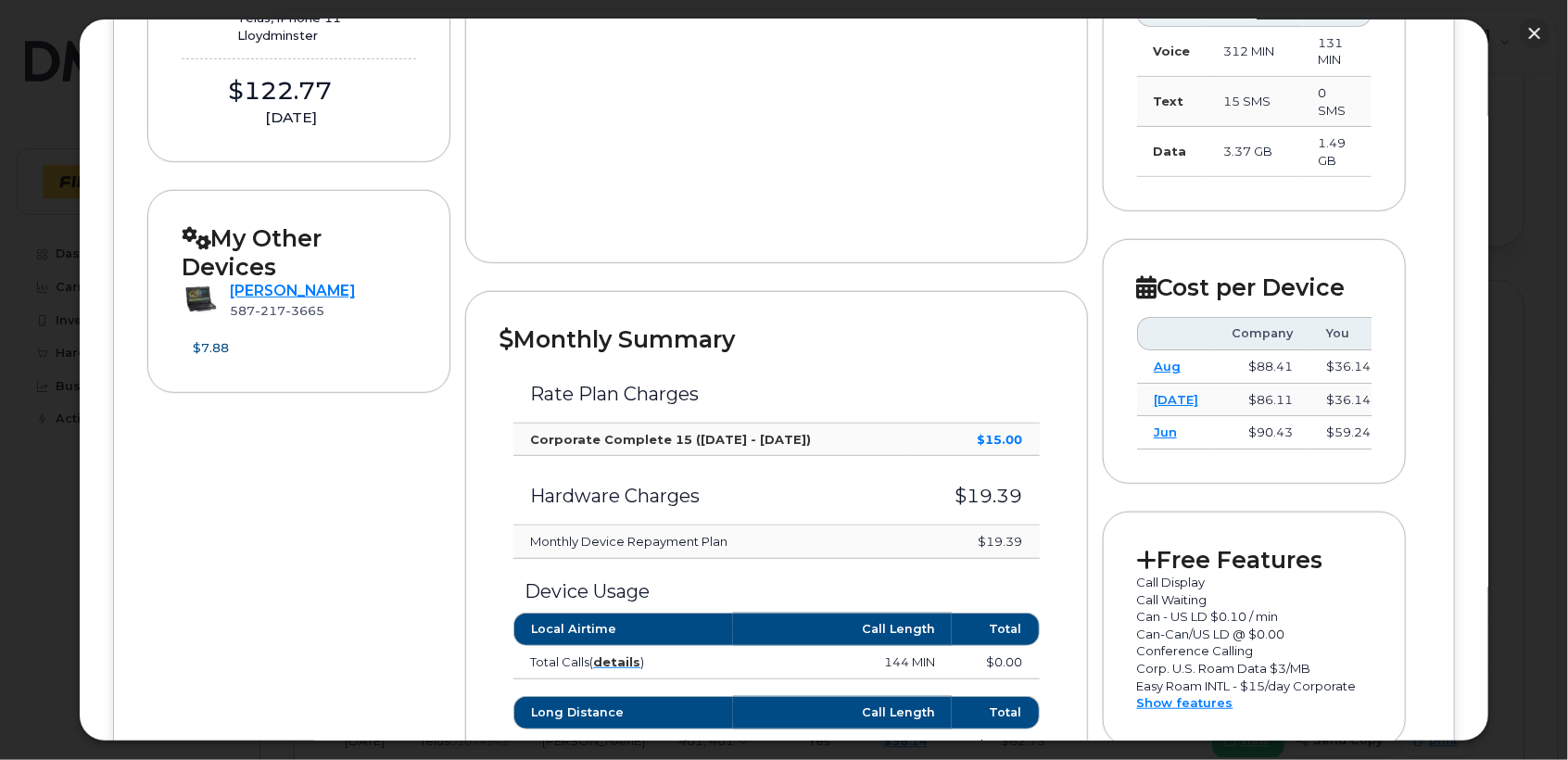
scroll to position [190, 0]
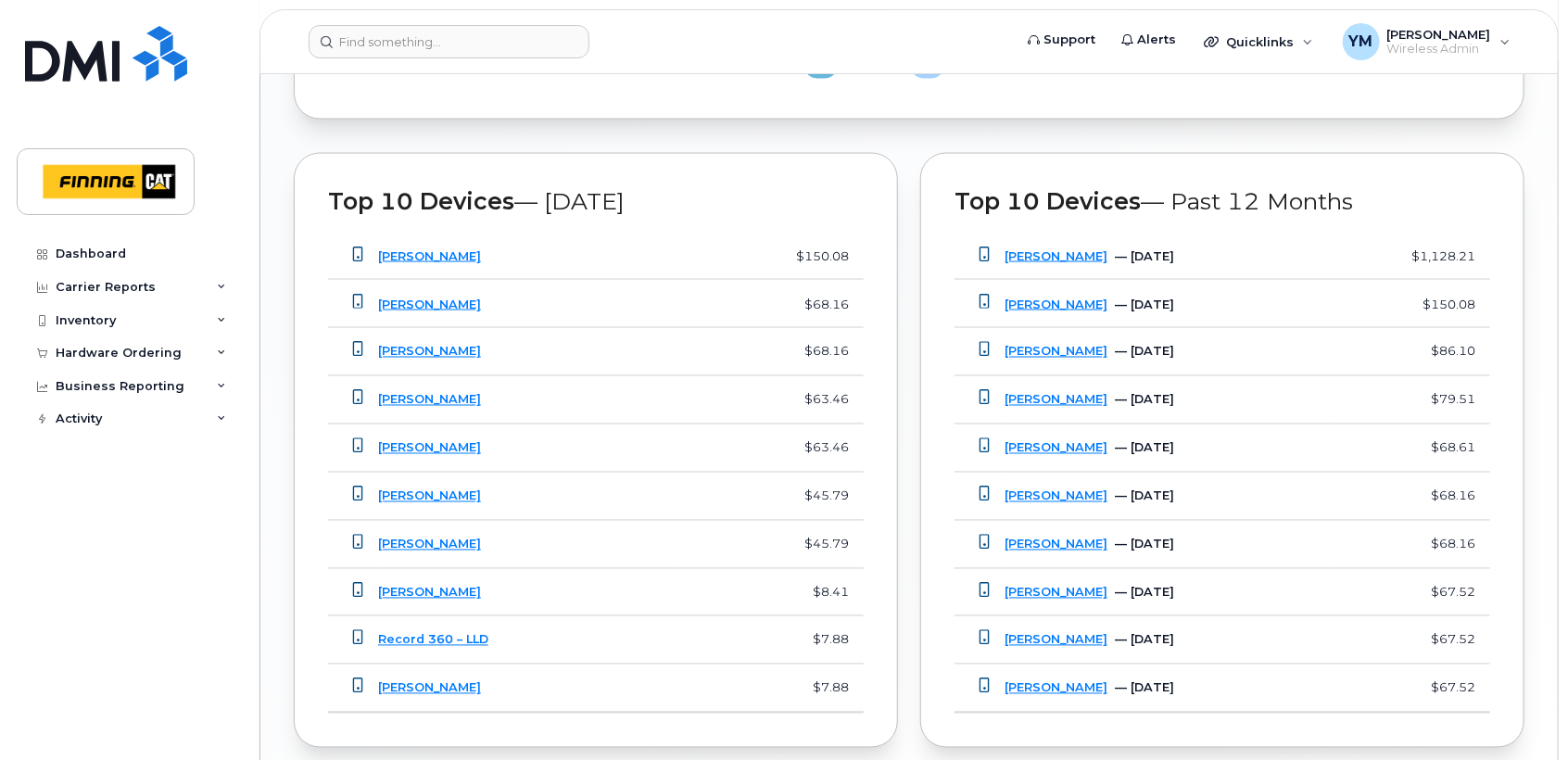
scroll to position [1524, 0]
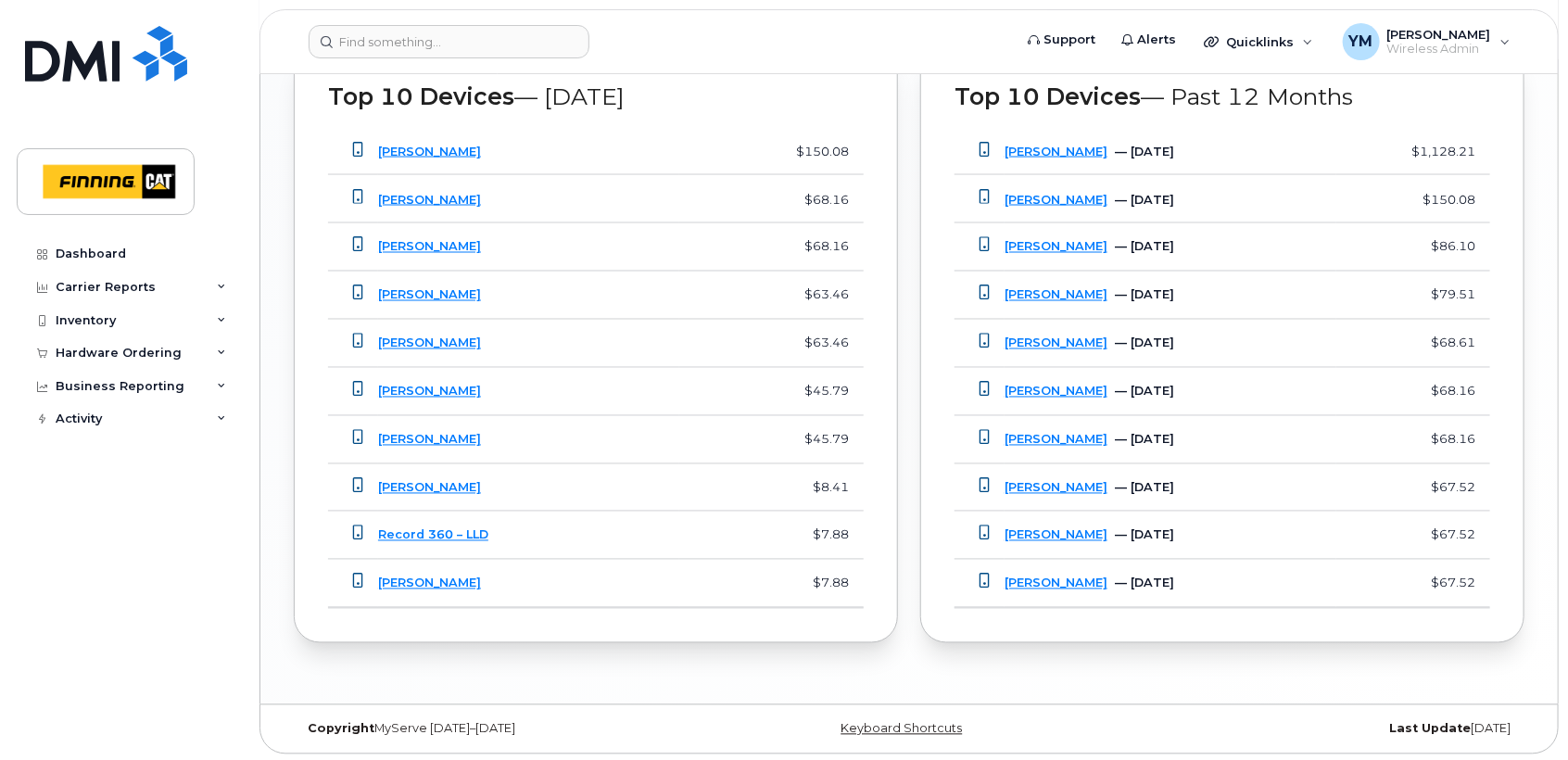
click at [431, 139] on td "[PERSON_NAME]" at bounding box center [528, 152] width 301 height 48
click at [452, 144] on link "[PERSON_NAME]" at bounding box center [430, 151] width 103 height 14
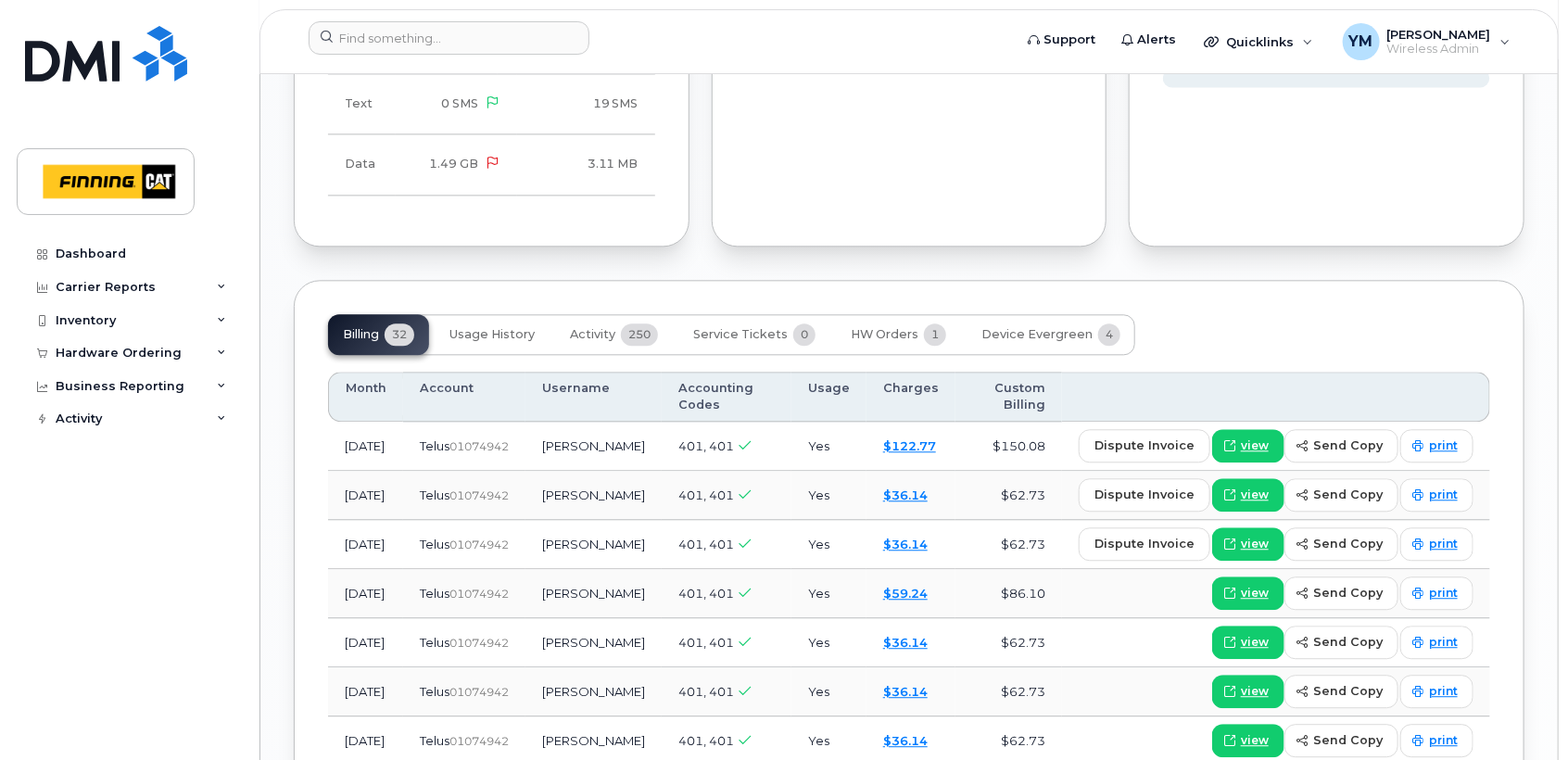
scroll to position [2091, 0]
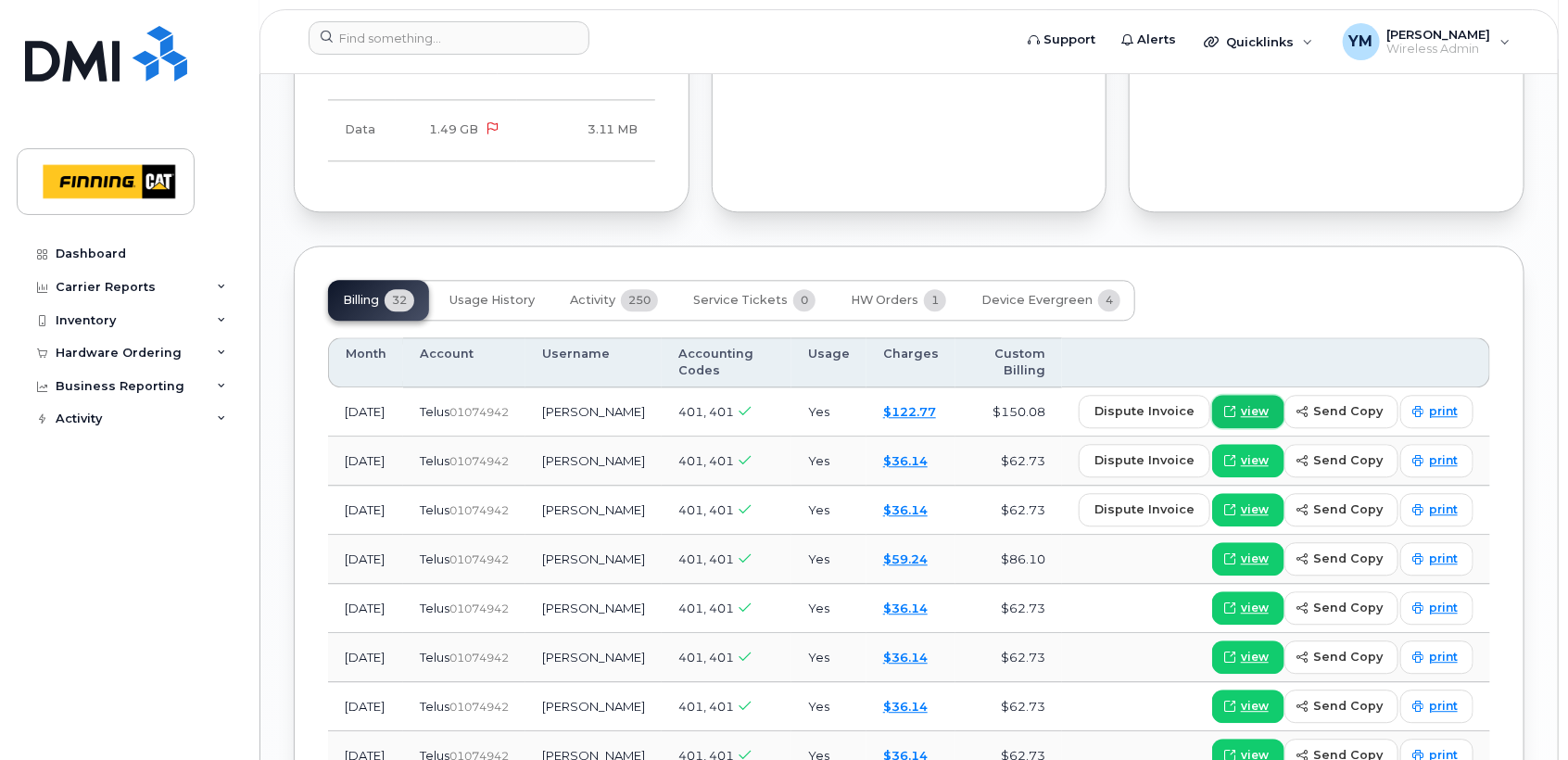
click at [1250, 403] on span "view" at bounding box center [1255, 411] width 28 height 17
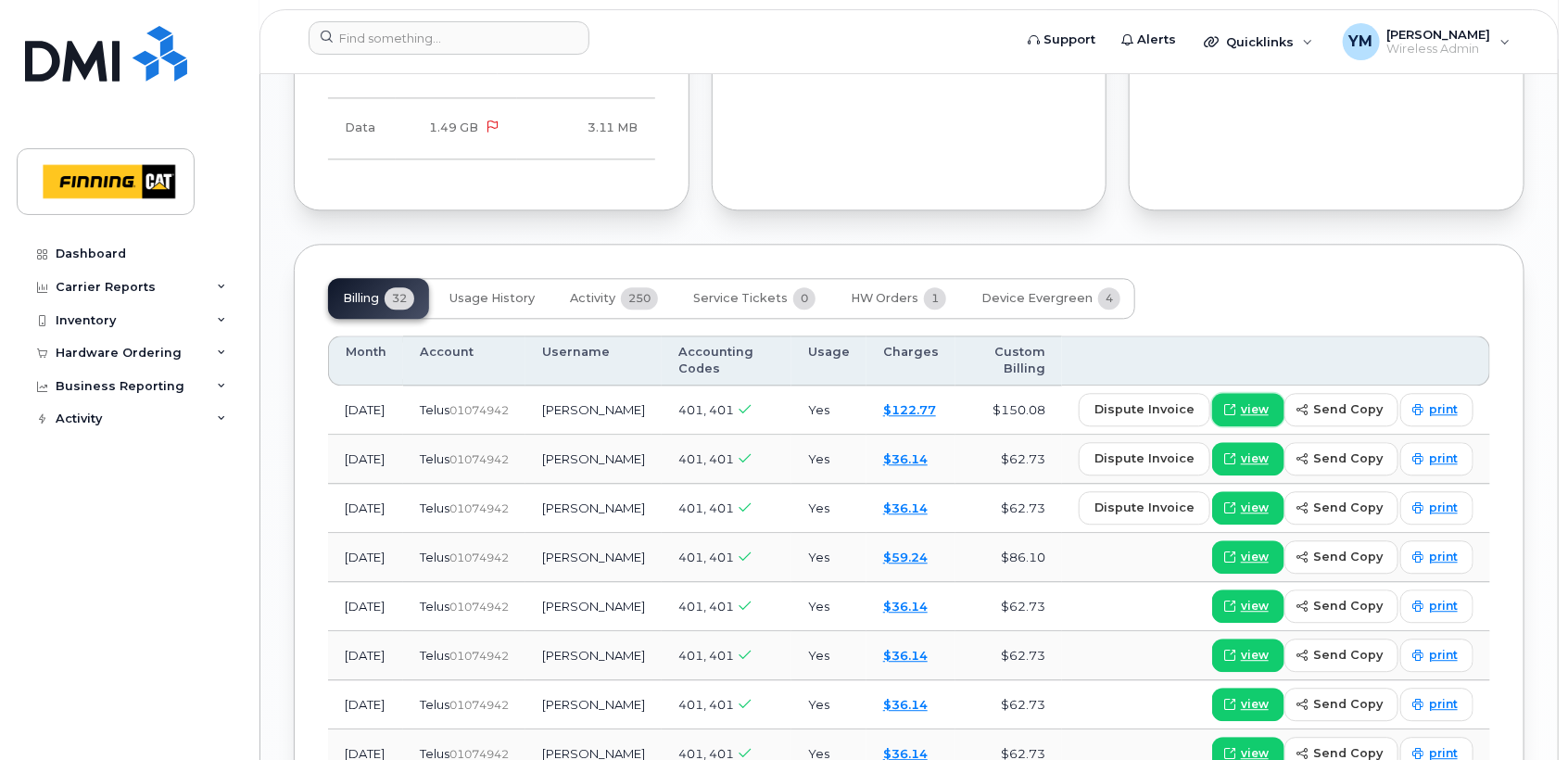
scroll to position [2126, 0]
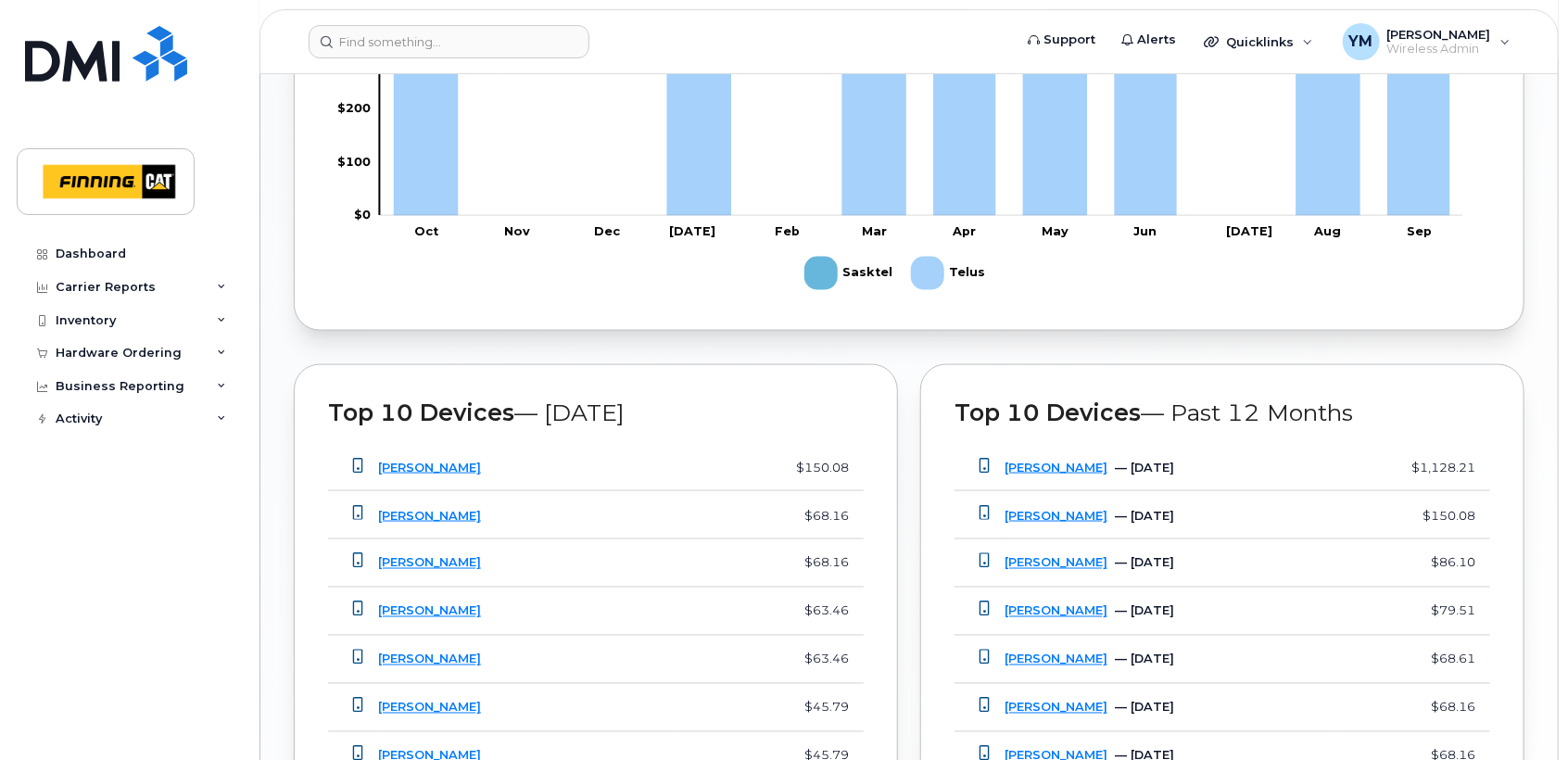
scroll to position [1524, 0]
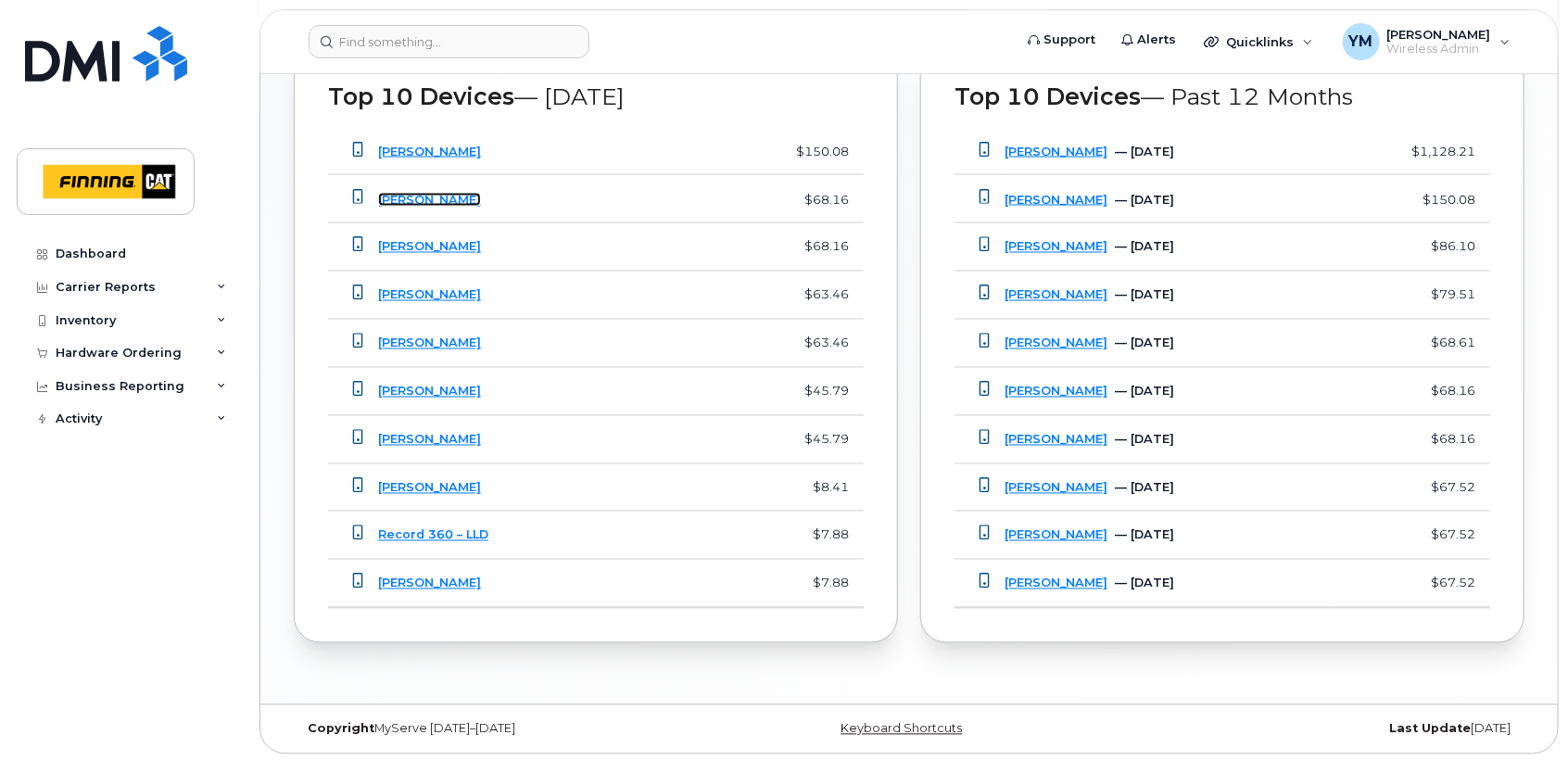
click at [409, 199] on link "Scott Wilson" at bounding box center [430, 199] width 103 height 14
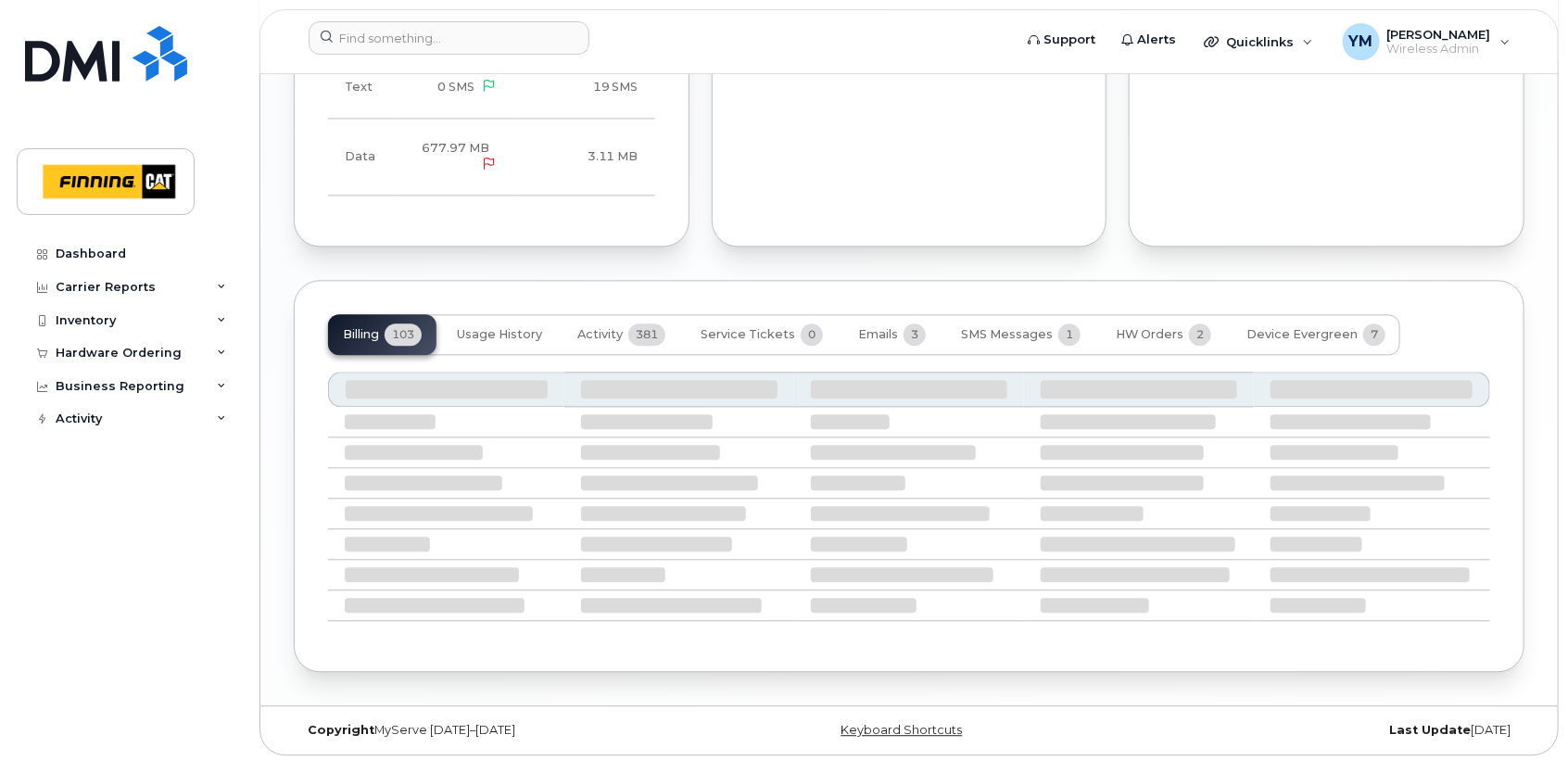
scroll to position [1941, 0]
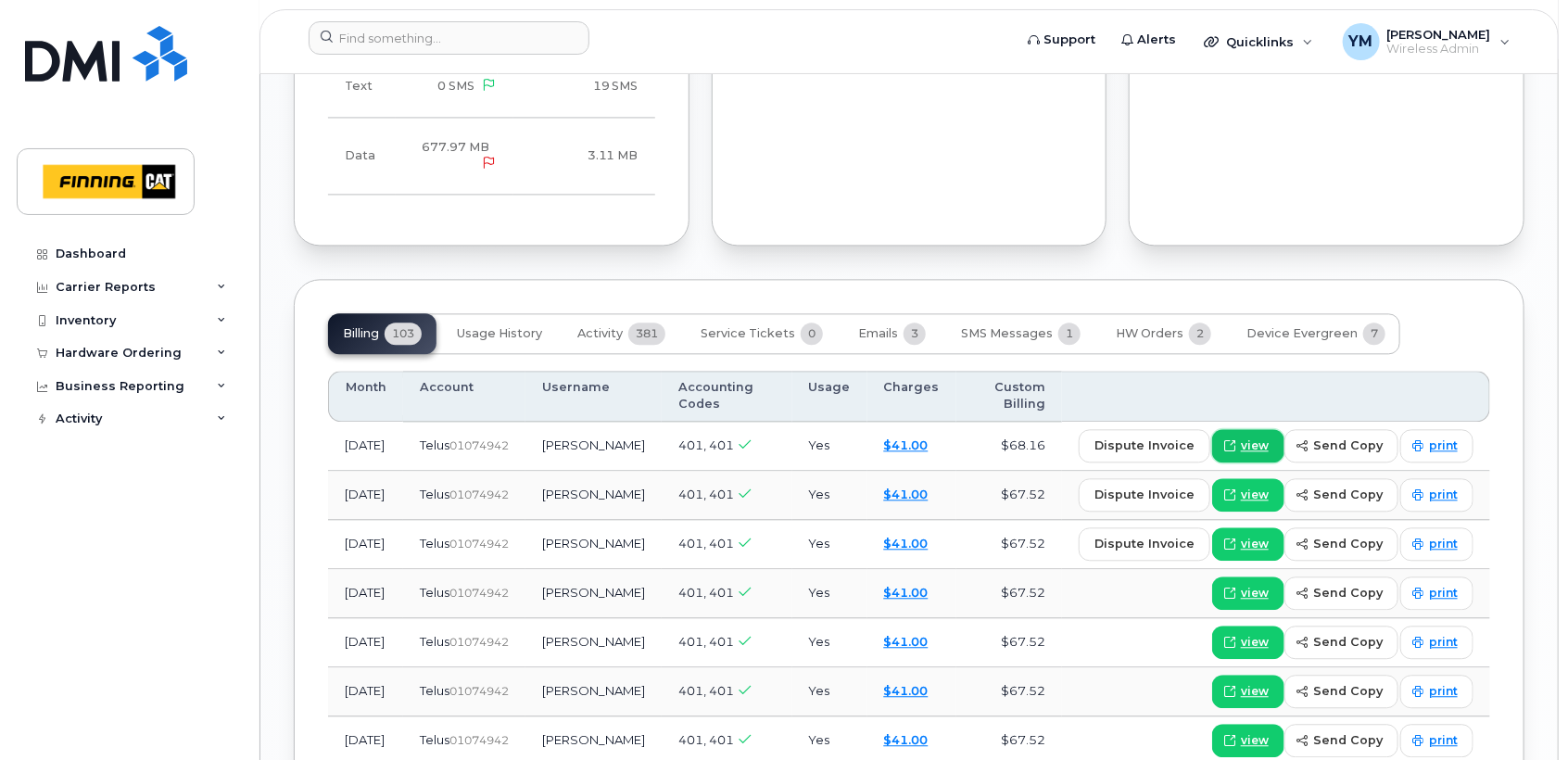
click at [1261, 452] on link "view" at bounding box center [1248, 446] width 72 height 34
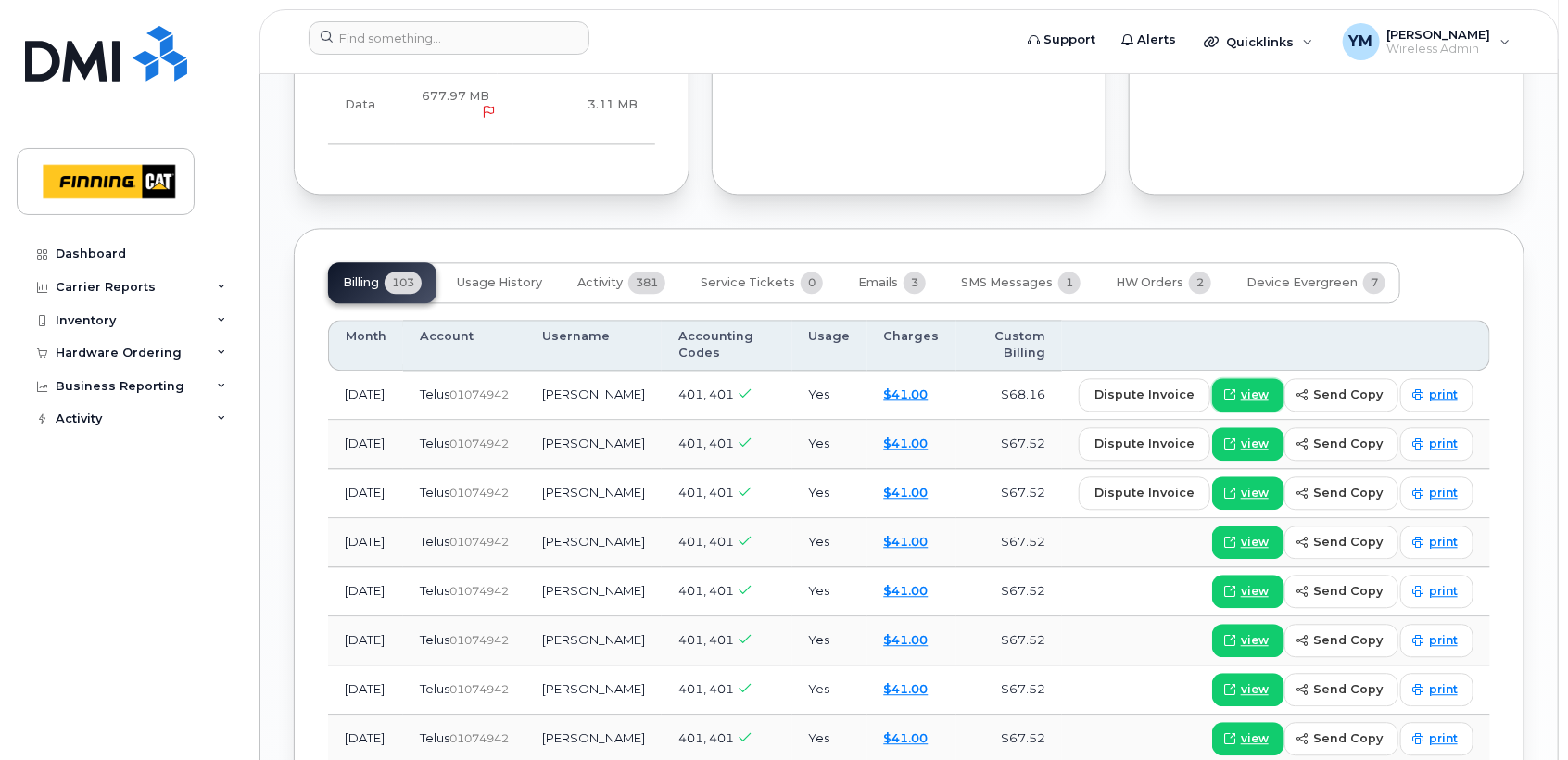
scroll to position [1976, 0]
